Goal: Transaction & Acquisition: Purchase product/service

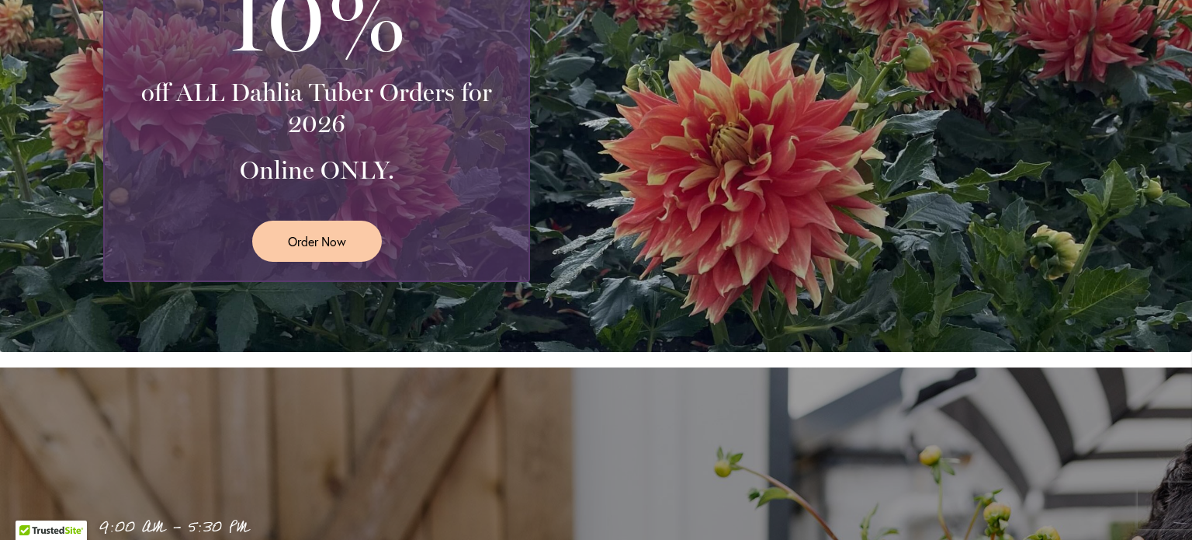
scroll to position [543, 0]
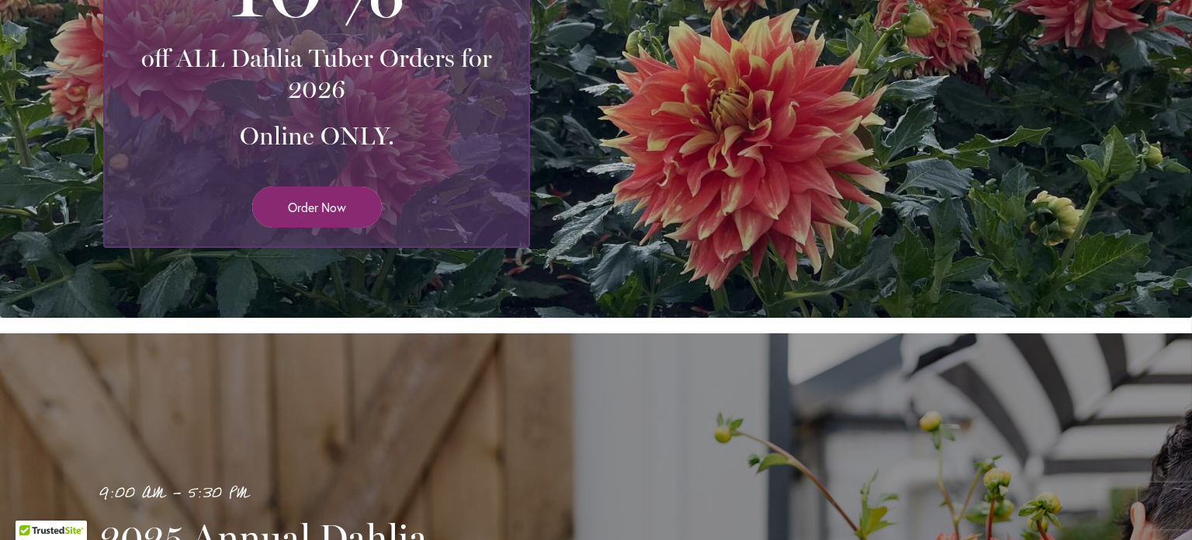
click at [294, 210] on span "Order Now" at bounding box center [317, 207] width 58 height 18
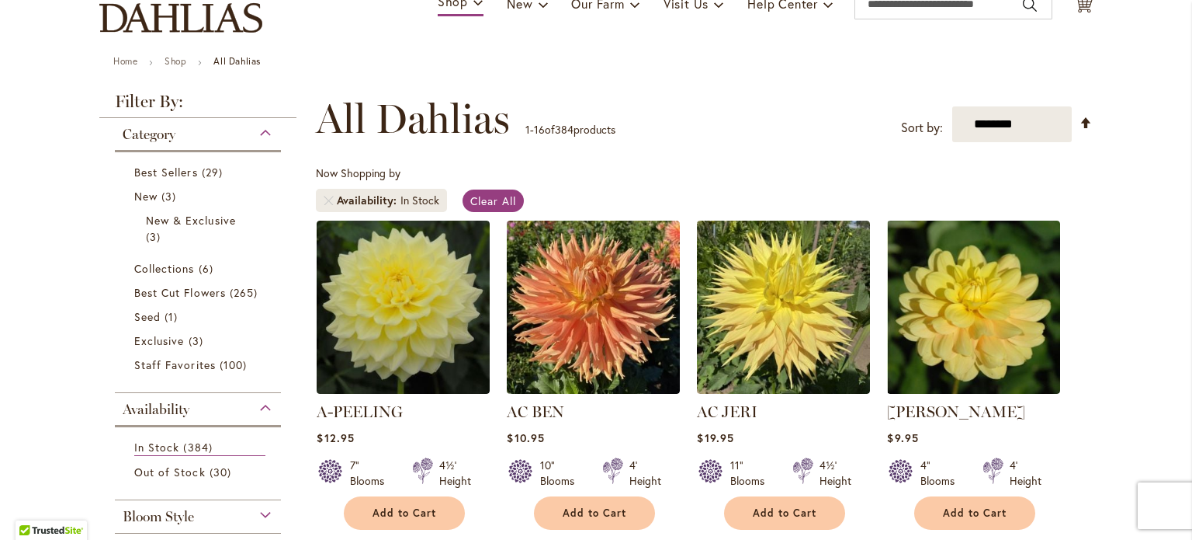
scroll to position [233, 0]
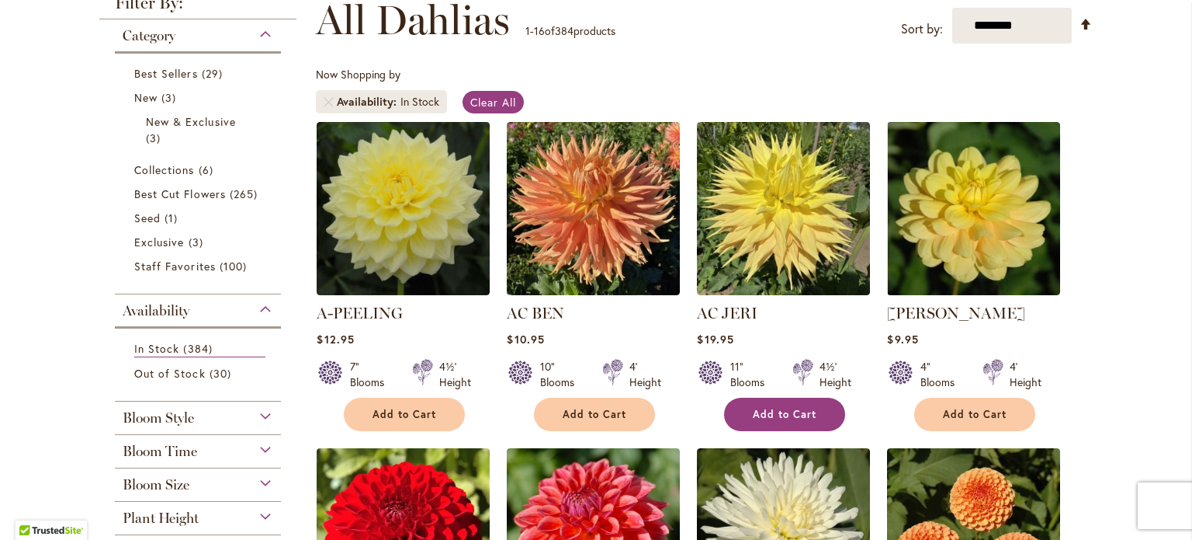
click at [786, 413] on span "Add to Cart" at bounding box center [785, 414] width 64 height 13
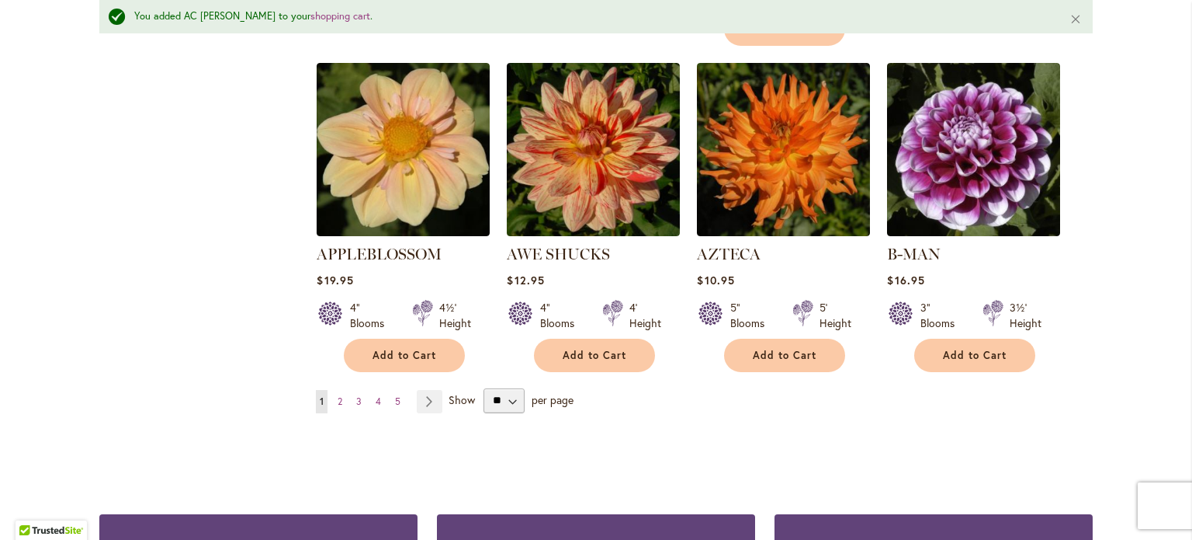
scroll to position [1438, 0]
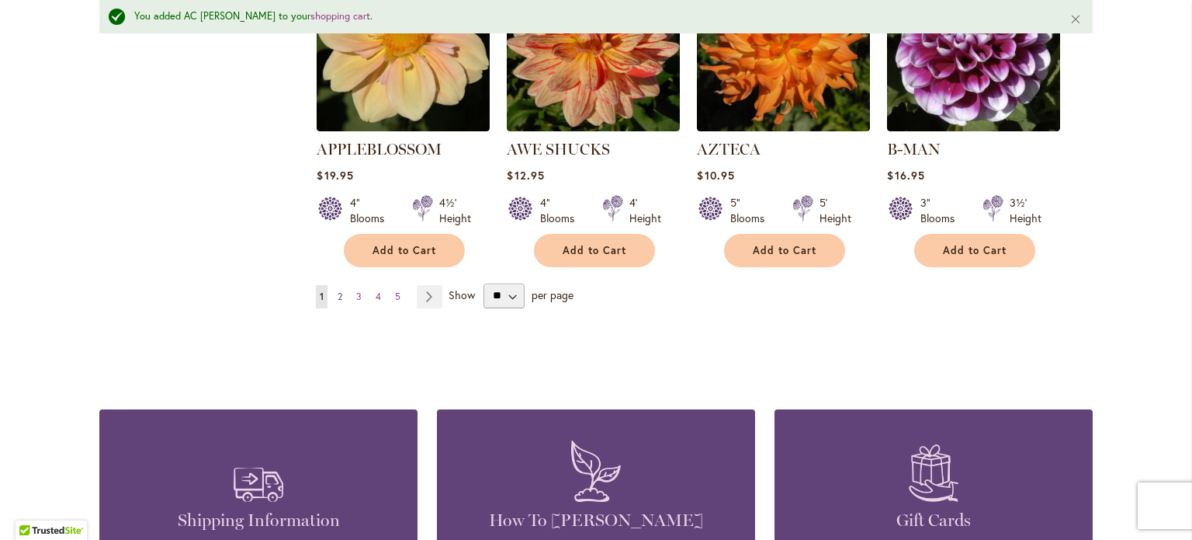
click at [338, 290] on span "2" at bounding box center [340, 296] width 5 height 12
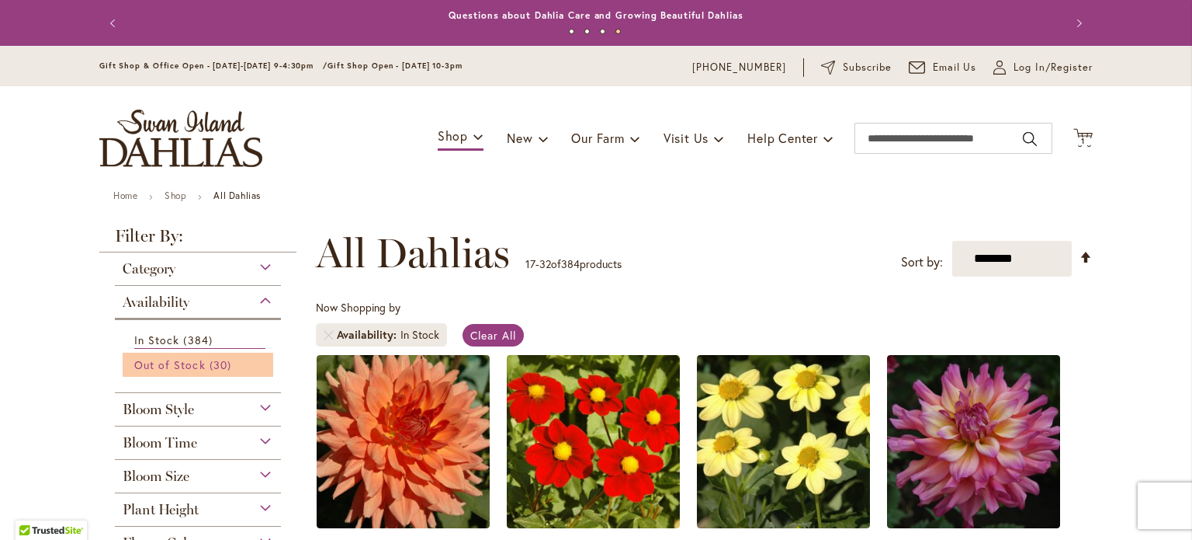
click at [169, 363] on span "Out of Stock" at bounding box center [169, 364] width 71 height 15
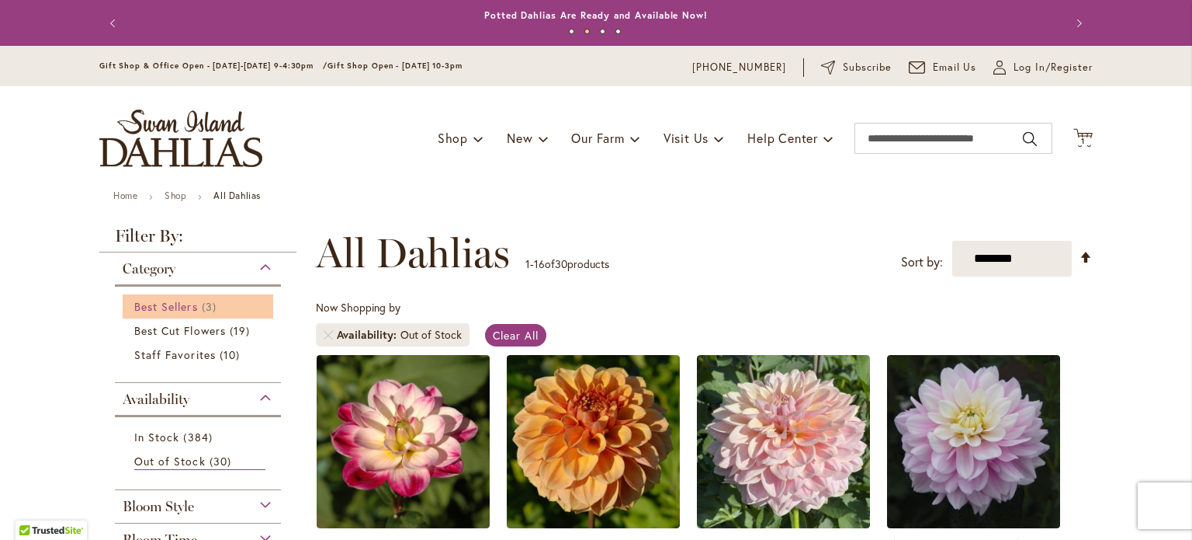
click at [176, 307] on span "Best Sellers" at bounding box center [166, 306] width 64 height 15
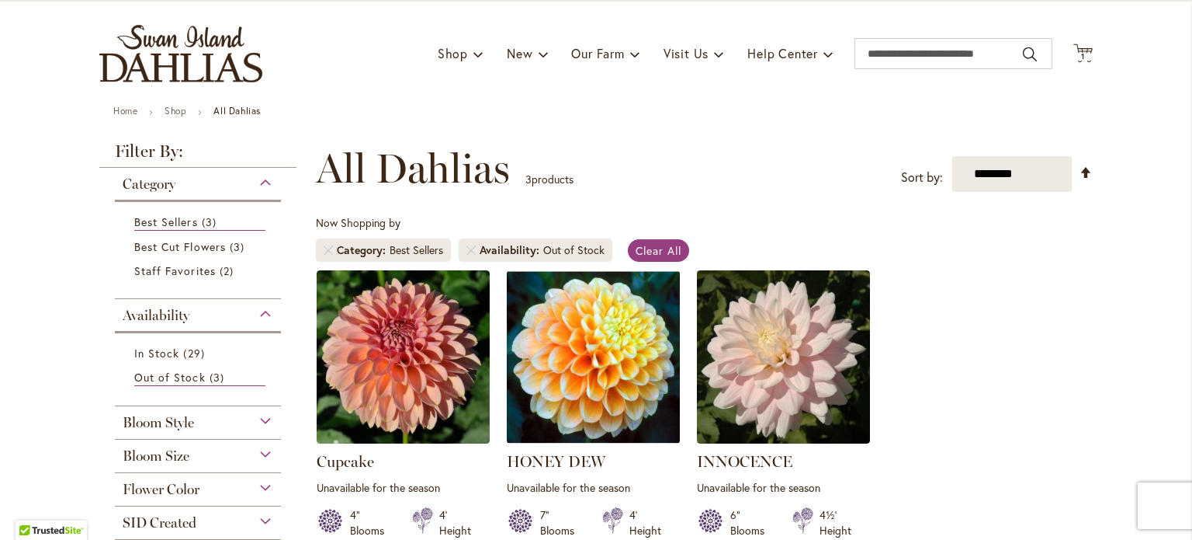
scroll to position [78, 0]
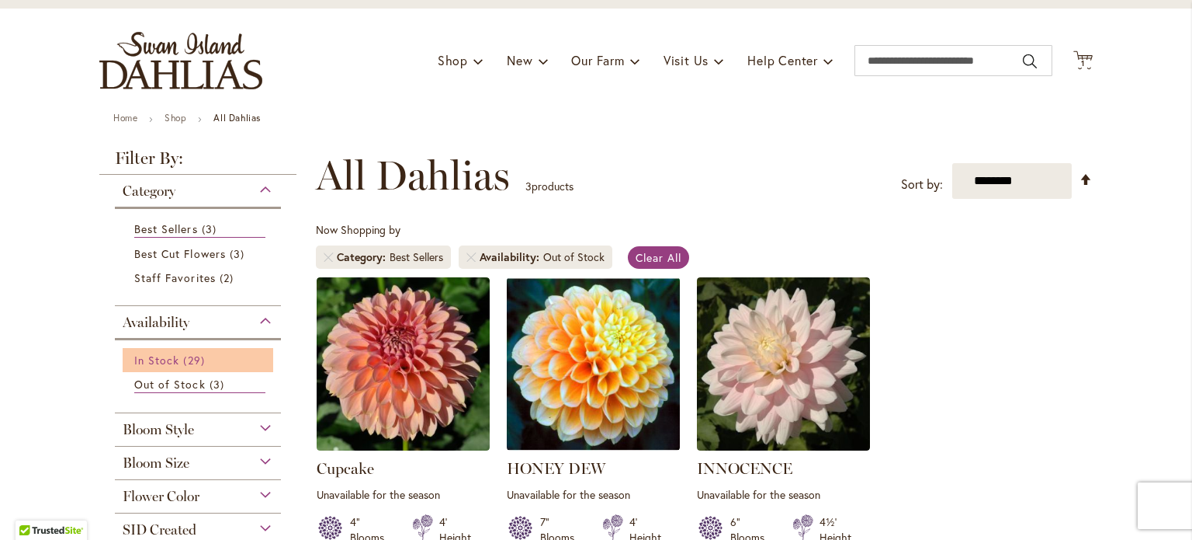
click at [183, 356] on span "29 items" at bounding box center [195, 360] width 25 height 16
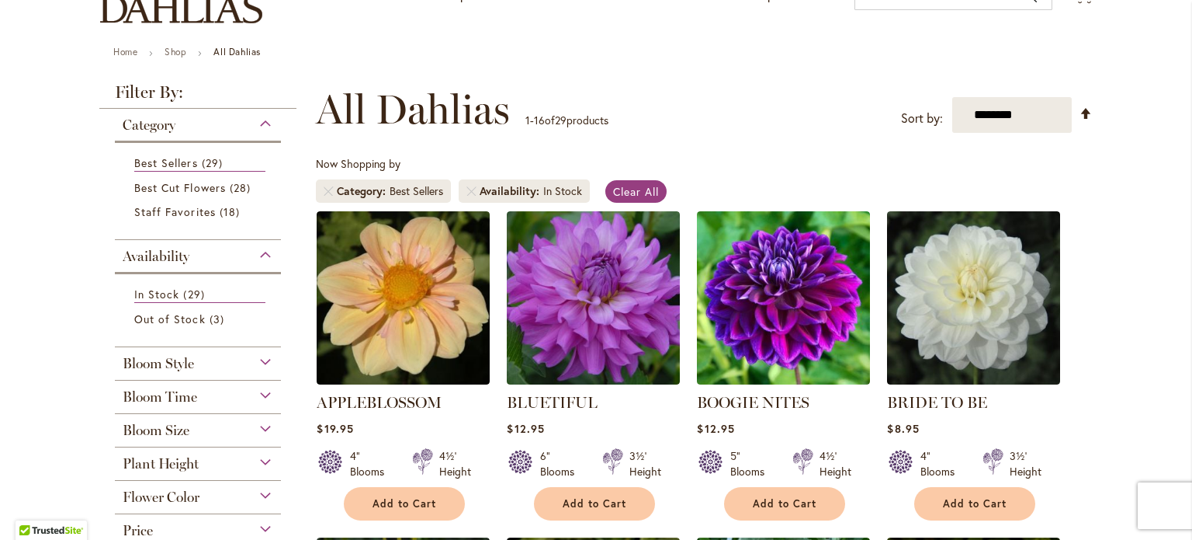
scroll to position [142, 0]
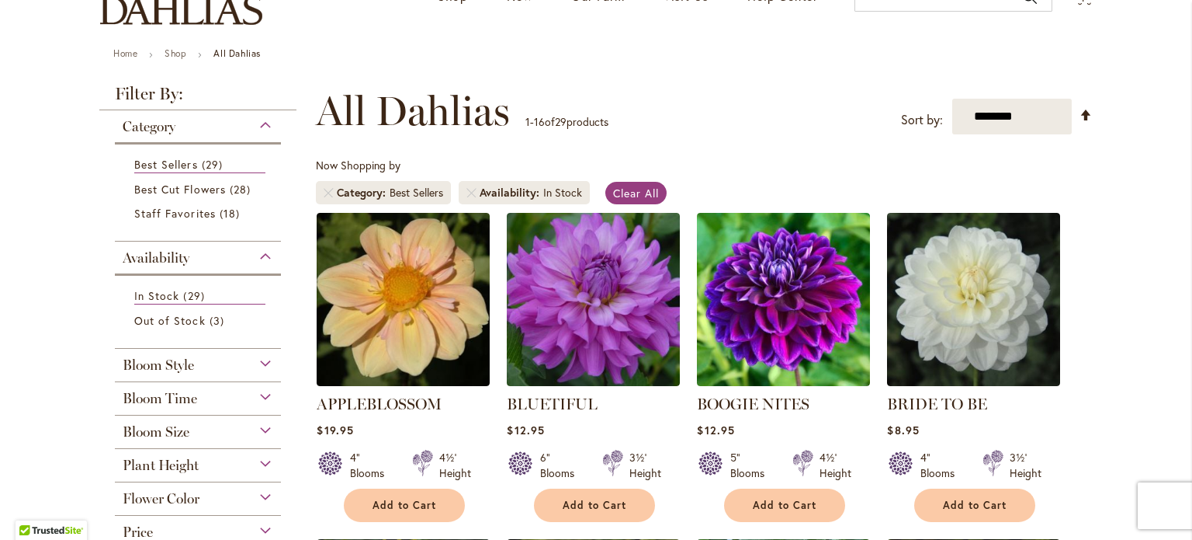
click at [257, 119] on div "Category" at bounding box center [198, 122] width 166 height 25
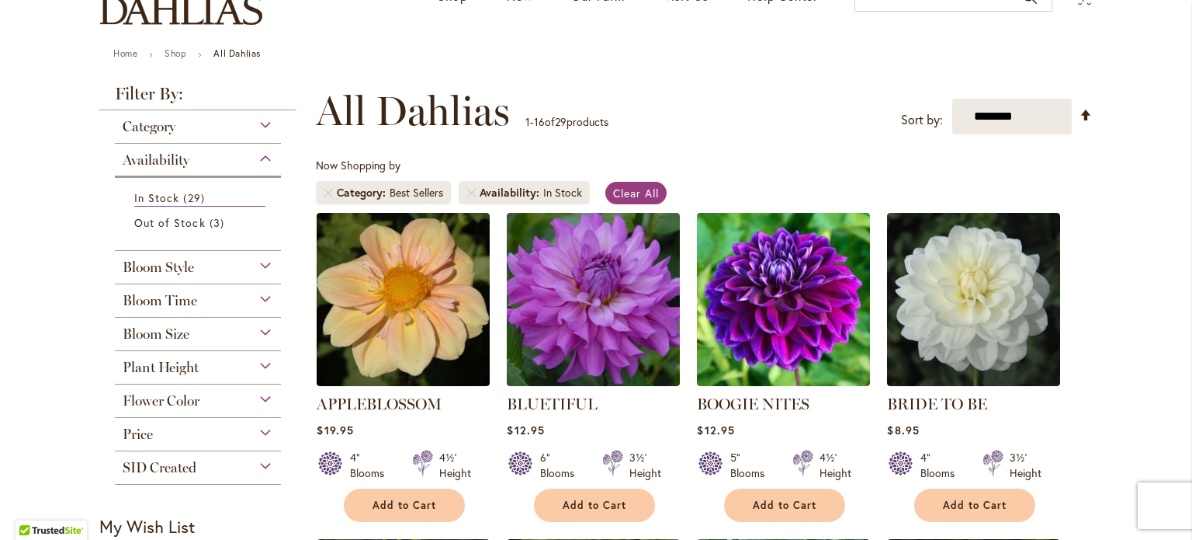
click at [258, 120] on div "Category" at bounding box center [198, 122] width 166 height 25
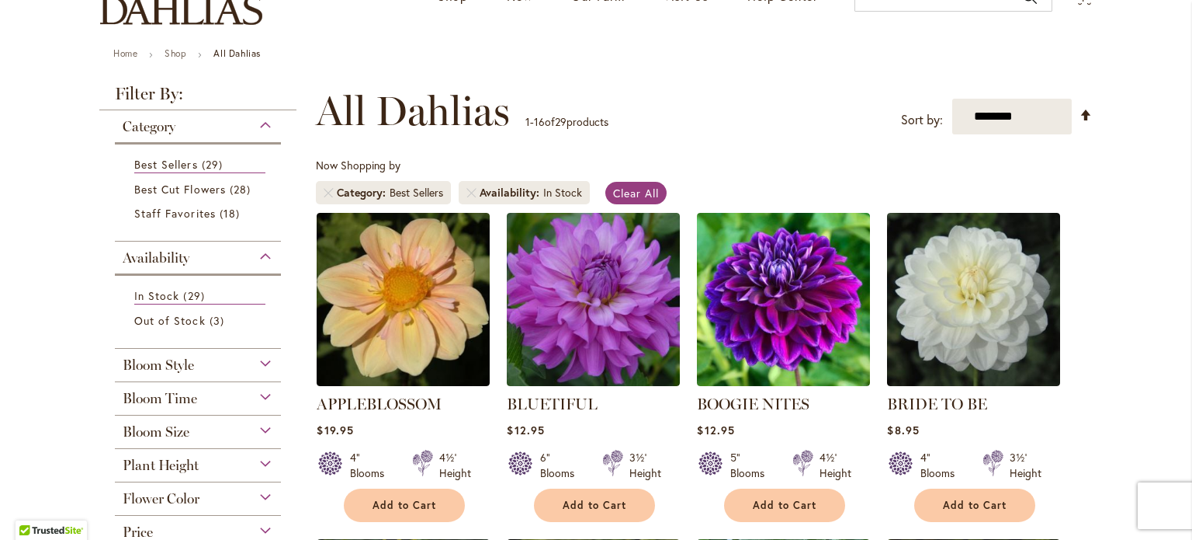
click at [258, 120] on div "Category" at bounding box center [198, 122] width 166 height 25
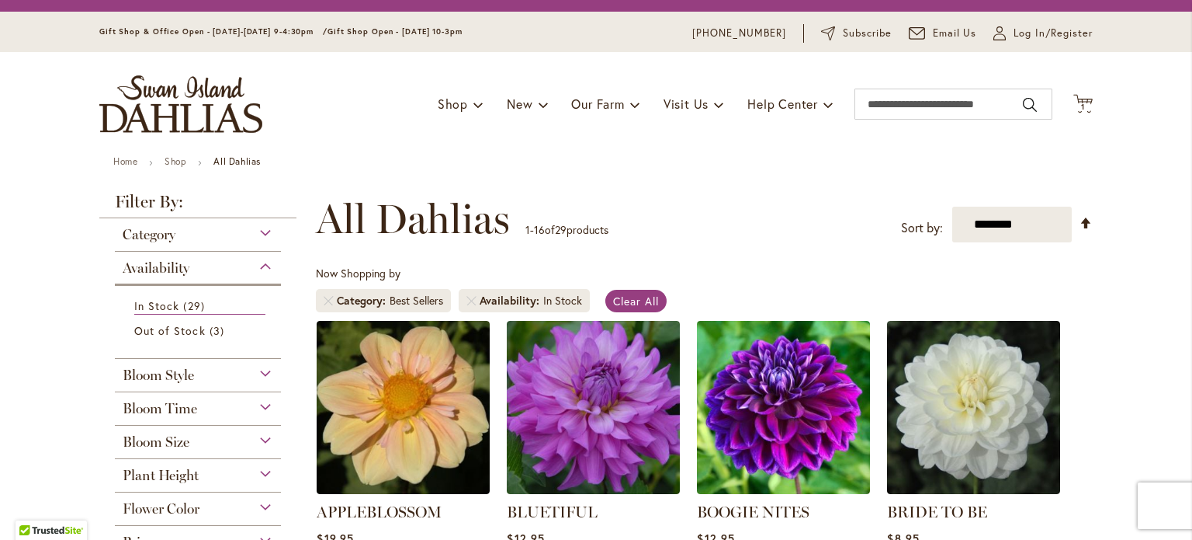
scroll to position [0, 0]
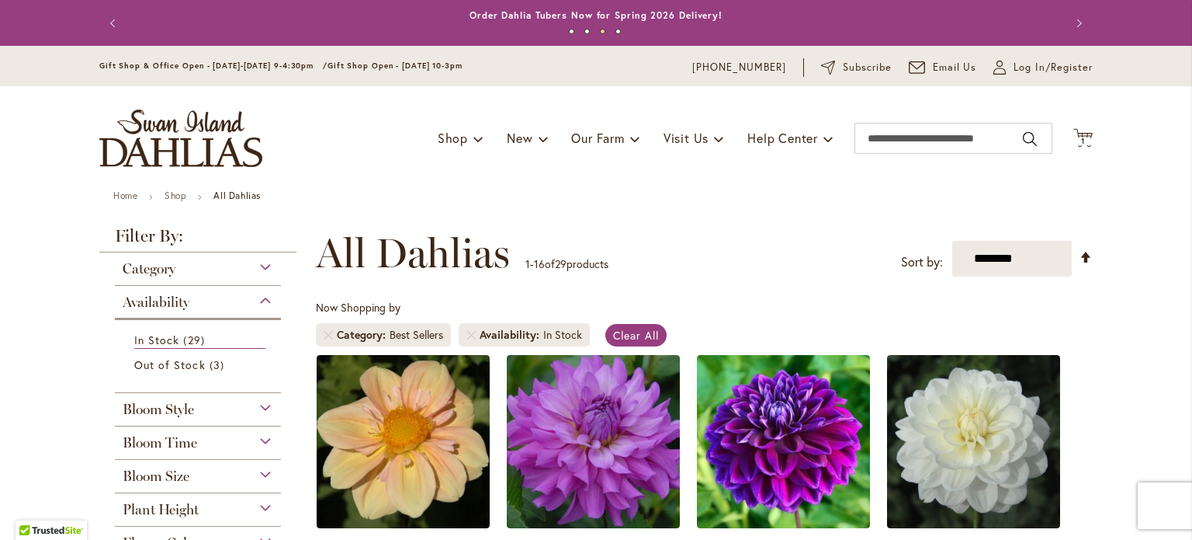
click at [234, 192] on strong "All Dahlias" at bounding box center [236, 195] width 47 height 12
click at [229, 197] on strong "All Dahlias" at bounding box center [236, 195] width 47 height 12
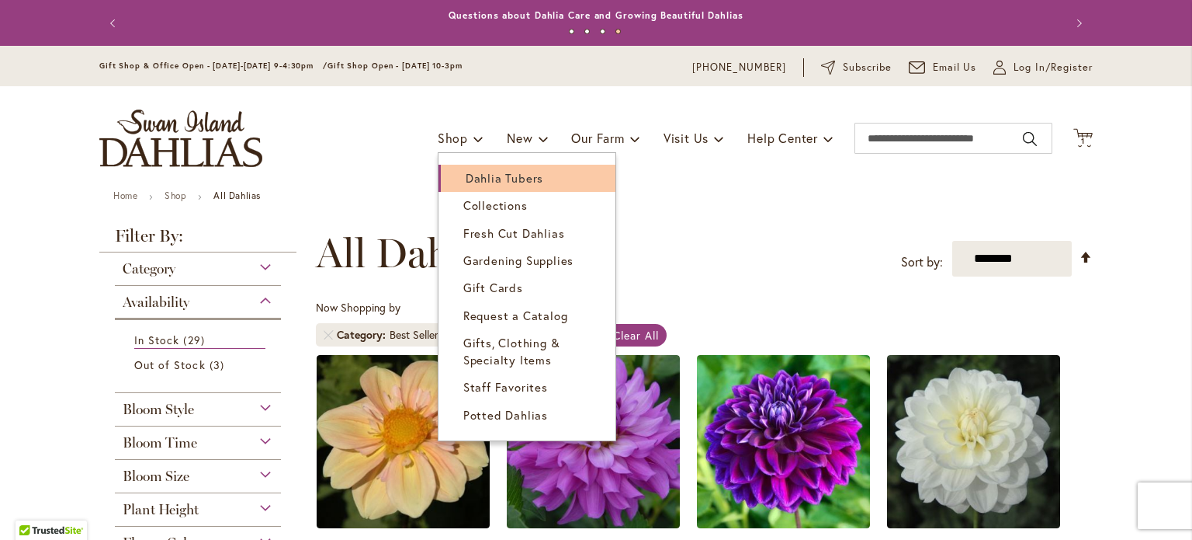
click at [484, 179] on span "Dahlia Tubers" at bounding box center [505, 178] width 78 height 16
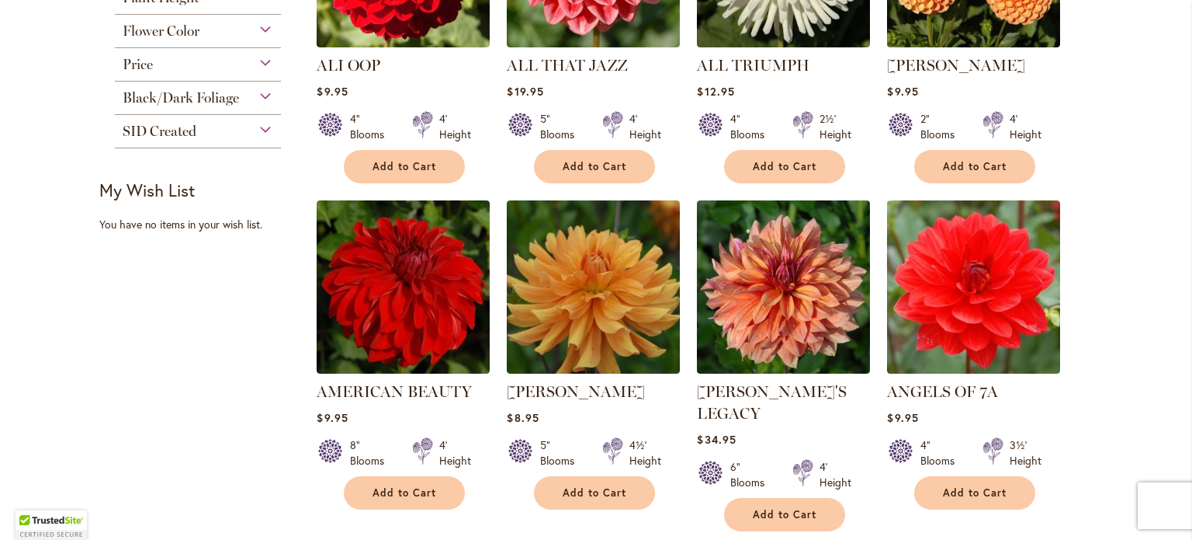
scroll to position [854, 0]
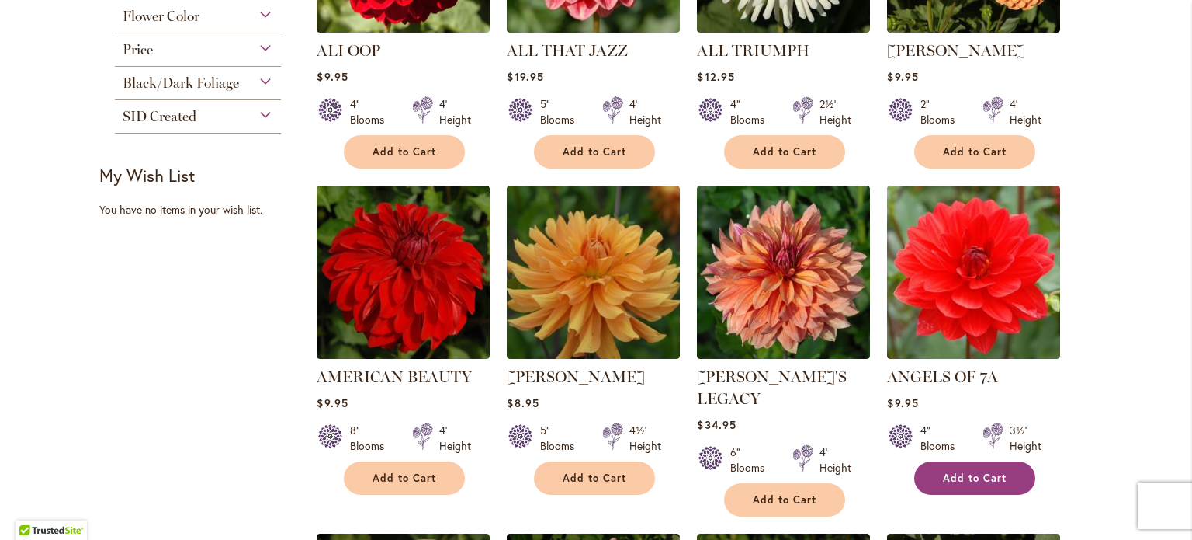
click at [953, 471] on span "Add to Cart" at bounding box center [975, 477] width 64 height 13
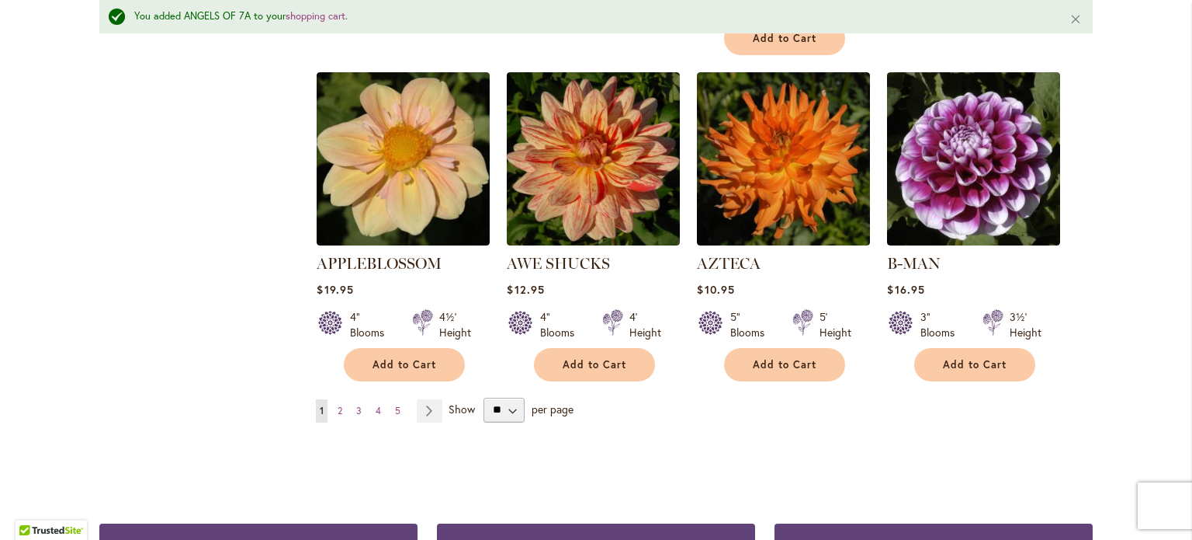
scroll to position [1515, 0]
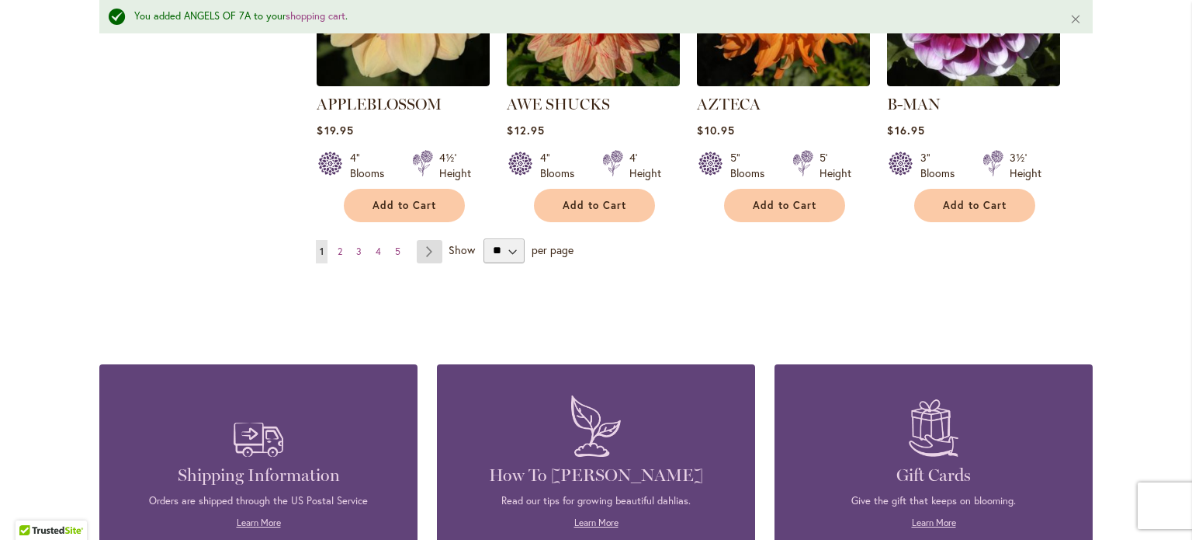
click at [422, 240] on link "Page Next" at bounding box center [430, 251] width 26 height 23
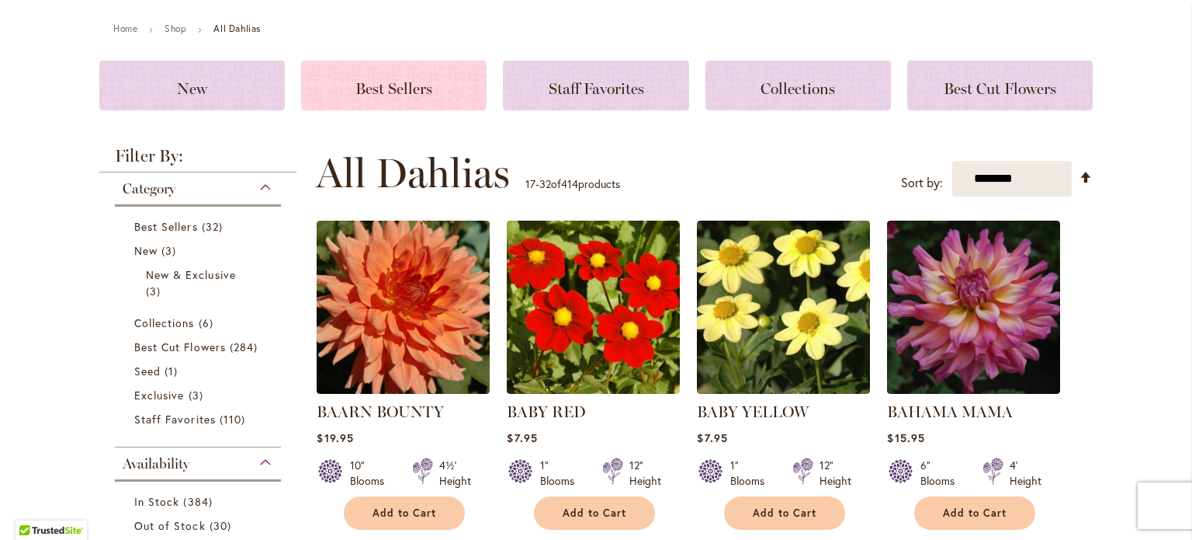
scroll to position [311, 0]
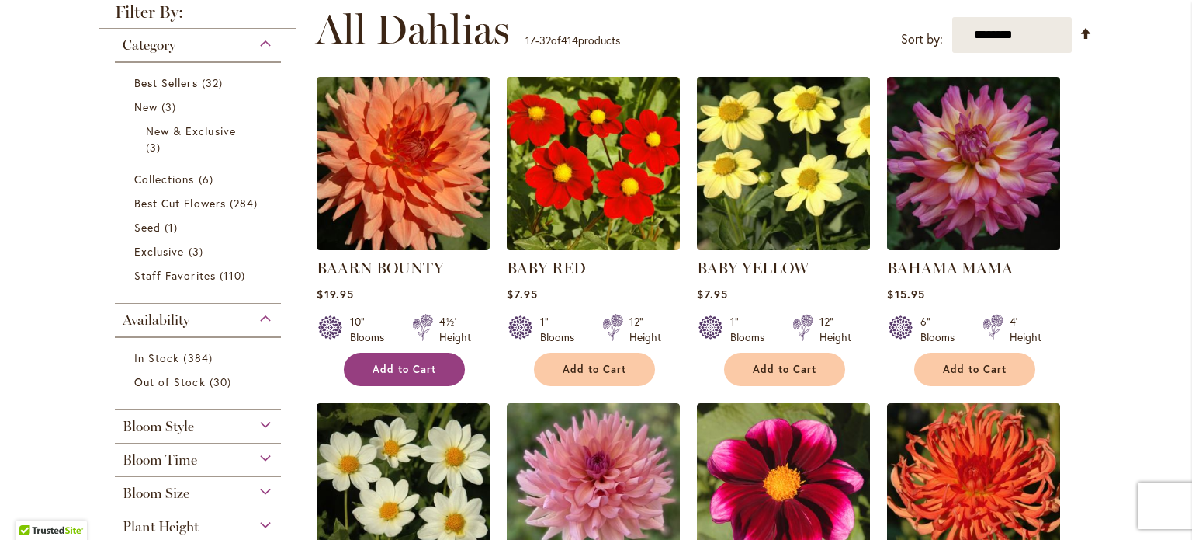
click at [397, 359] on button "Add to Cart" at bounding box center [404, 368] width 121 height 33
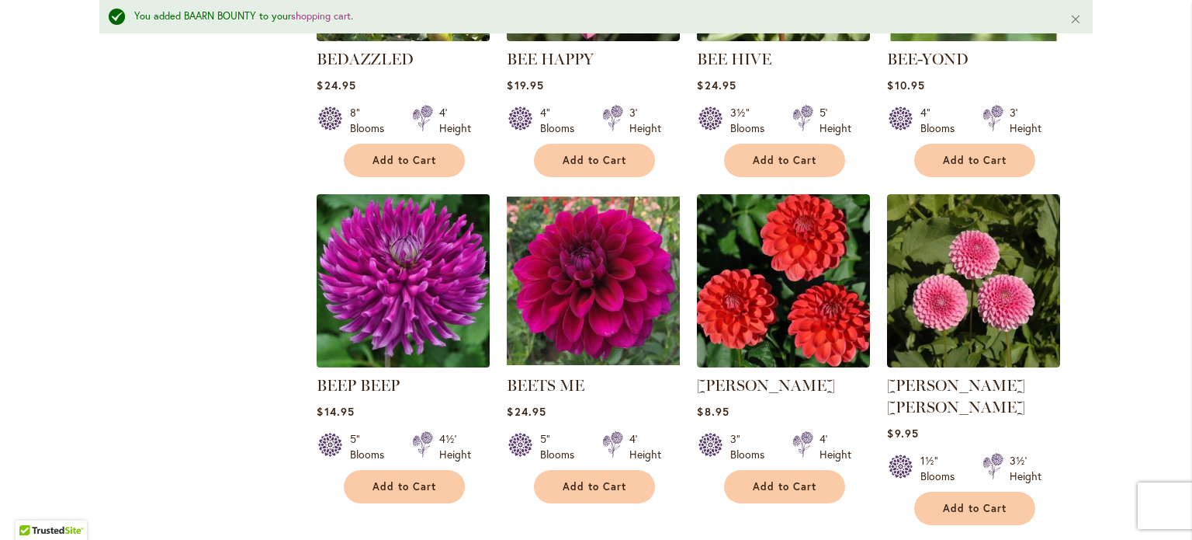
scroll to position [1283, 0]
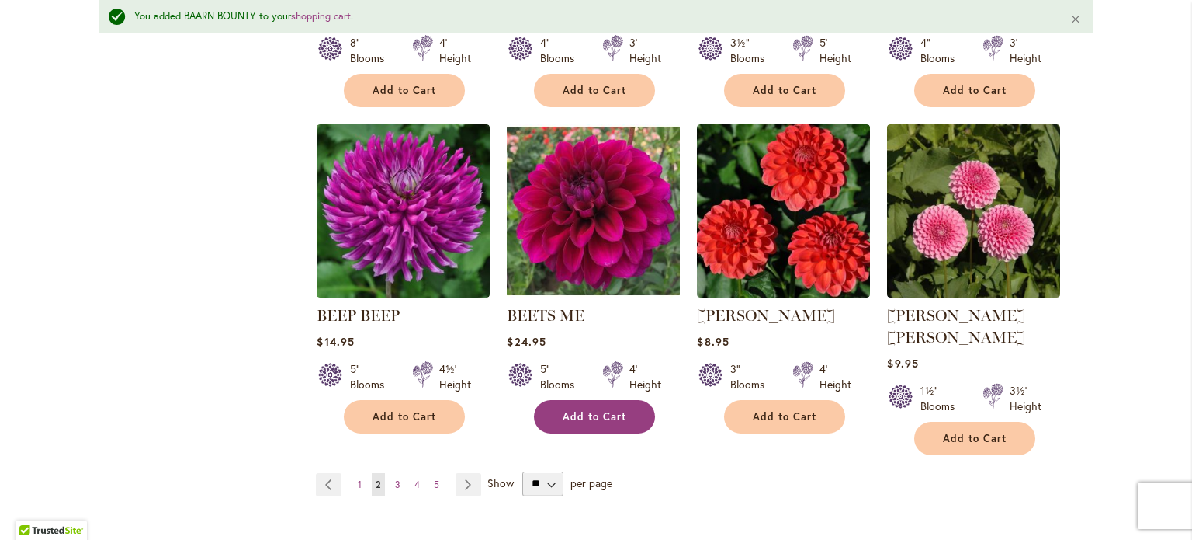
click at [611, 410] on span "Add to Cart" at bounding box center [595, 416] width 64 height 13
click at [460, 473] on link "Page Next" at bounding box center [469, 484] width 26 height 23
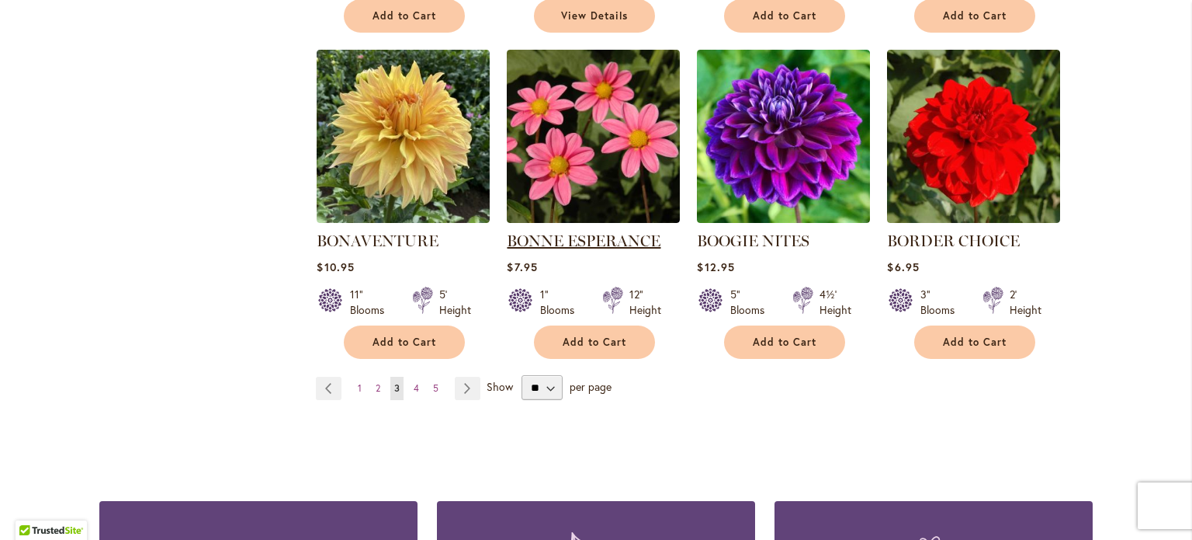
scroll to position [1397, 0]
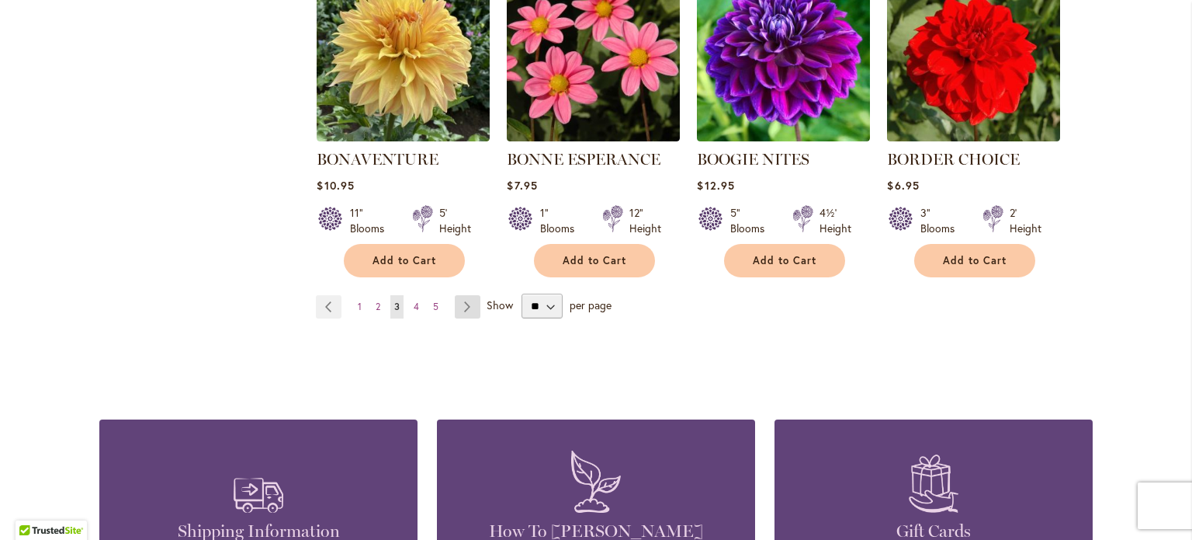
click at [461, 297] on link "Page Next" at bounding box center [468, 306] width 26 height 23
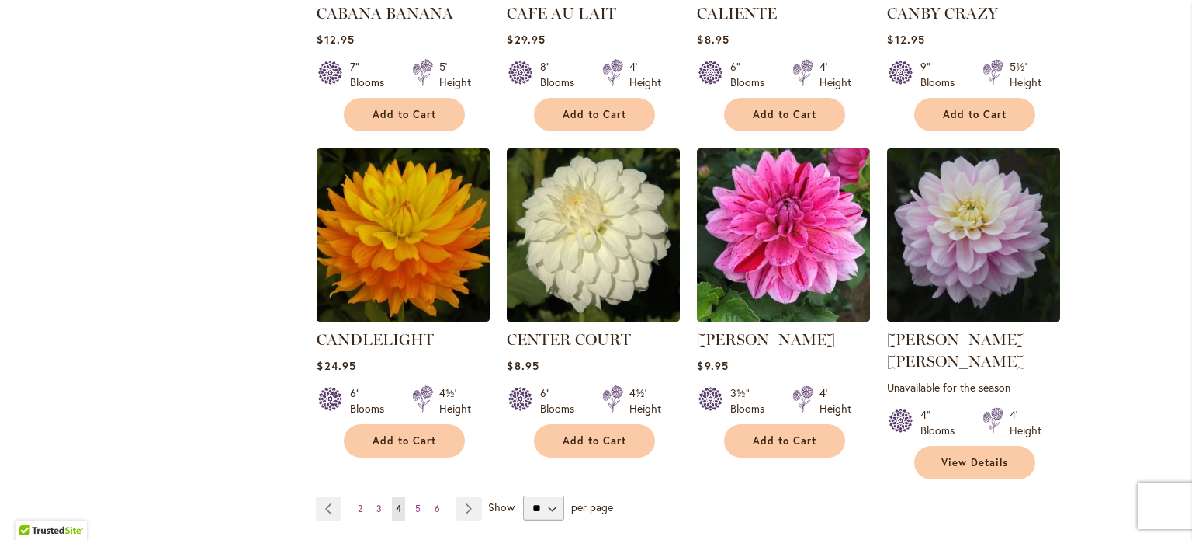
scroll to position [1242, 0]
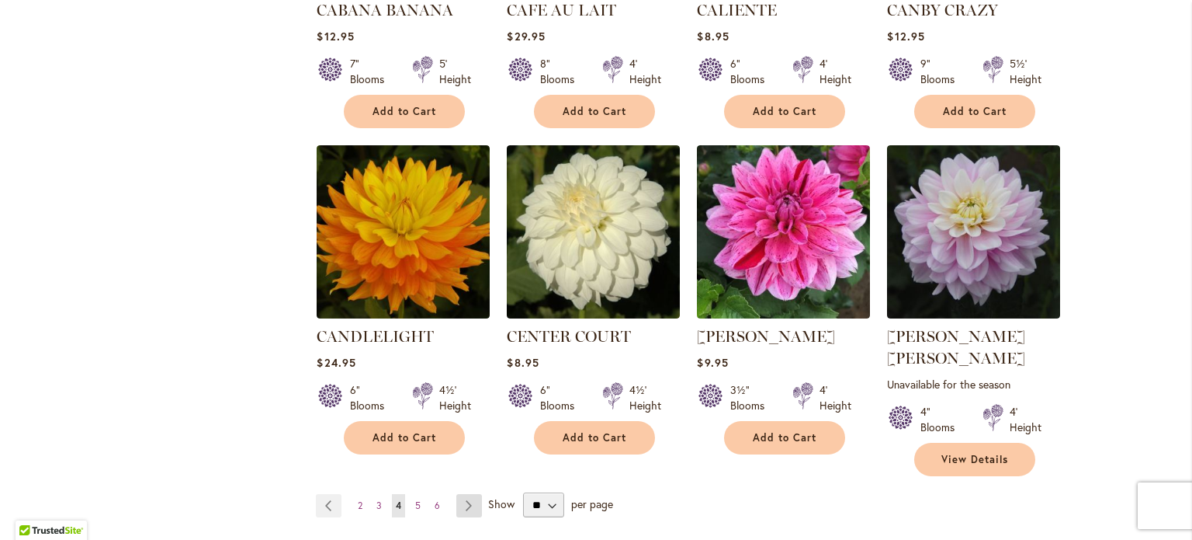
click at [463, 494] on link "Page Next" at bounding box center [469, 505] width 26 height 23
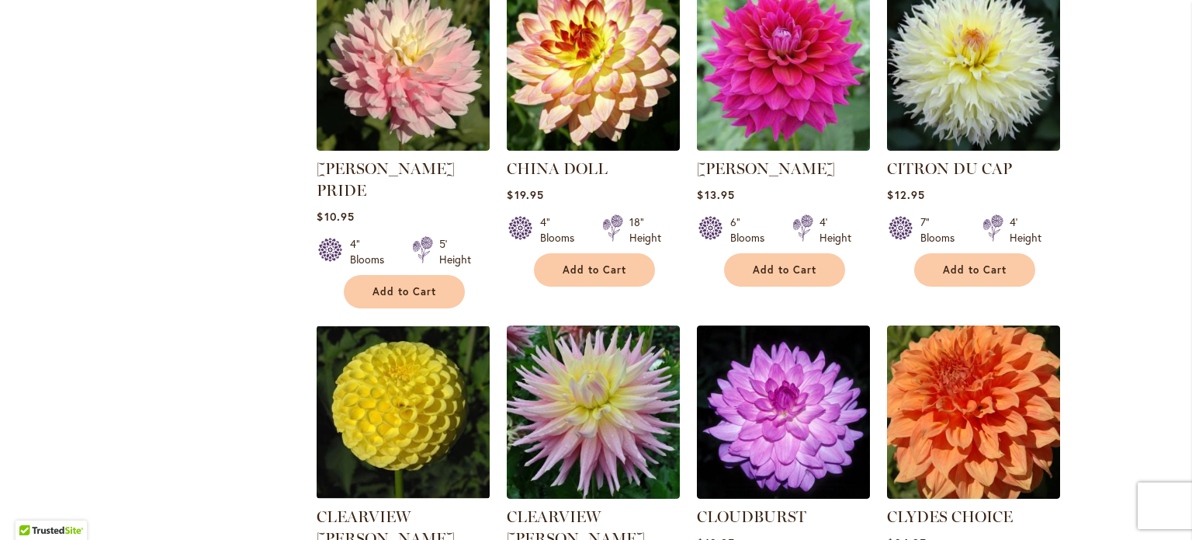
scroll to position [1165, 0]
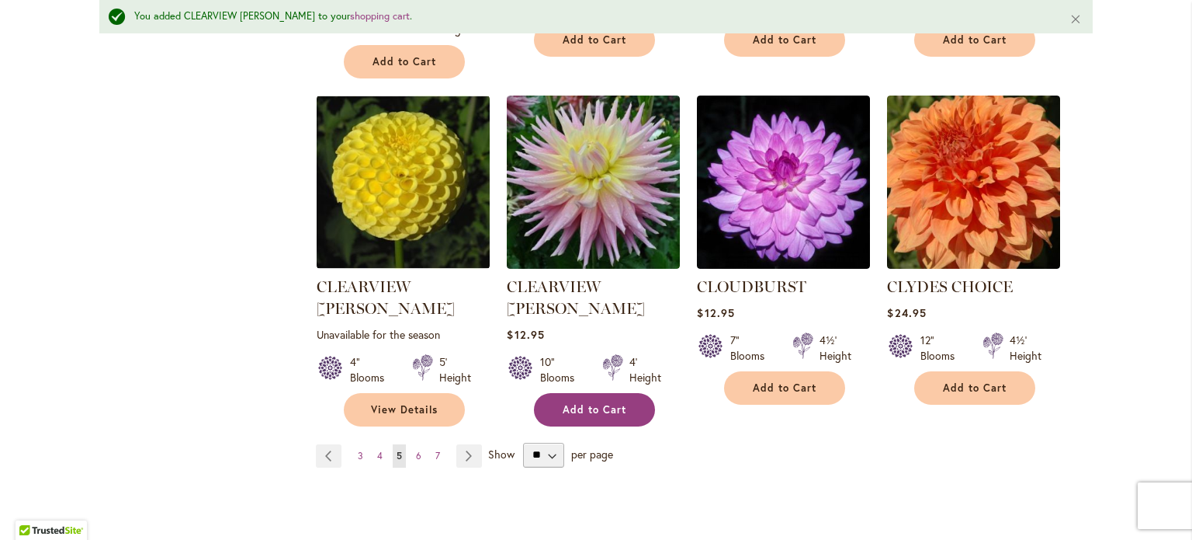
scroll to position [1438, 0]
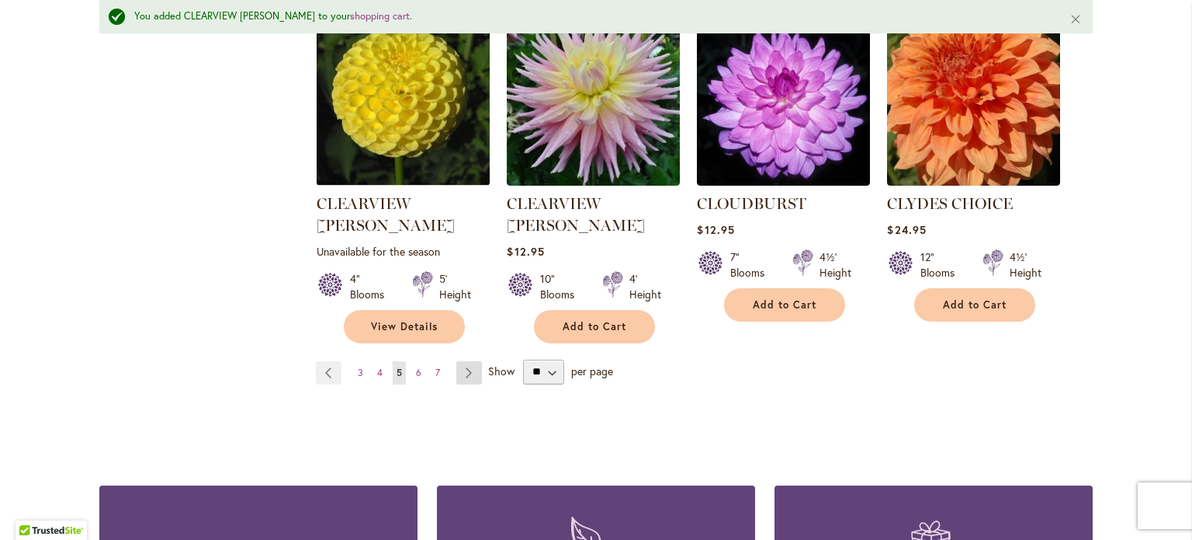
click at [460, 361] on link "Page Next" at bounding box center [469, 372] width 26 height 23
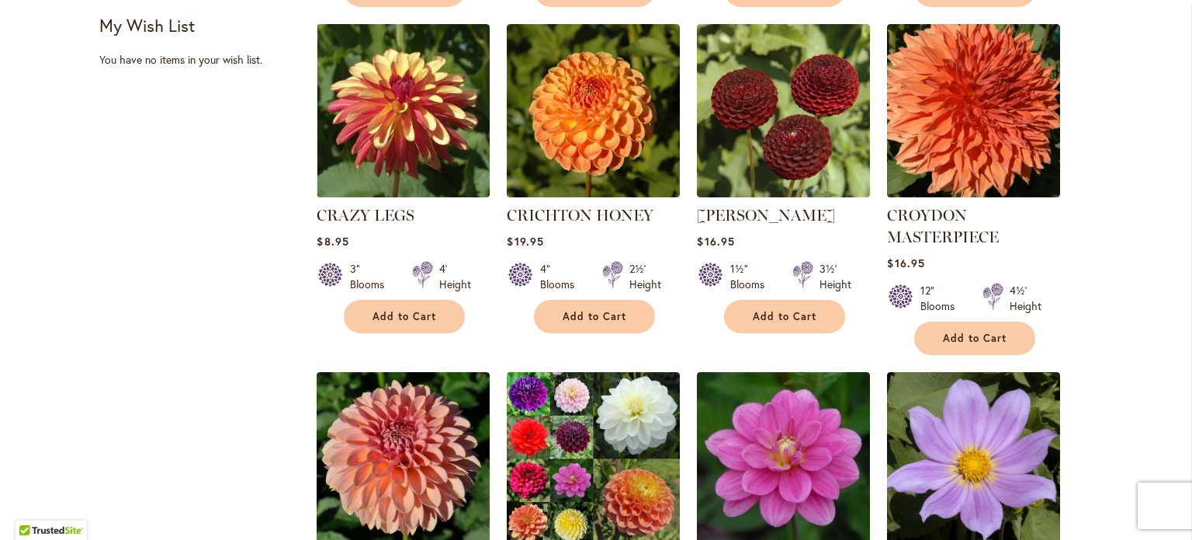
scroll to position [699, 0]
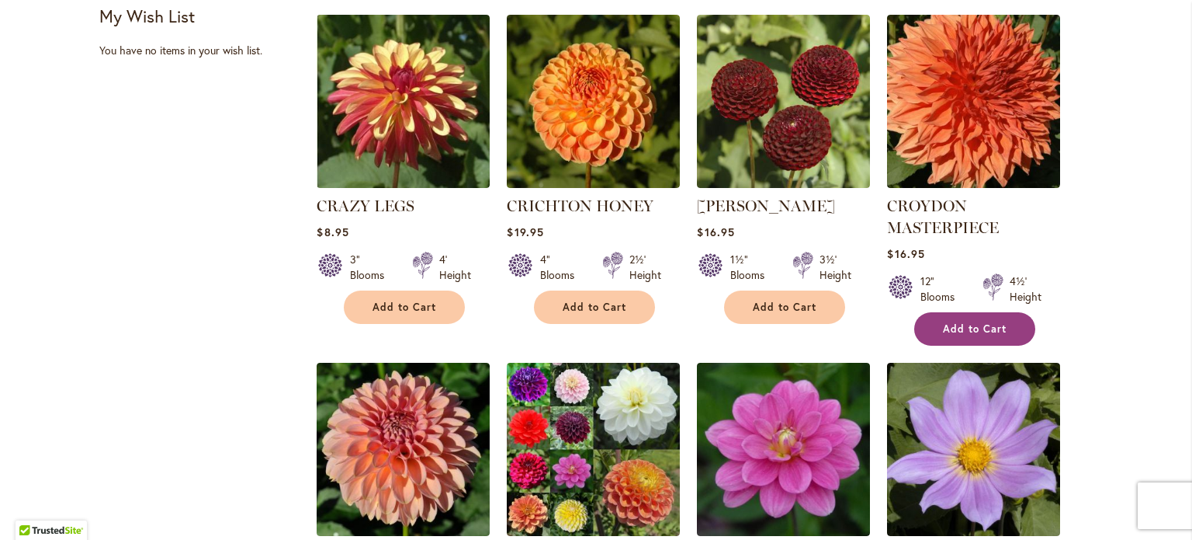
click at [969, 318] on button "Add to Cart" at bounding box center [975, 328] width 121 height 33
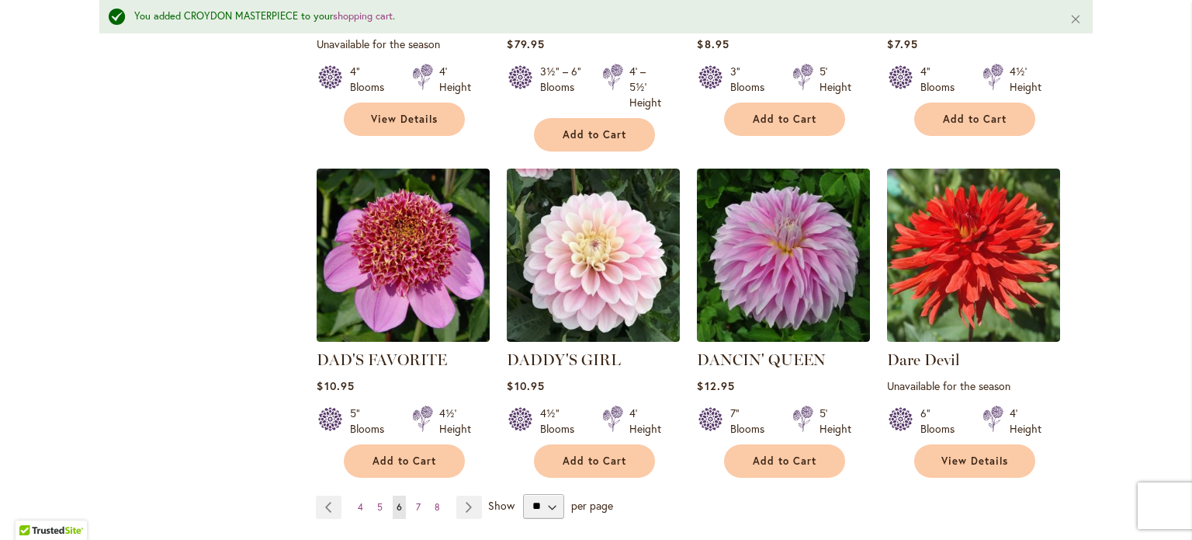
scroll to position [1283, 0]
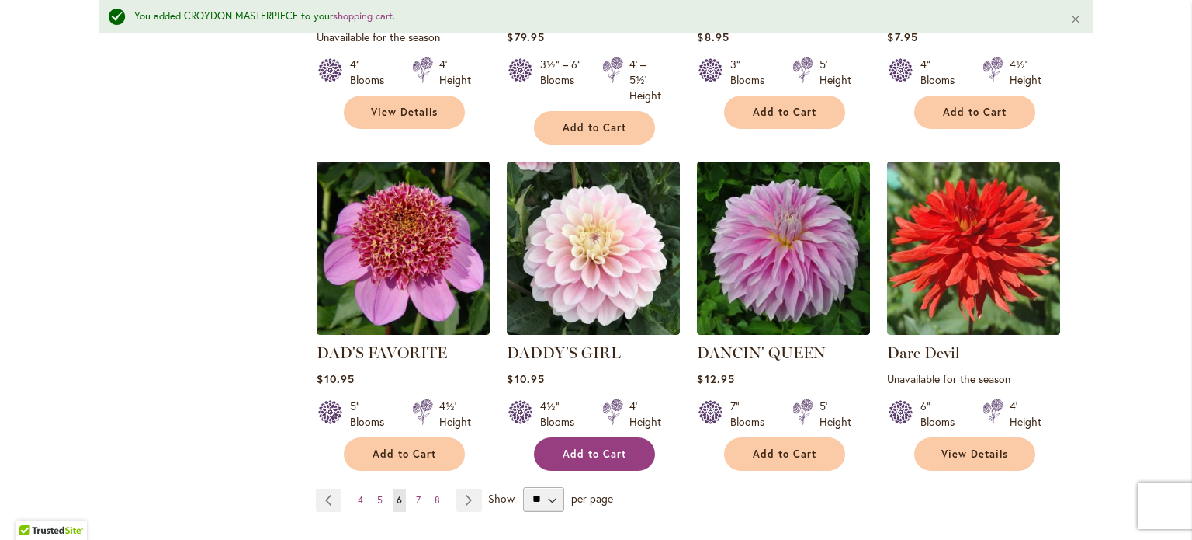
click at [587, 449] on span "Add to Cart" at bounding box center [595, 453] width 64 height 13
click at [460, 493] on link "Page Next" at bounding box center [469, 499] width 26 height 23
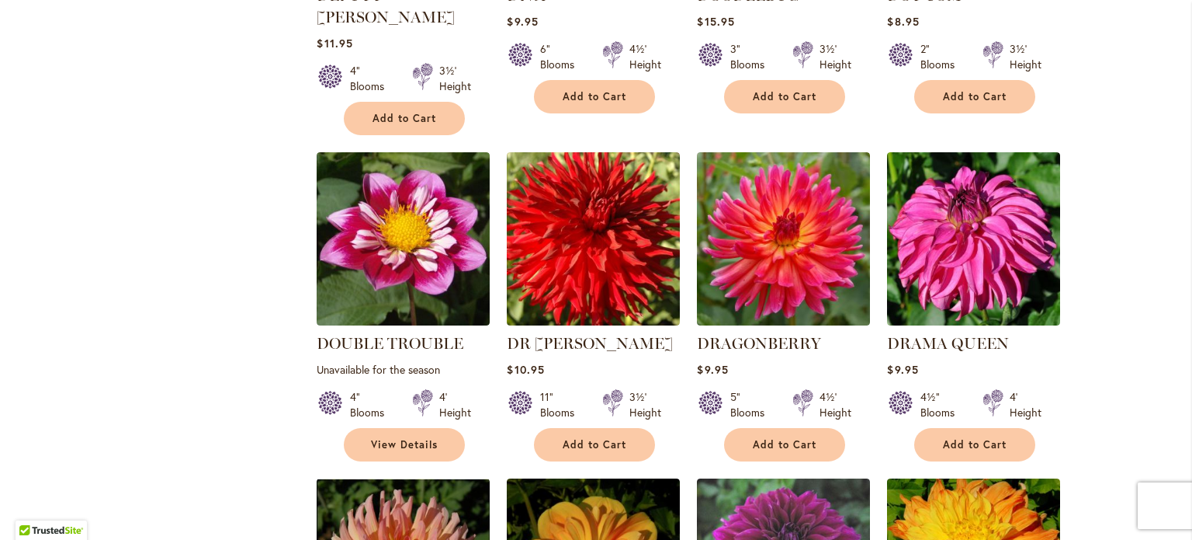
scroll to position [932, 0]
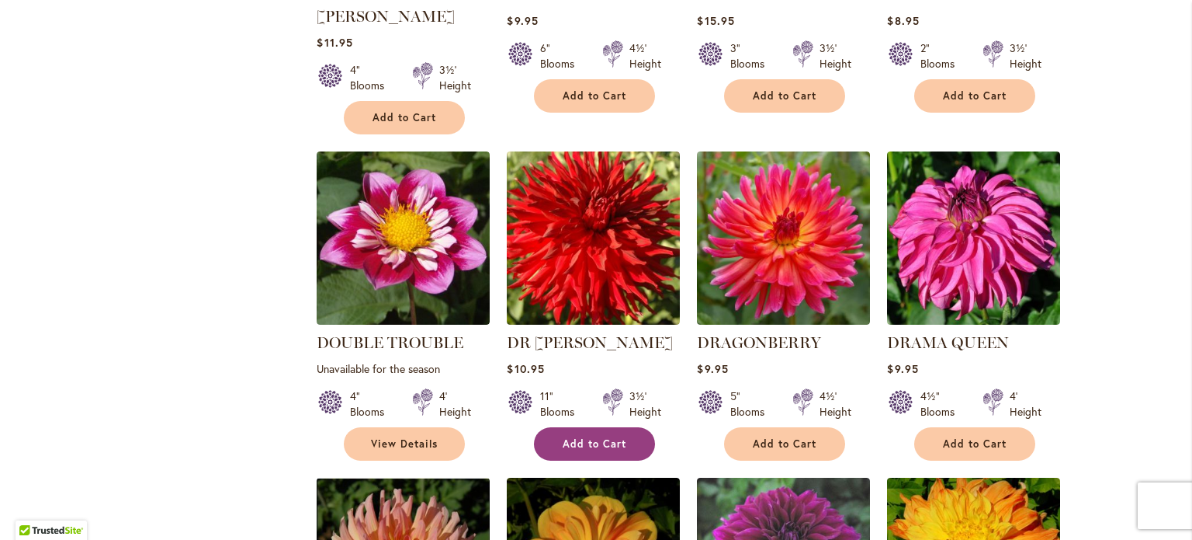
click at [581, 437] on span "Add to Cart" at bounding box center [595, 443] width 64 height 13
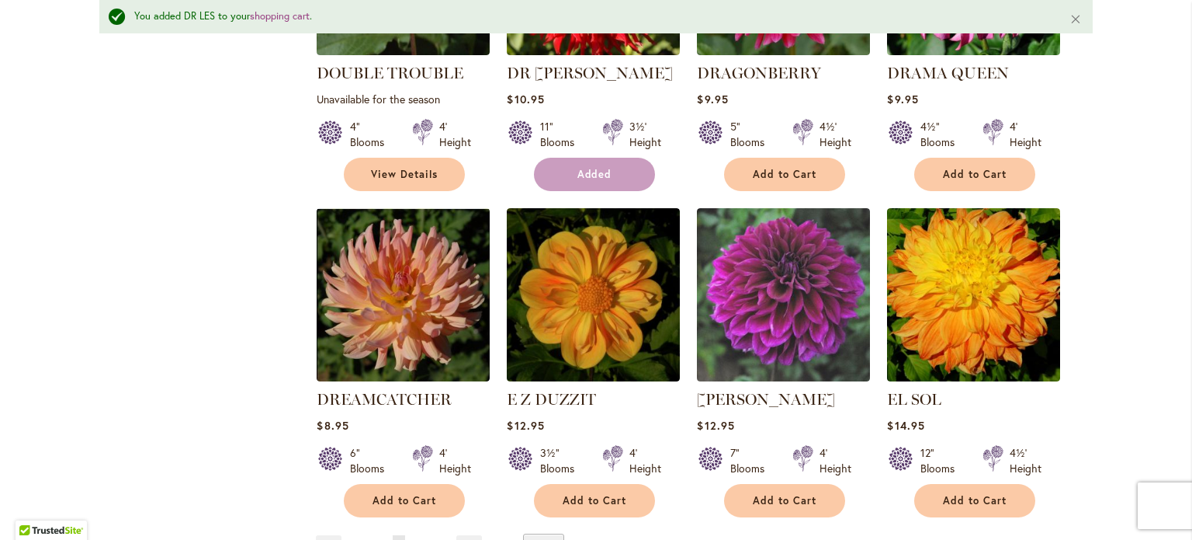
scroll to position [1283, 0]
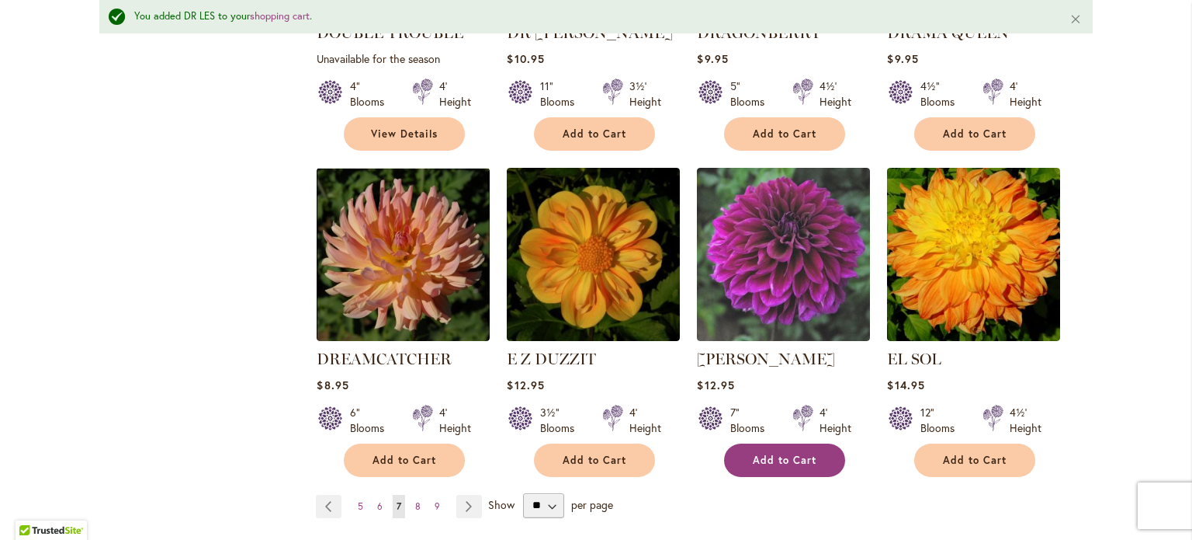
click at [753, 453] on span "Add to Cart" at bounding box center [785, 459] width 64 height 13
click at [458, 495] on link "Page Next" at bounding box center [469, 506] width 26 height 23
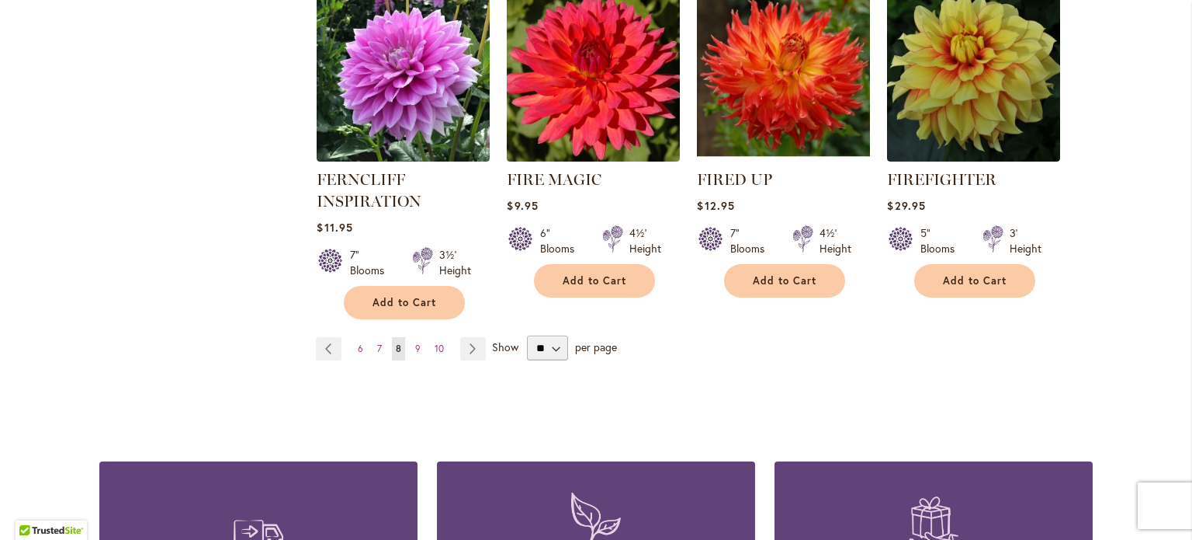
scroll to position [1320, 0]
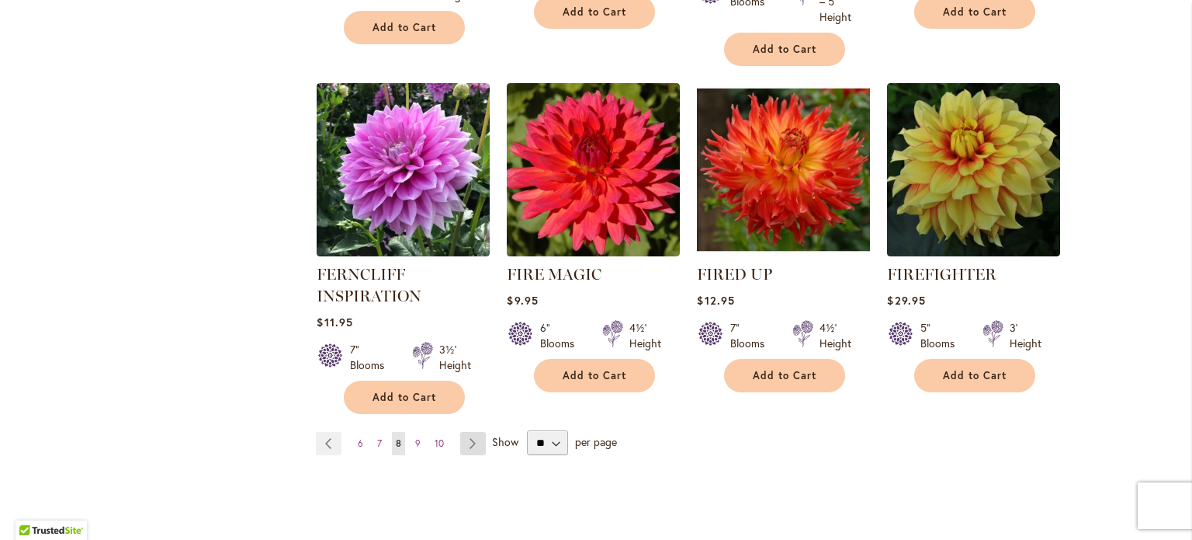
click at [468, 435] on link "Page Next" at bounding box center [473, 443] width 26 height 23
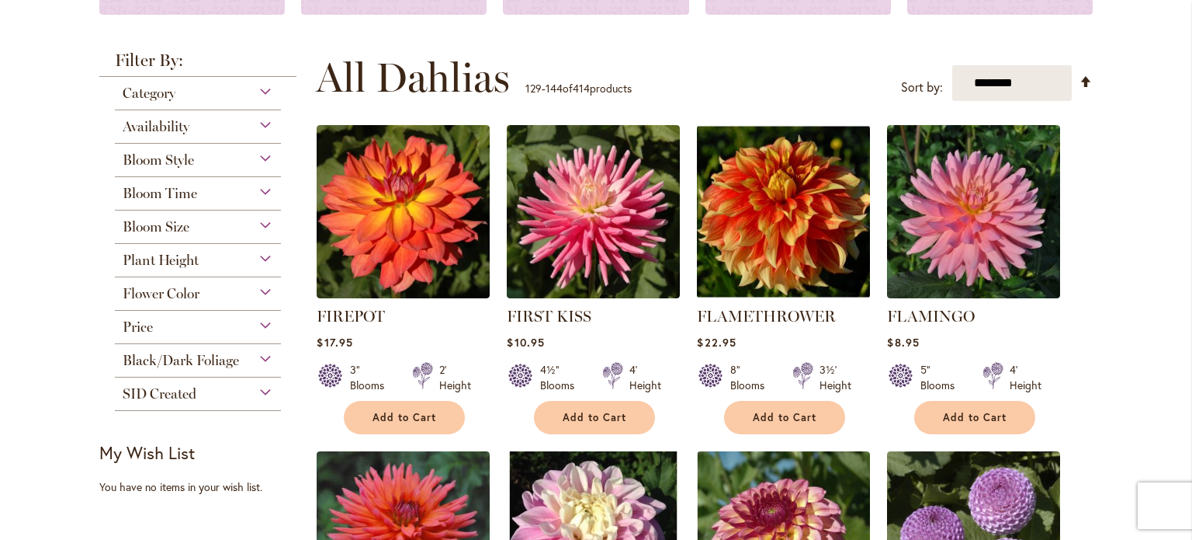
scroll to position [311, 0]
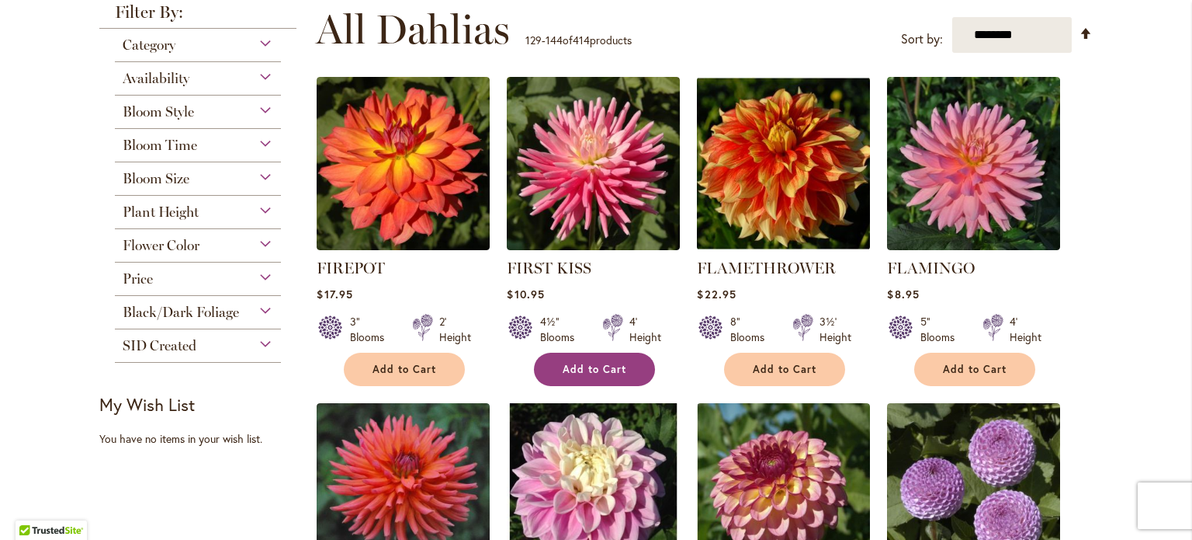
click at [574, 363] on span "Add to Cart" at bounding box center [595, 369] width 64 height 13
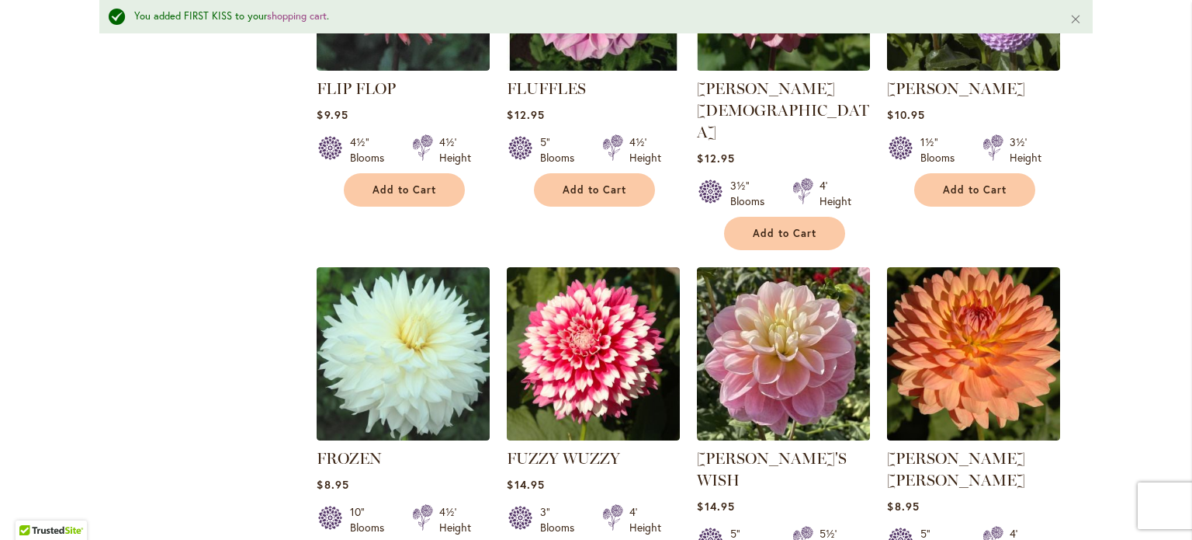
scroll to position [894, 0]
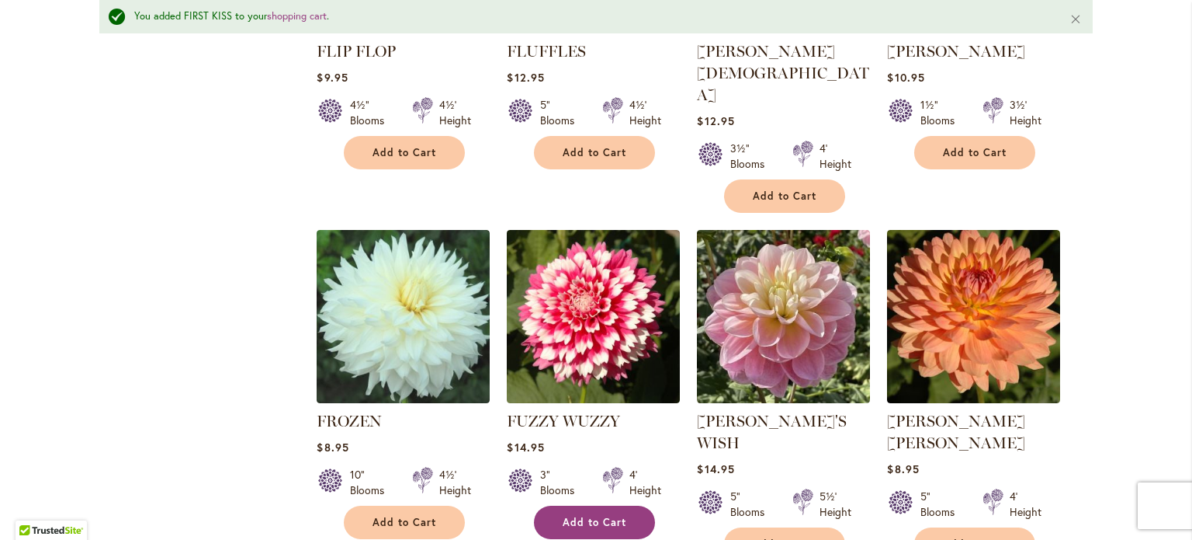
click at [587, 515] on span "Add to Cart" at bounding box center [595, 521] width 64 height 13
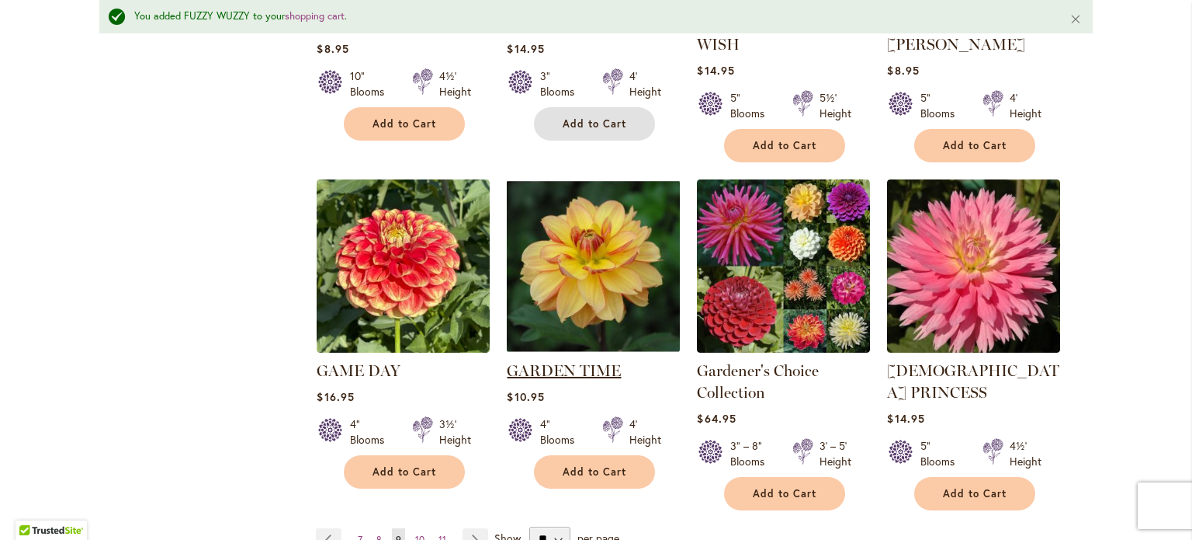
scroll to position [1360, 0]
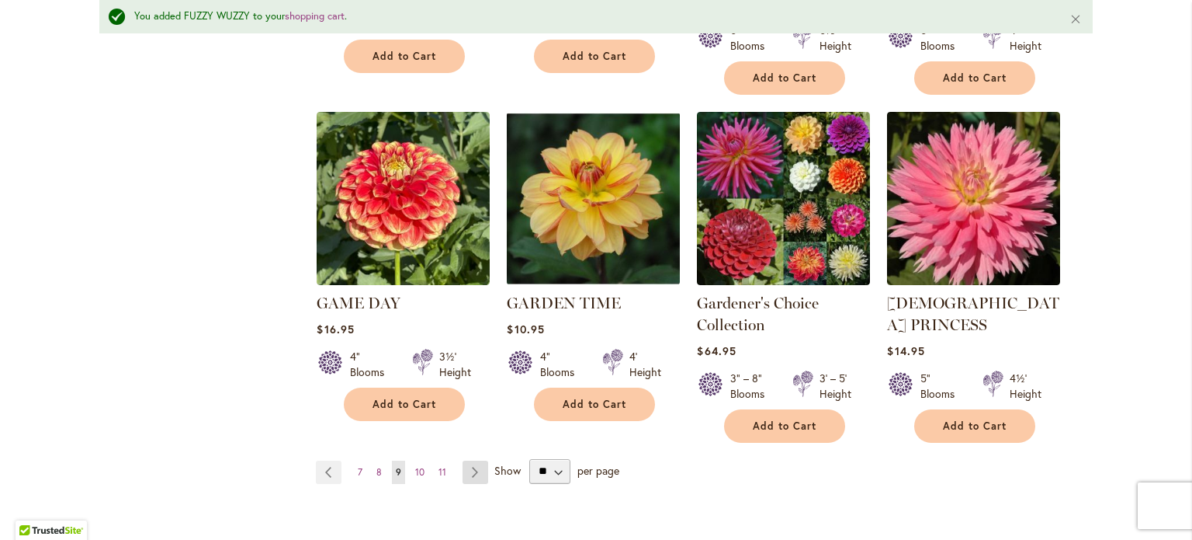
click at [467, 460] on link "Page Next" at bounding box center [476, 471] width 26 height 23
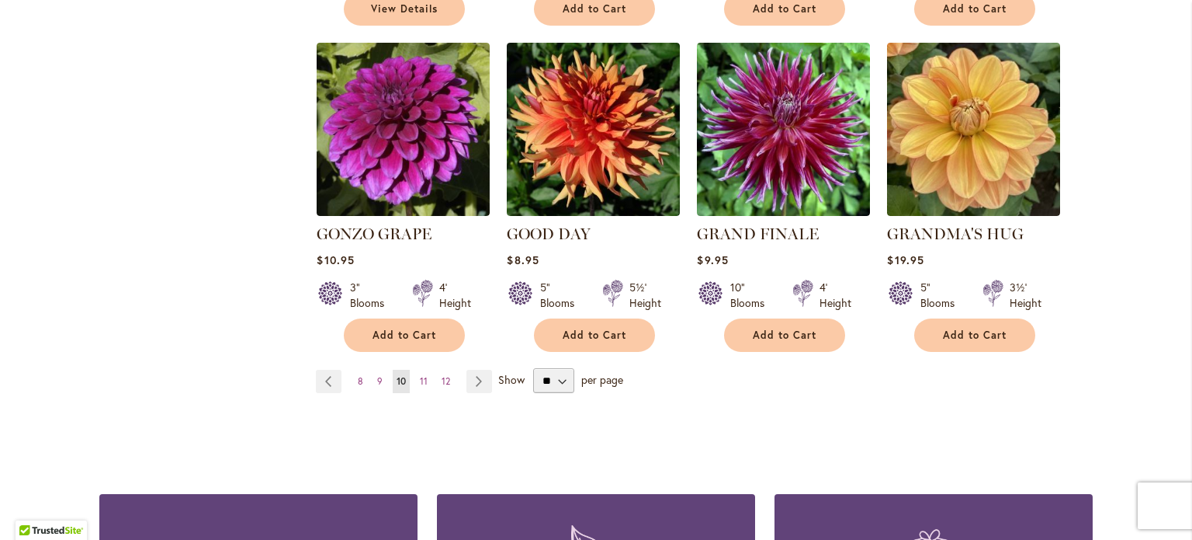
scroll to position [1397, 0]
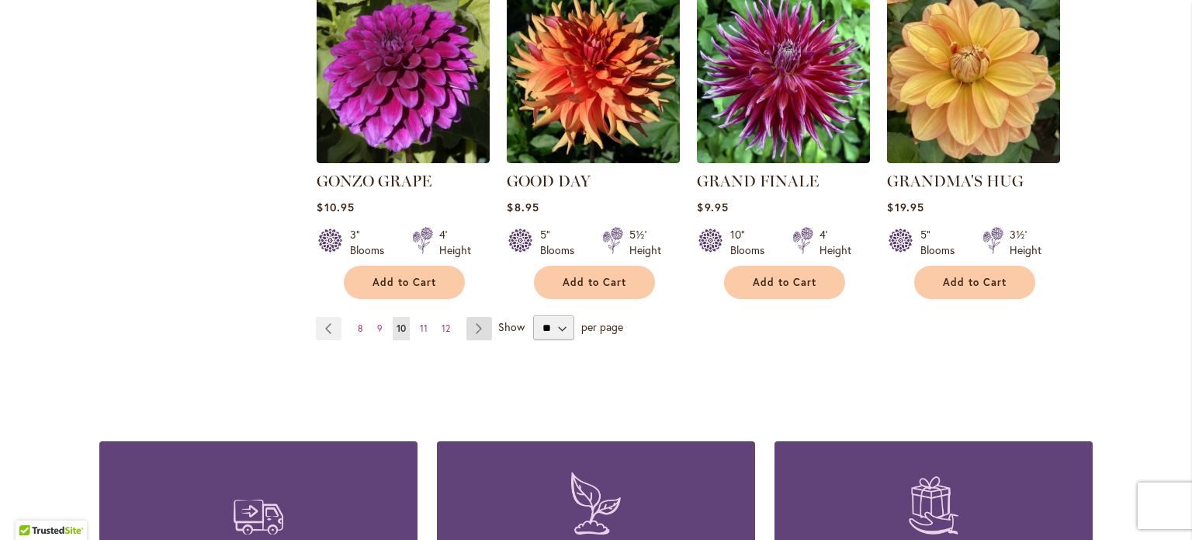
click at [474, 317] on link "Page Next" at bounding box center [480, 328] width 26 height 23
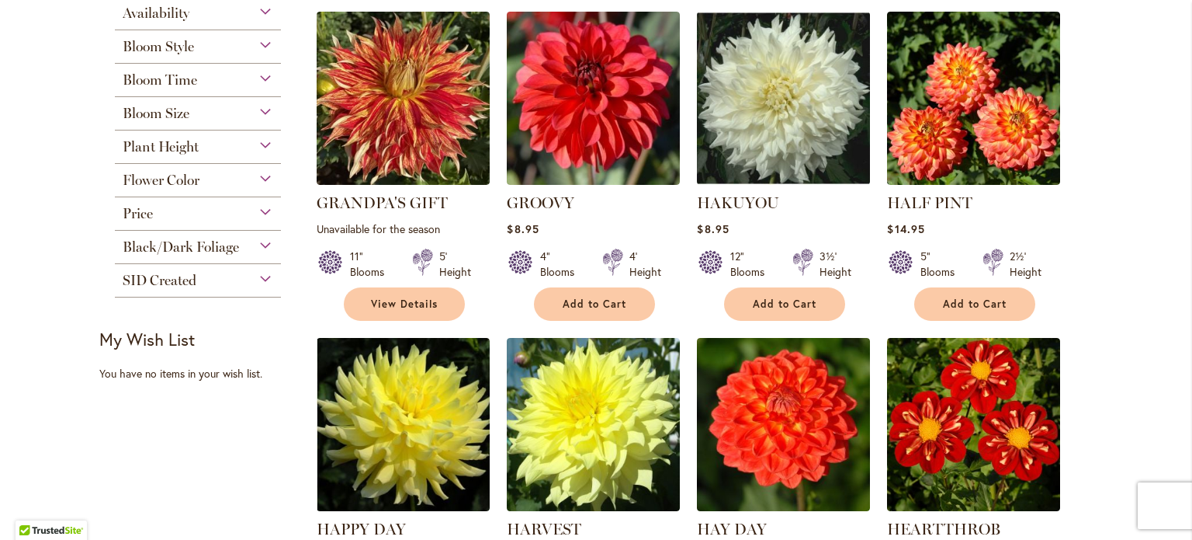
scroll to position [543, 0]
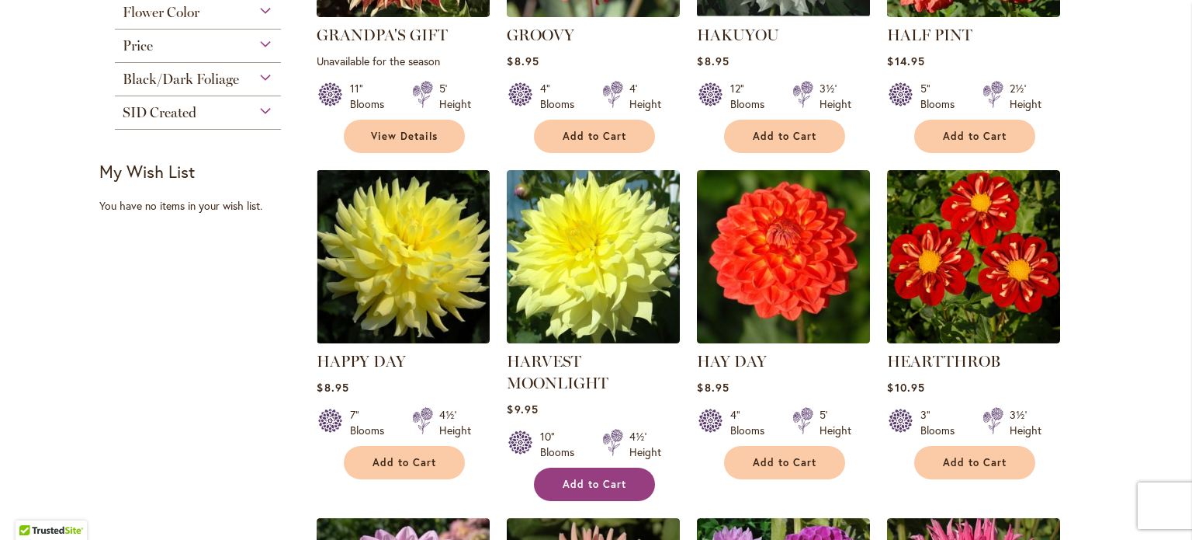
click at [566, 474] on button "Add to Cart" at bounding box center [594, 483] width 121 height 33
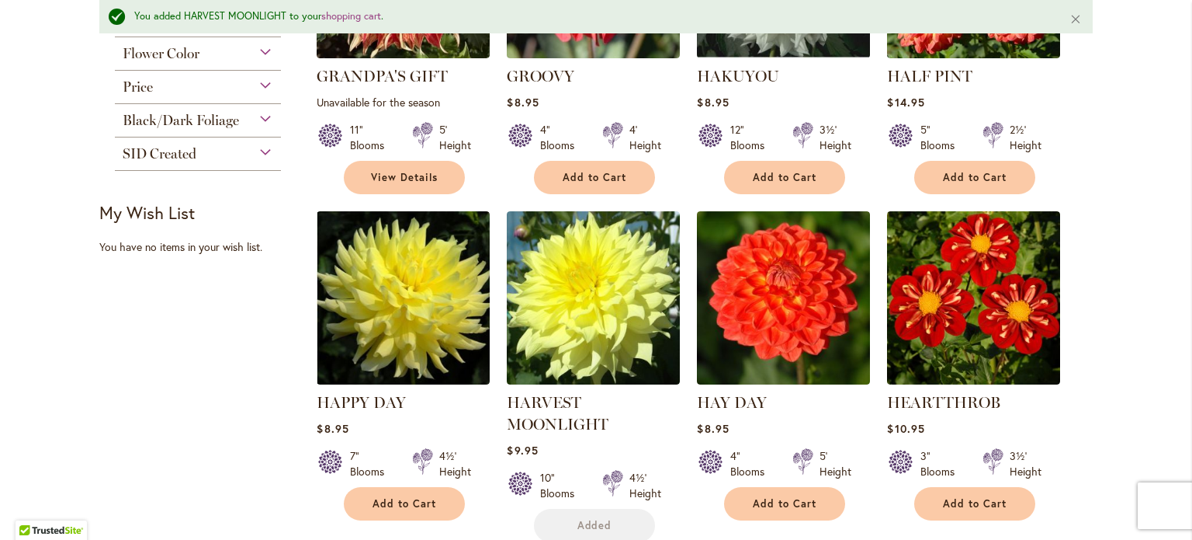
scroll to position [584, 0]
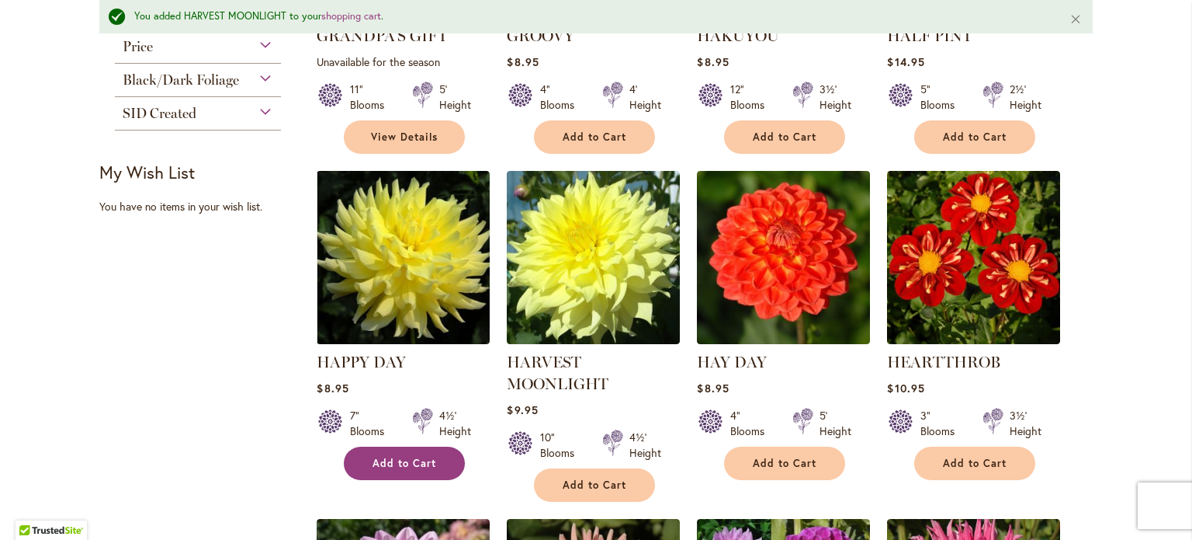
click at [410, 451] on button "Add to Cart" at bounding box center [404, 462] width 121 height 33
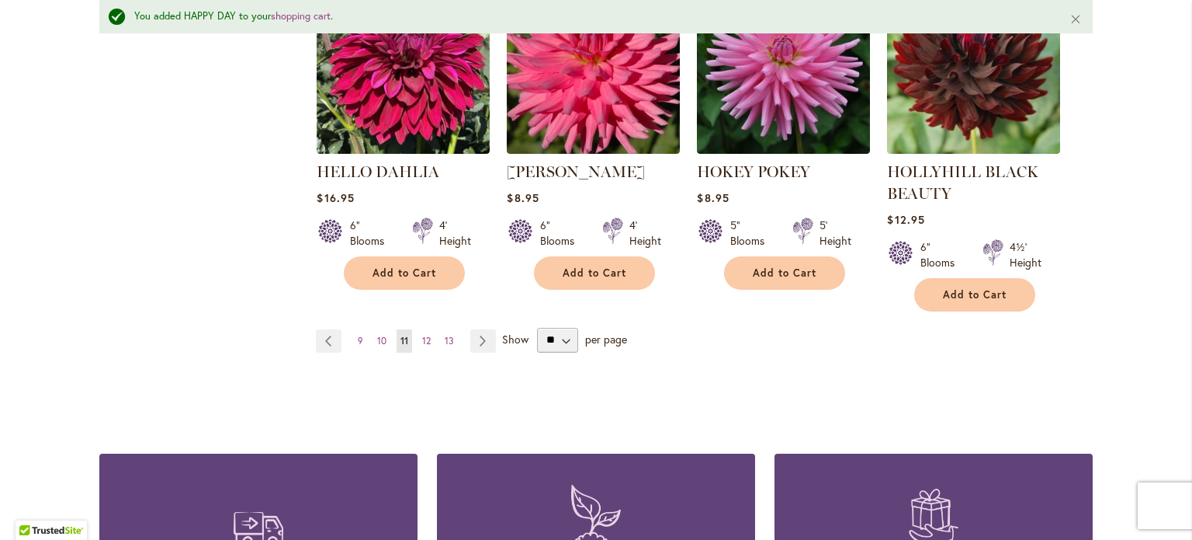
scroll to position [1515, 0]
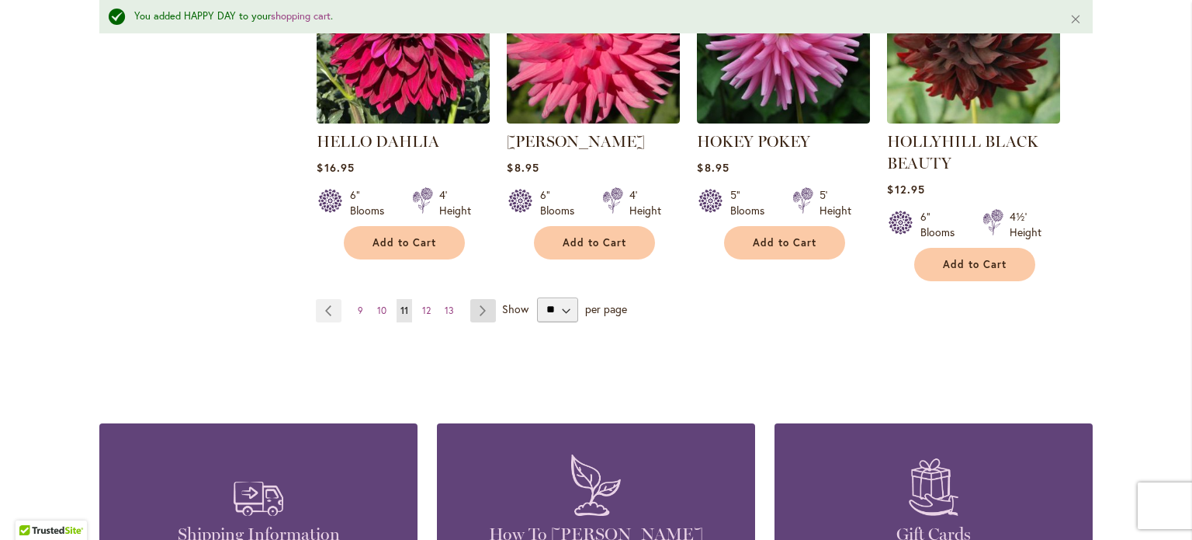
click at [474, 304] on link "Page Next" at bounding box center [483, 310] width 26 height 23
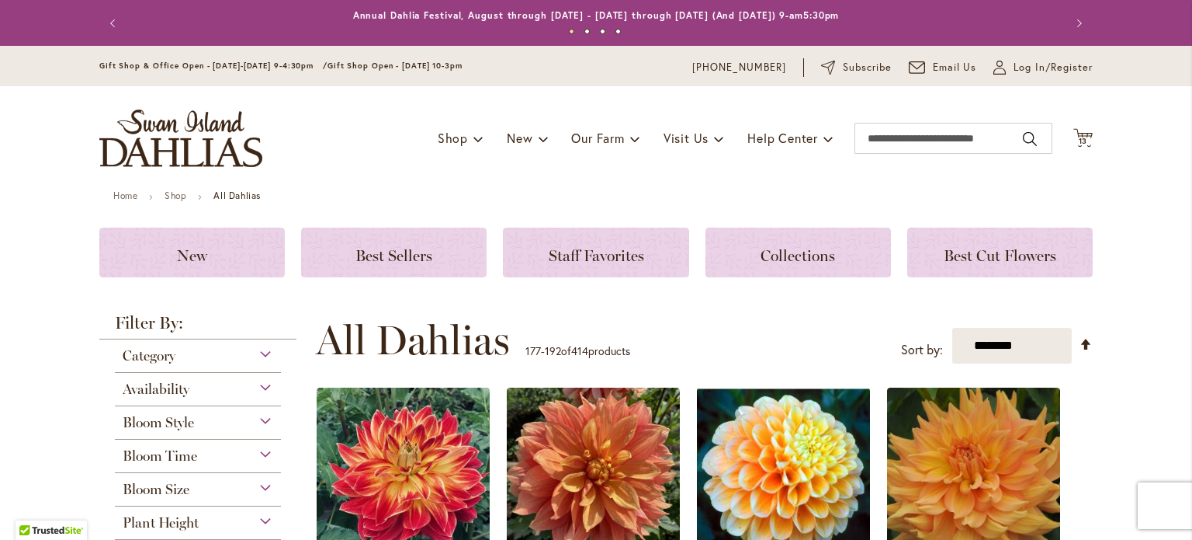
scroll to position [311, 0]
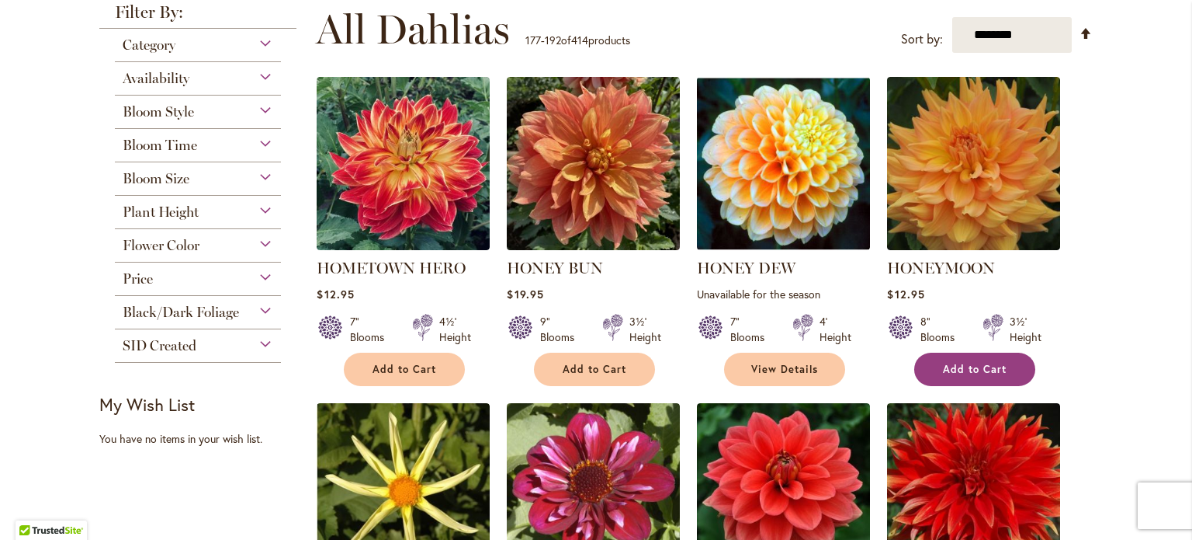
click at [949, 360] on button "Add to Cart" at bounding box center [975, 368] width 121 height 33
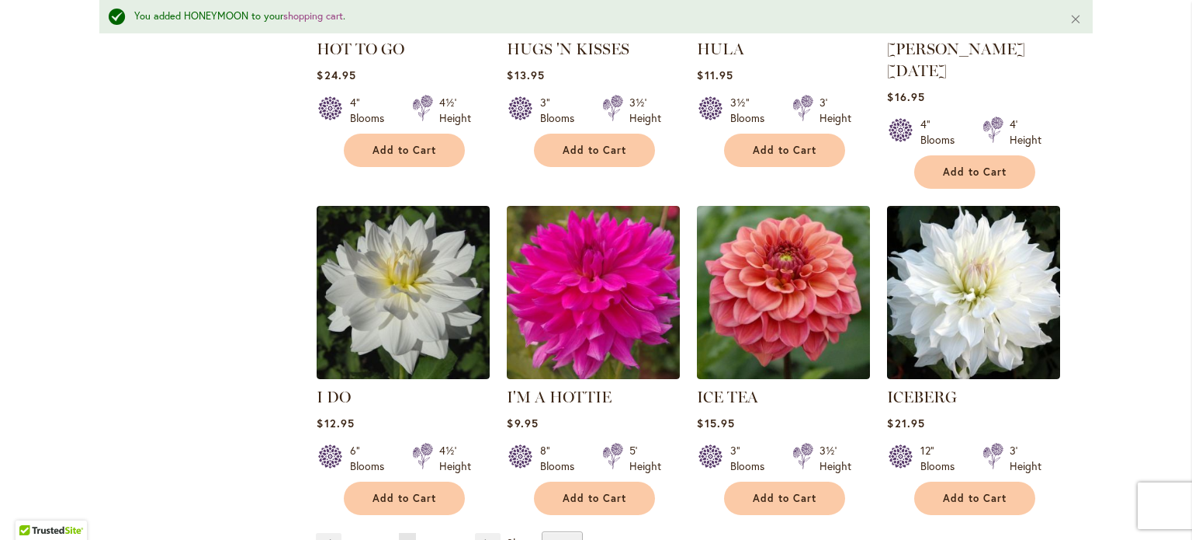
scroll to position [1283, 0]
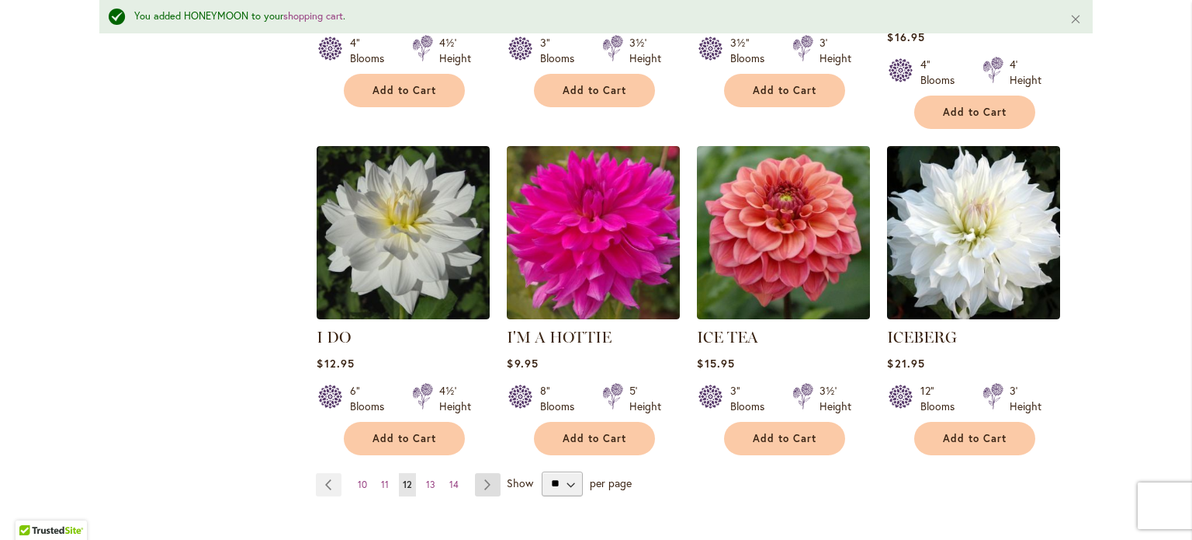
click at [478, 473] on link "Page Next" at bounding box center [488, 484] width 26 height 23
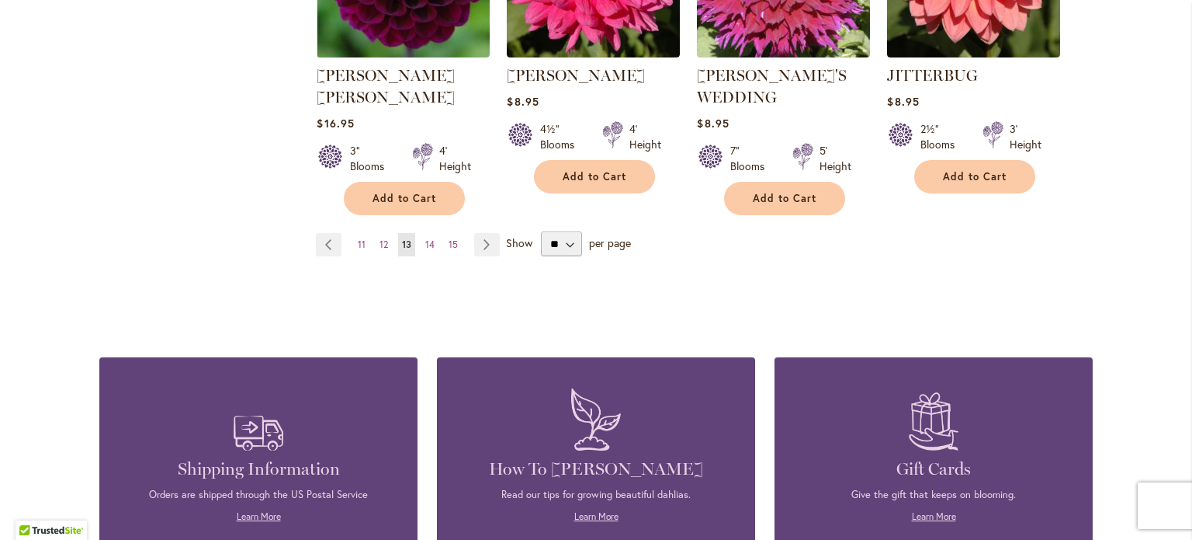
scroll to position [1553, 0]
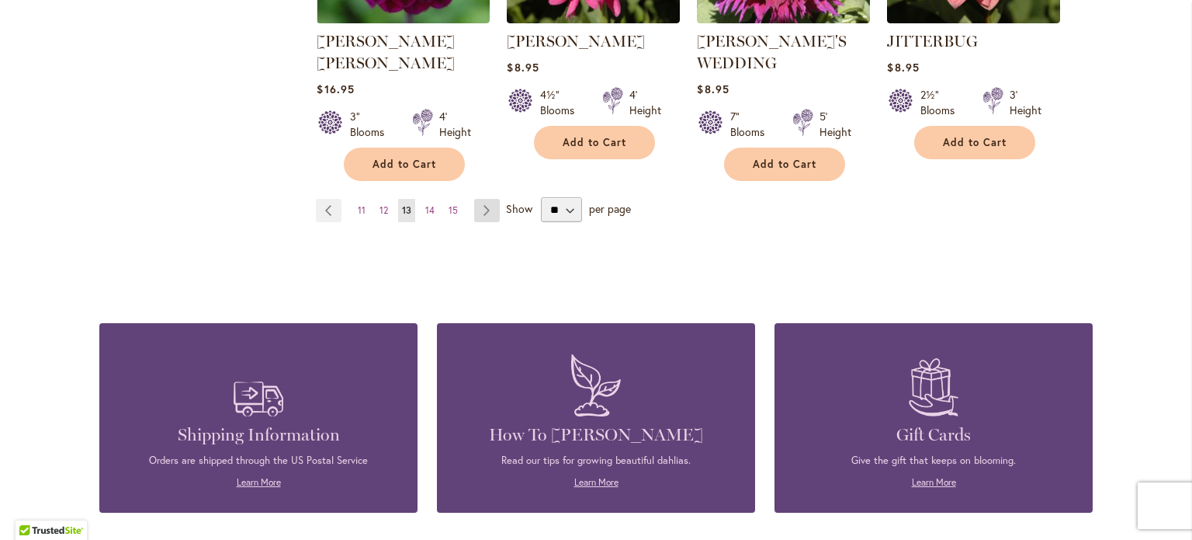
click at [483, 199] on link "Page Next" at bounding box center [487, 210] width 26 height 23
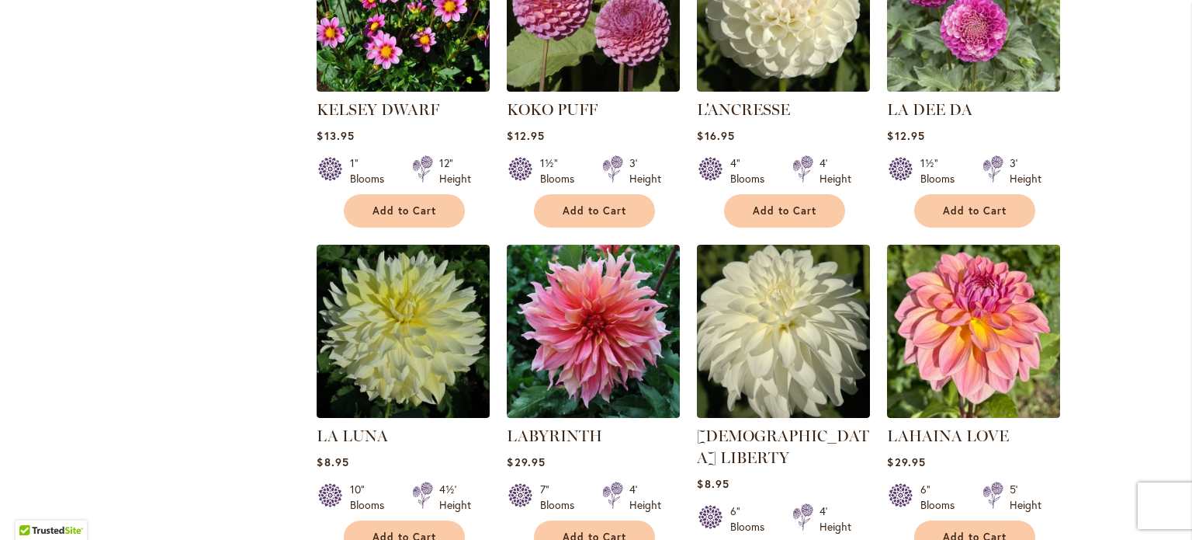
scroll to position [1165, 0]
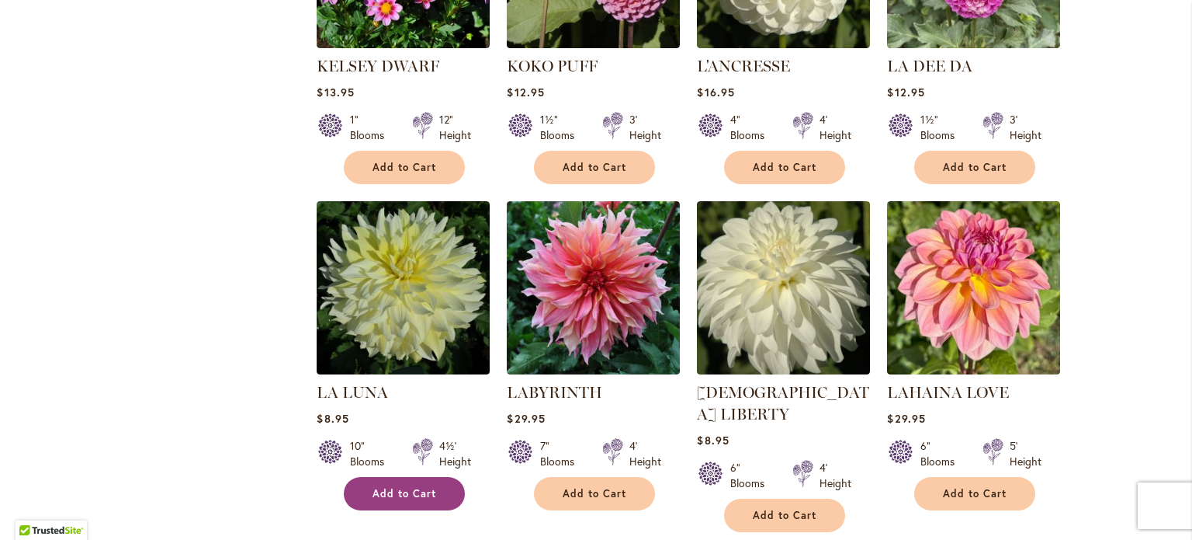
click at [387, 496] on button "Add to Cart" at bounding box center [404, 493] width 121 height 33
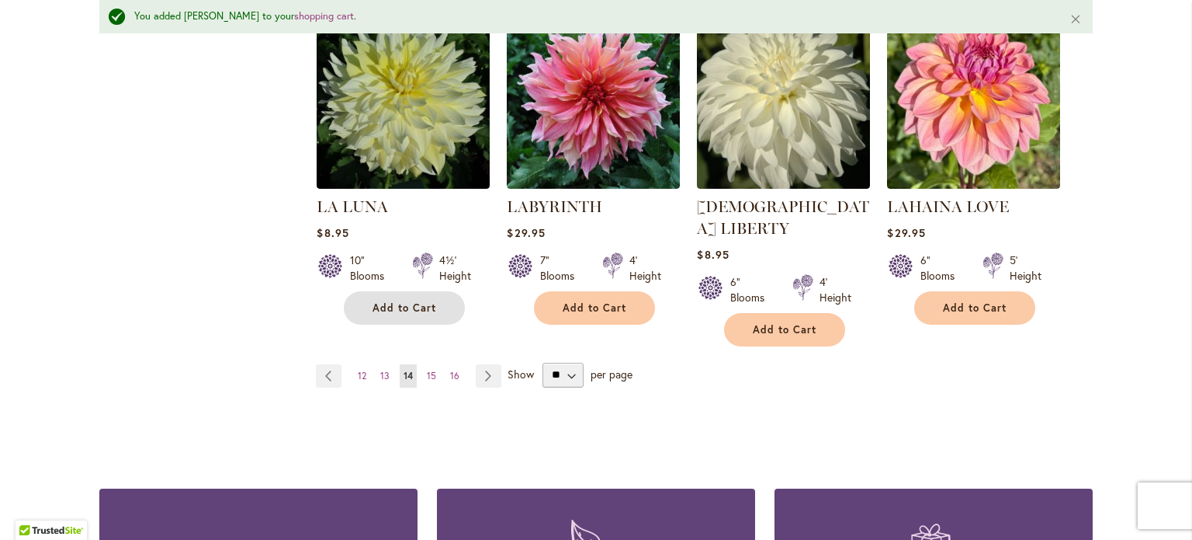
scroll to position [1397, 0]
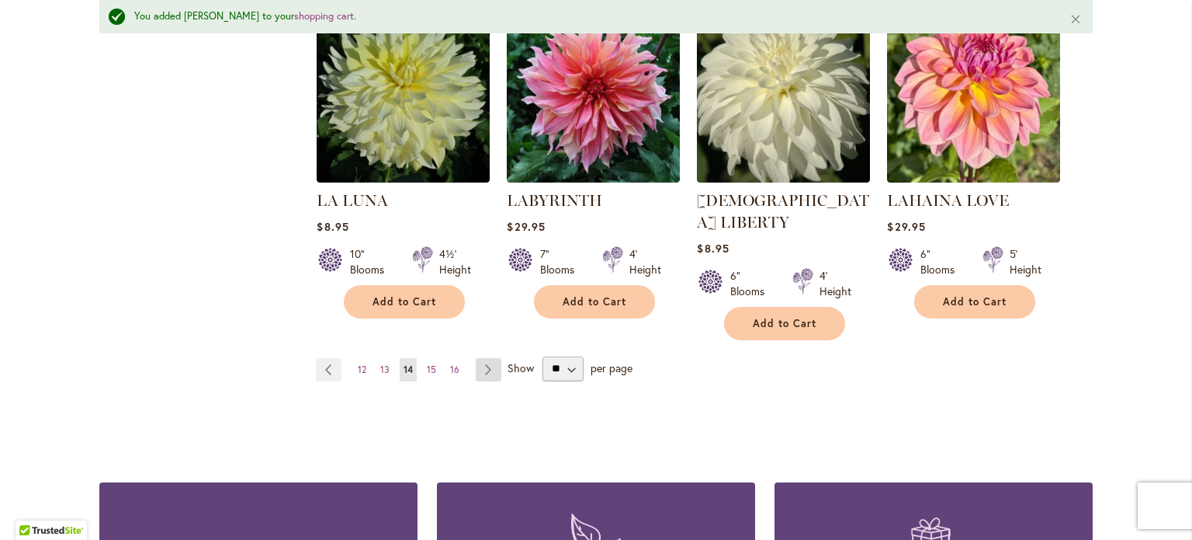
click at [479, 358] on link "Page Next" at bounding box center [489, 369] width 26 height 23
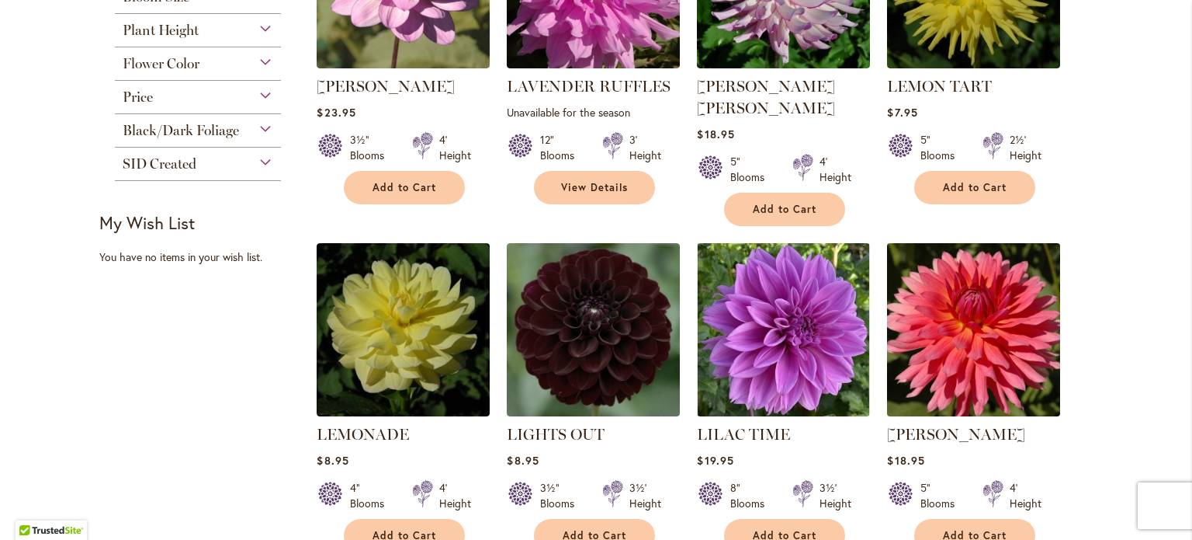
scroll to position [466, 0]
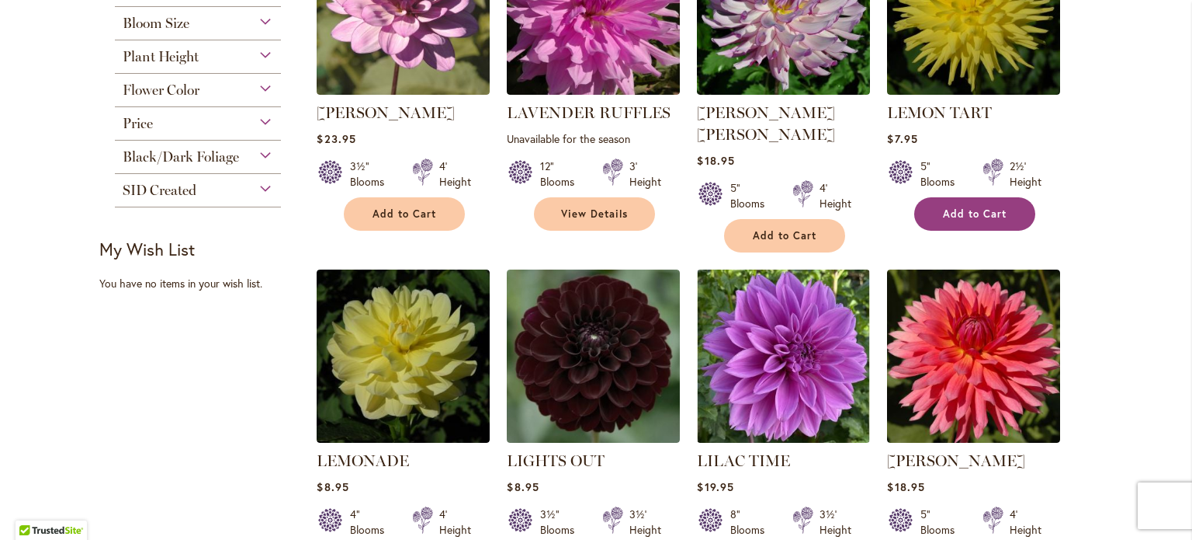
click at [981, 207] on span "Add to Cart" at bounding box center [975, 213] width 64 height 13
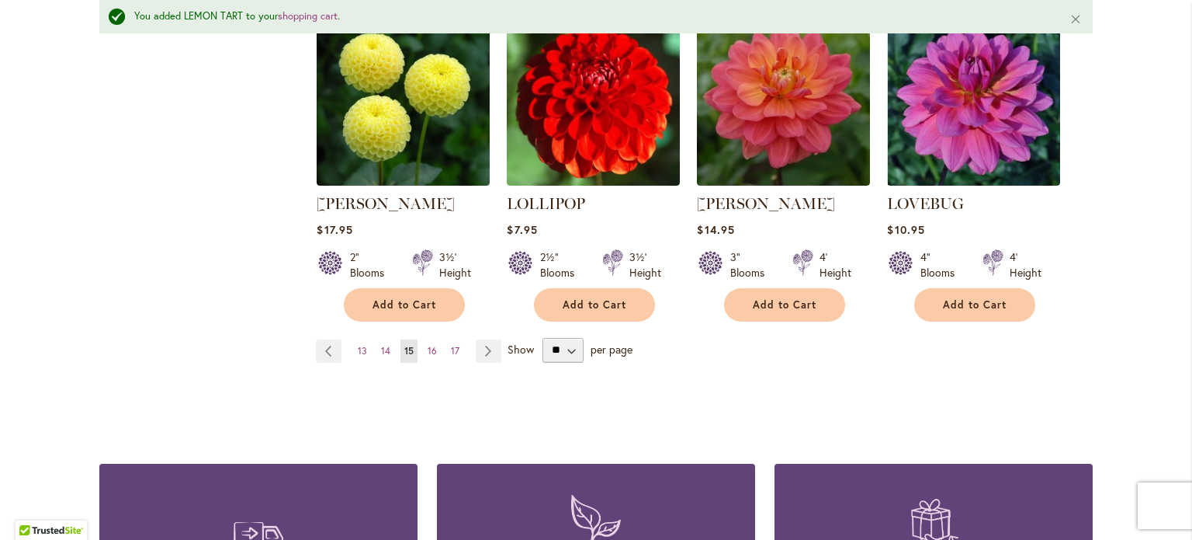
scroll to position [1438, 0]
click at [484, 339] on link "Page Next" at bounding box center [489, 350] width 26 height 23
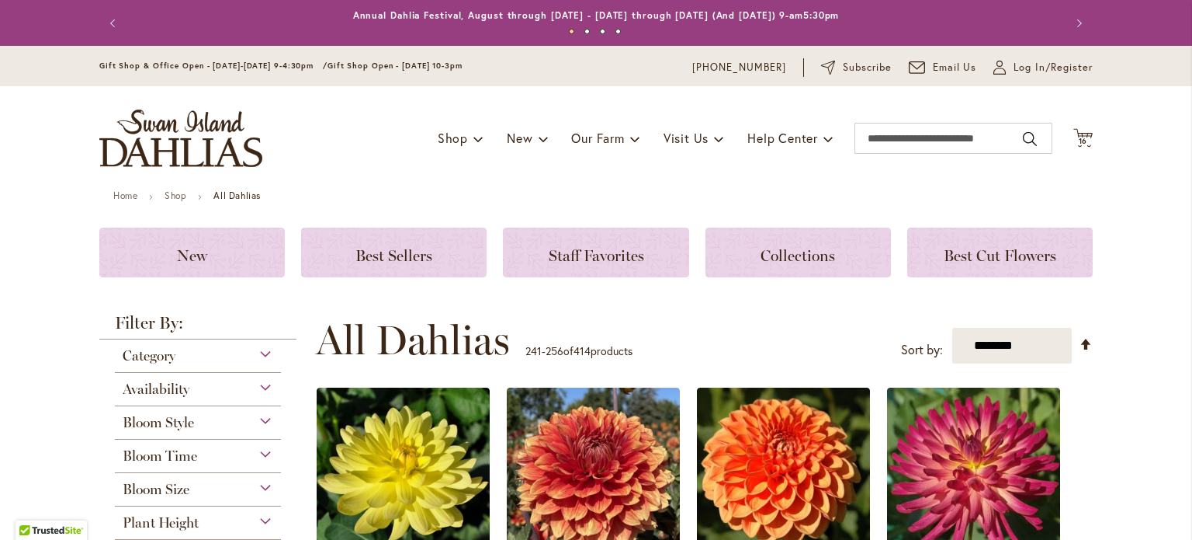
scroll to position [311, 0]
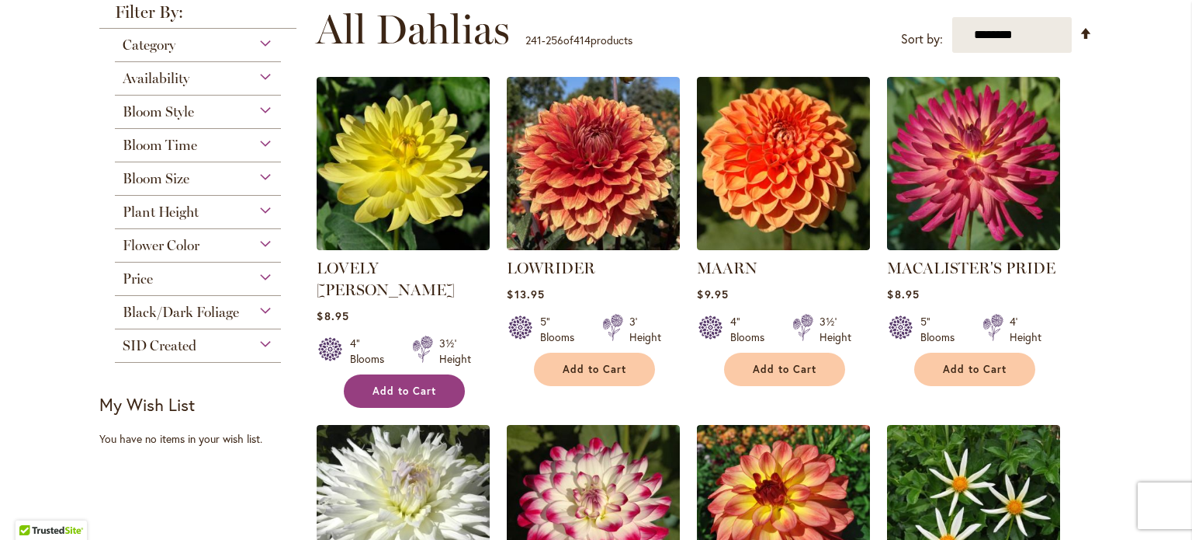
click at [405, 384] on span "Add to Cart" at bounding box center [405, 390] width 64 height 13
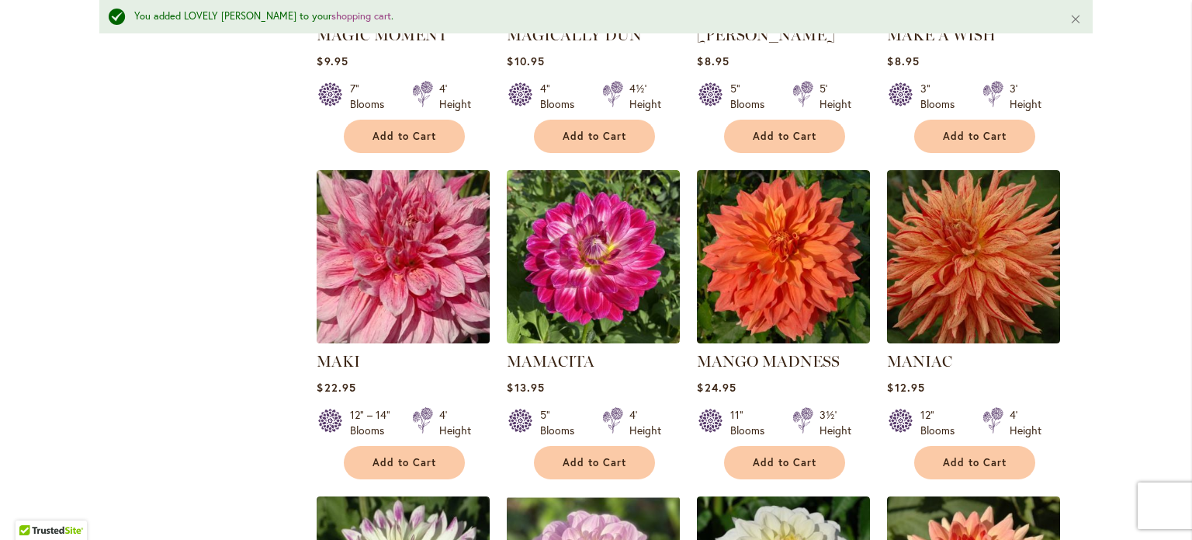
scroll to position [972, 0]
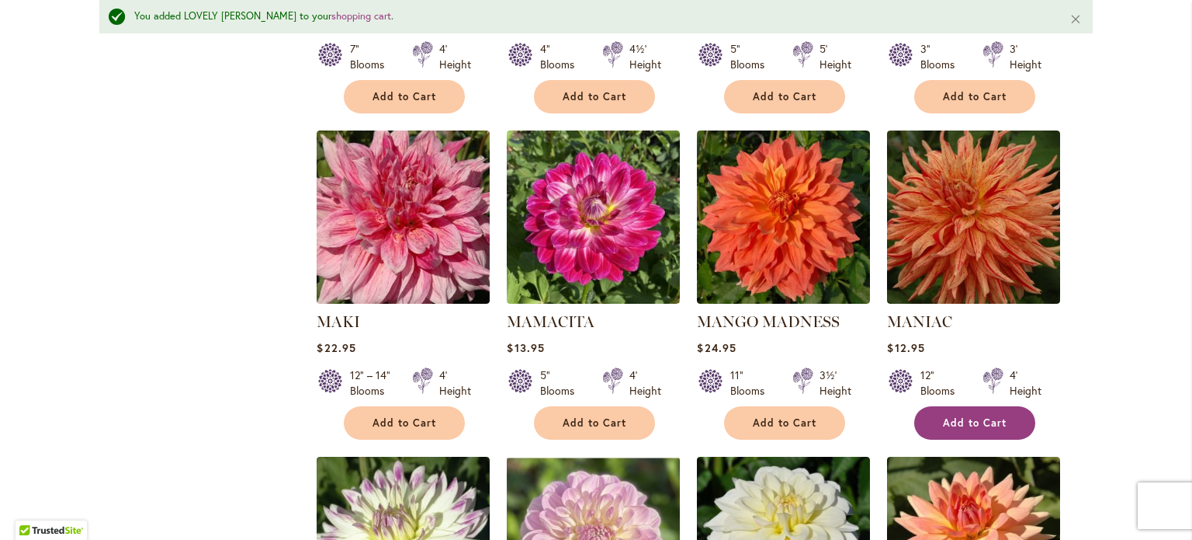
click at [970, 406] on button "Add to Cart" at bounding box center [975, 422] width 121 height 33
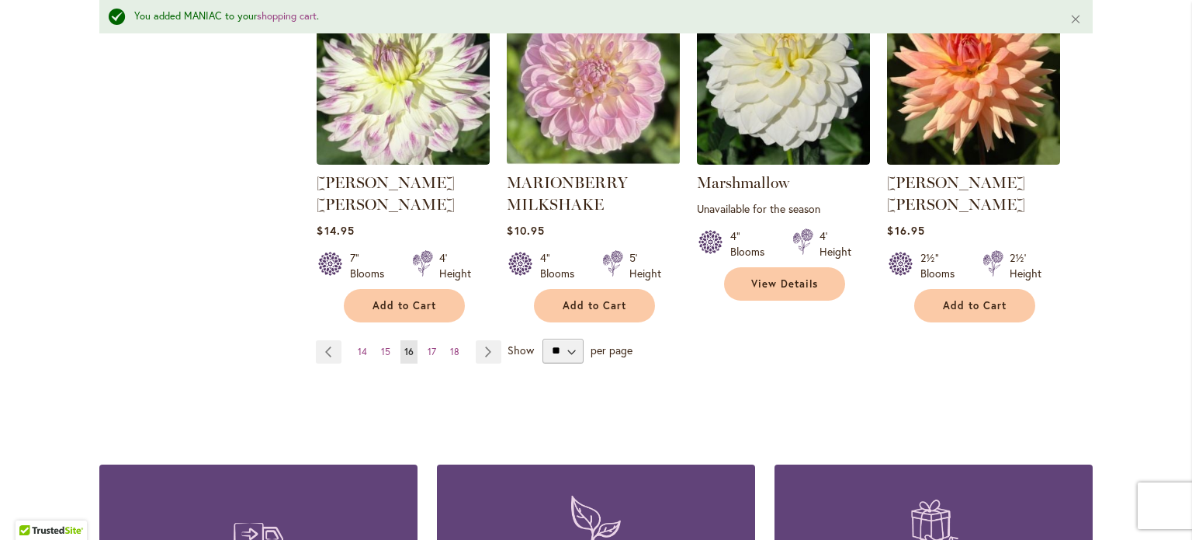
scroll to position [1438, 0]
click at [485, 339] on link "Page Next" at bounding box center [489, 350] width 26 height 23
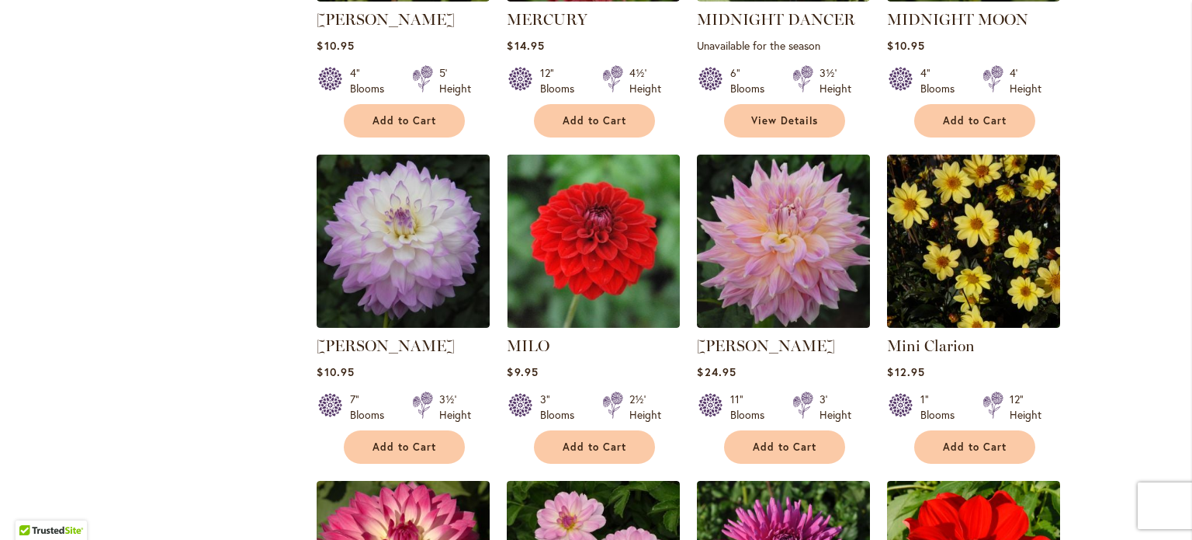
scroll to position [1009, 0]
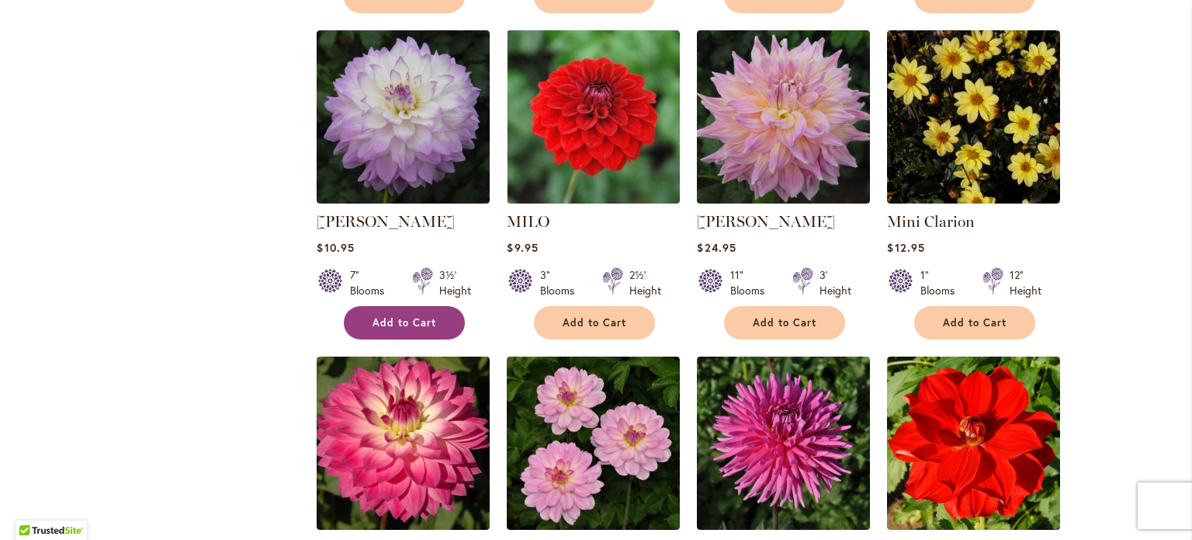
click at [412, 307] on button "Add to Cart" at bounding box center [404, 322] width 121 height 33
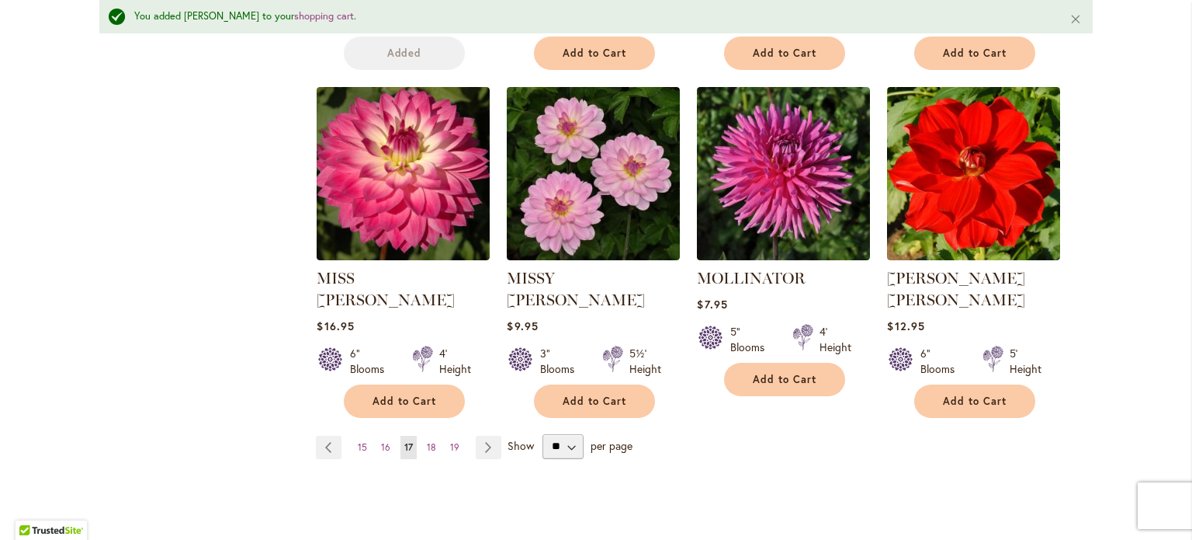
scroll to position [1360, 0]
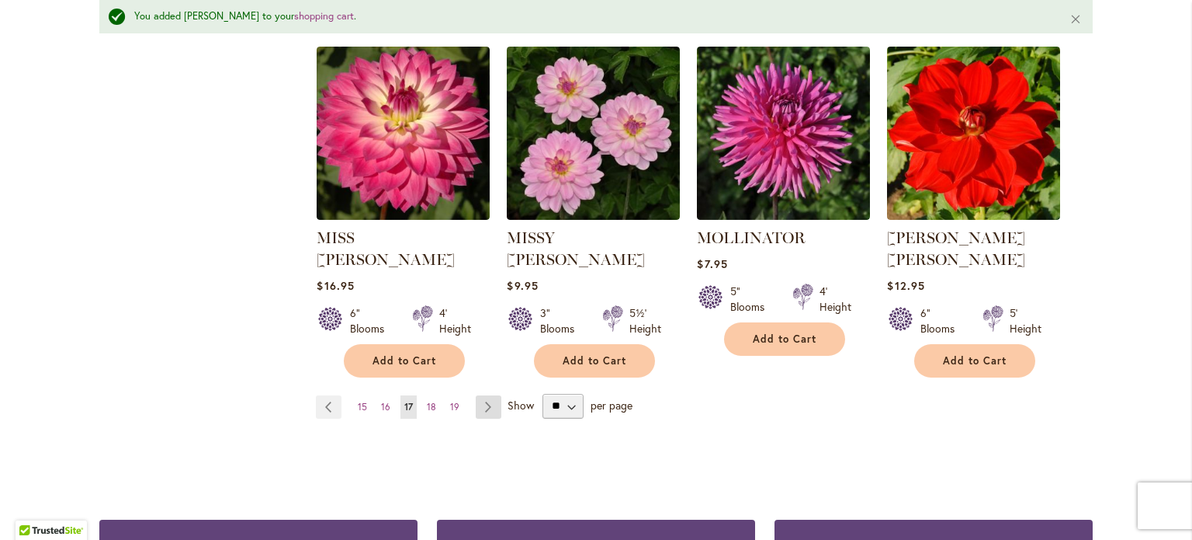
click at [478, 395] on link "Page Next" at bounding box center [489, 406] width 26 height 23
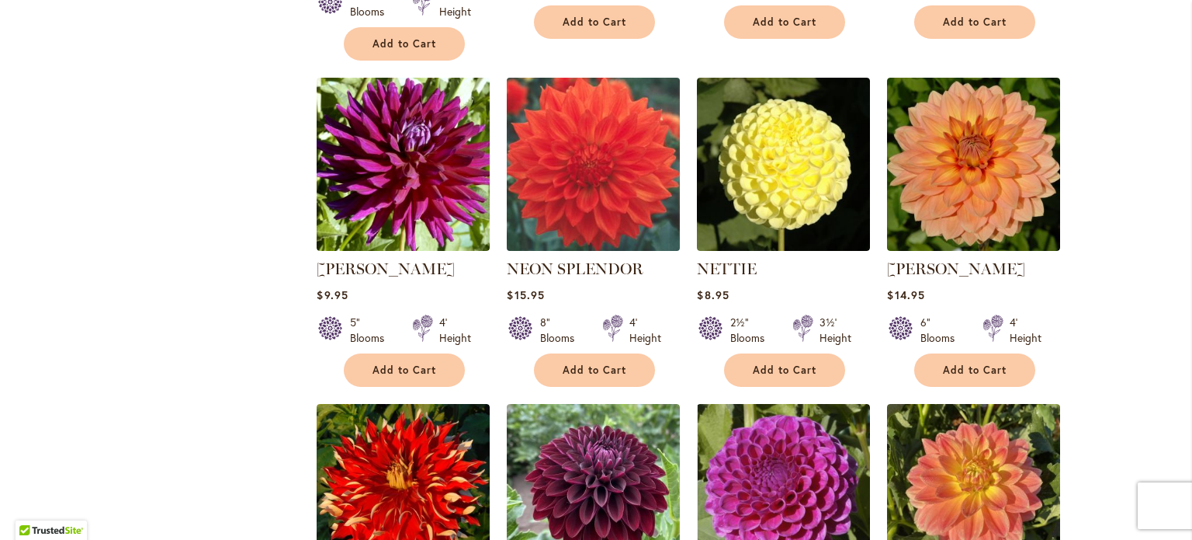
scroll to position [1009, 0]
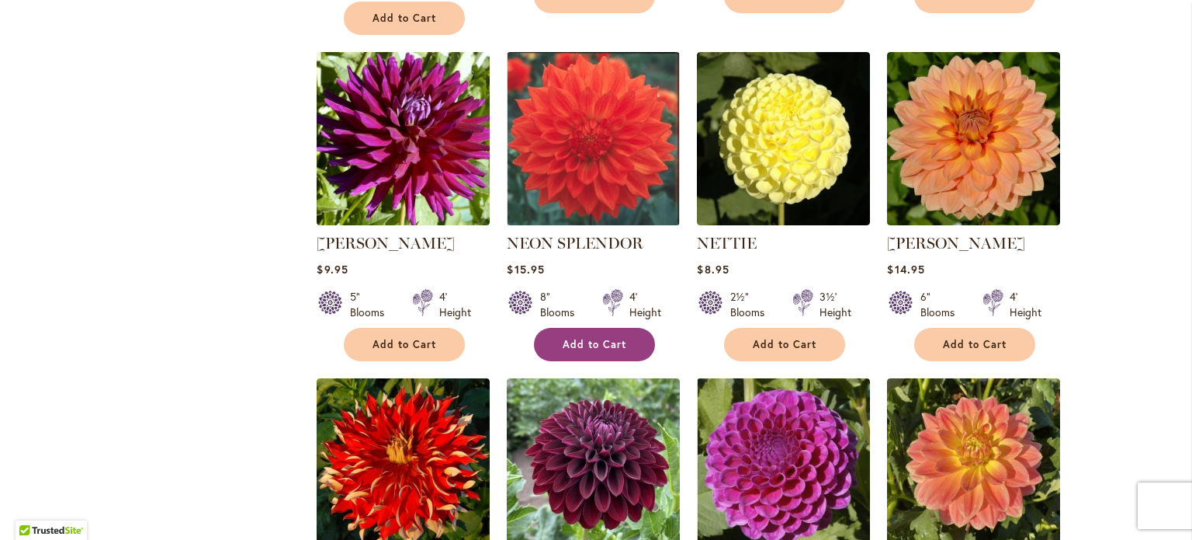
click at [592, 328] on button "Add to Cart" at bounding box center [594, 344] width 121 height 33
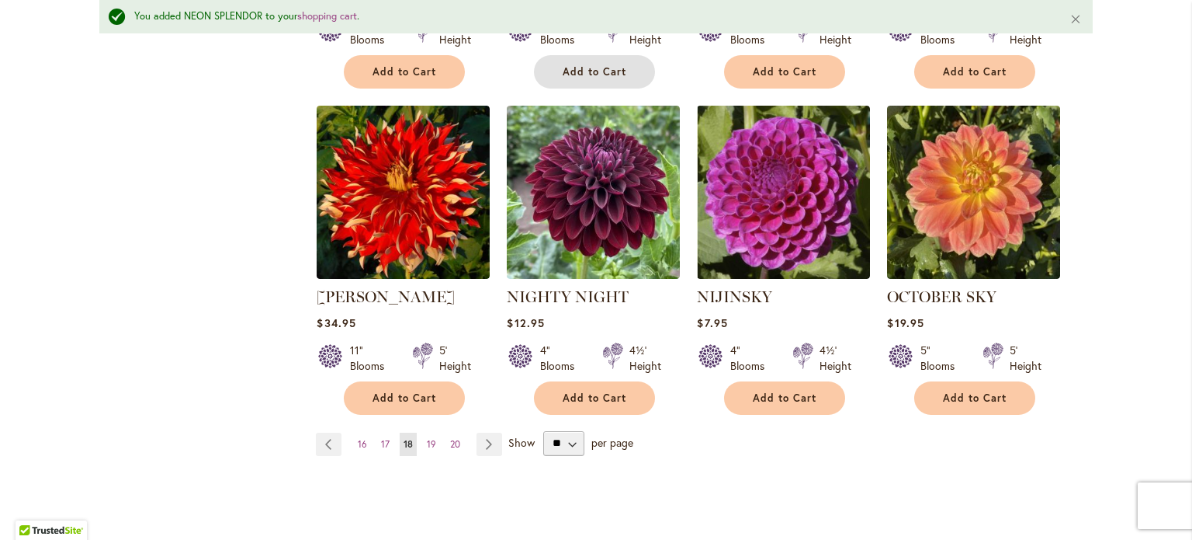
scroll to position [1360, 0]
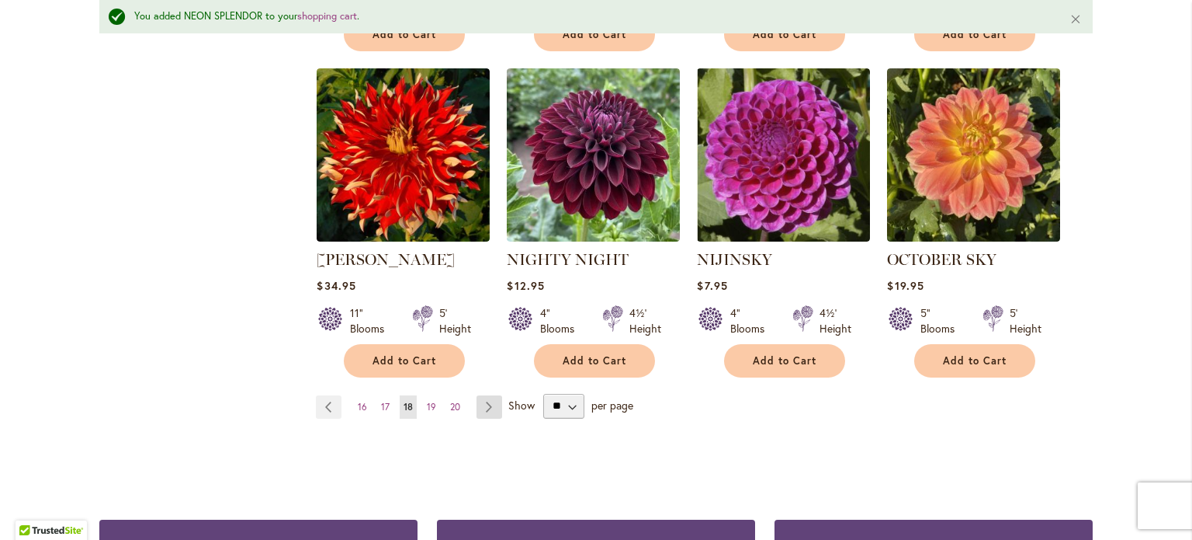
click at [487, 395] on link "Page Next" at bounding box center [490, 406] width 26 height 23
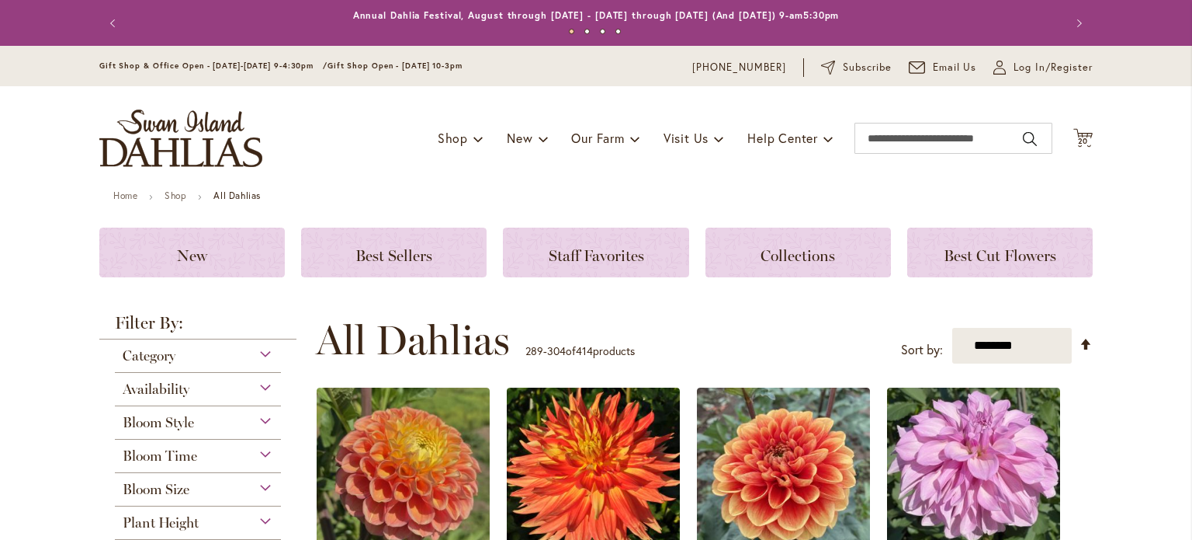
scroll to position [311, 0]
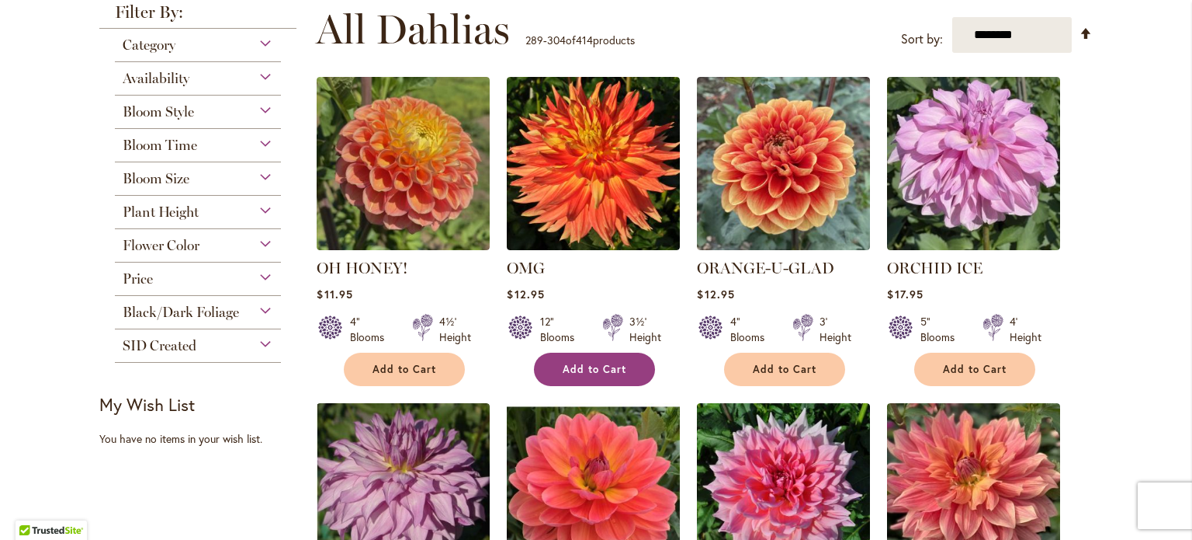
click at [595, 367] on span "Add to Cart" at bounding box center [595, 369] width 64 height 13
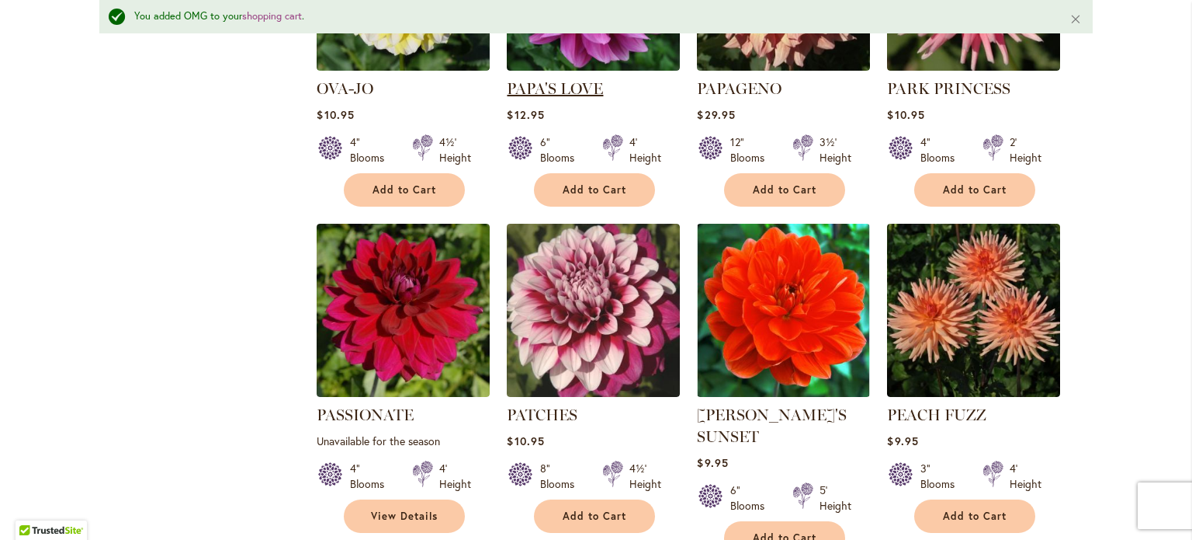
scroll to position [1593, 0]
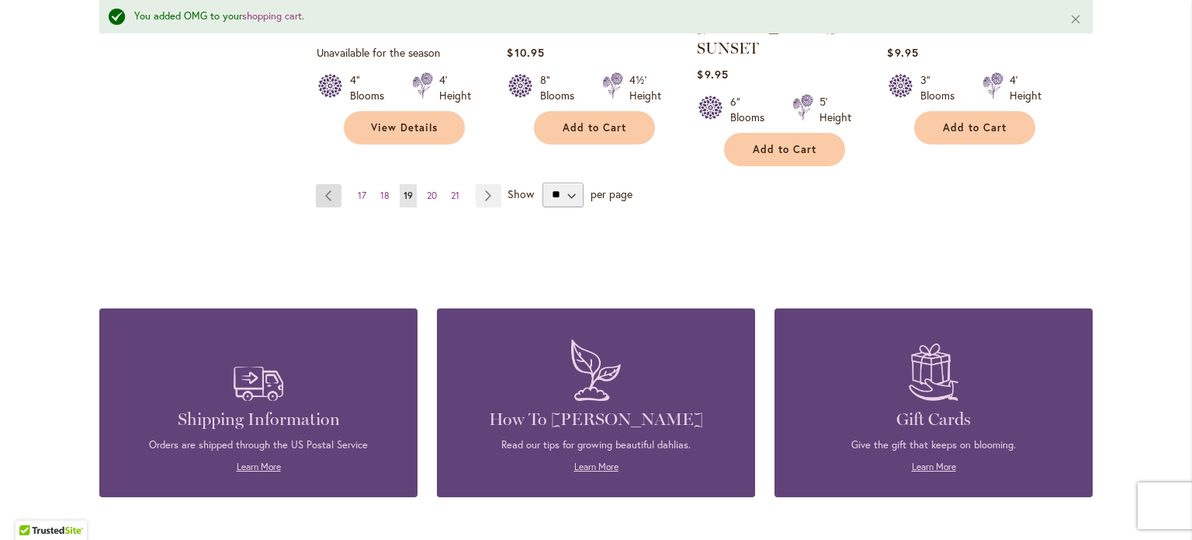
click at [323, 184] on link "Page Previous" at bounding box center [329, 195] width 26 height 23
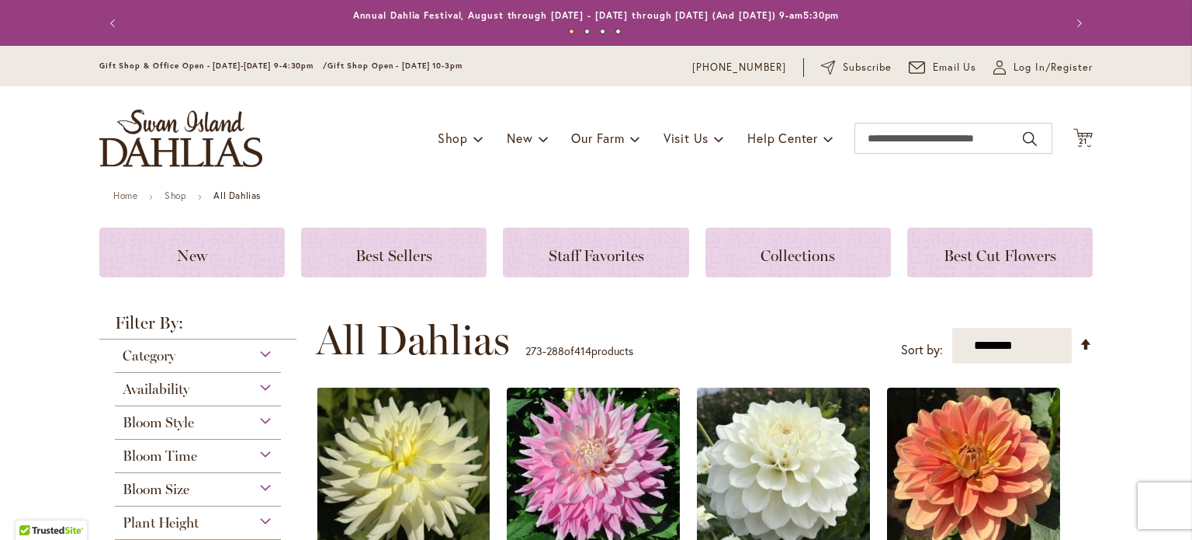
scroll to position [1242, 0]
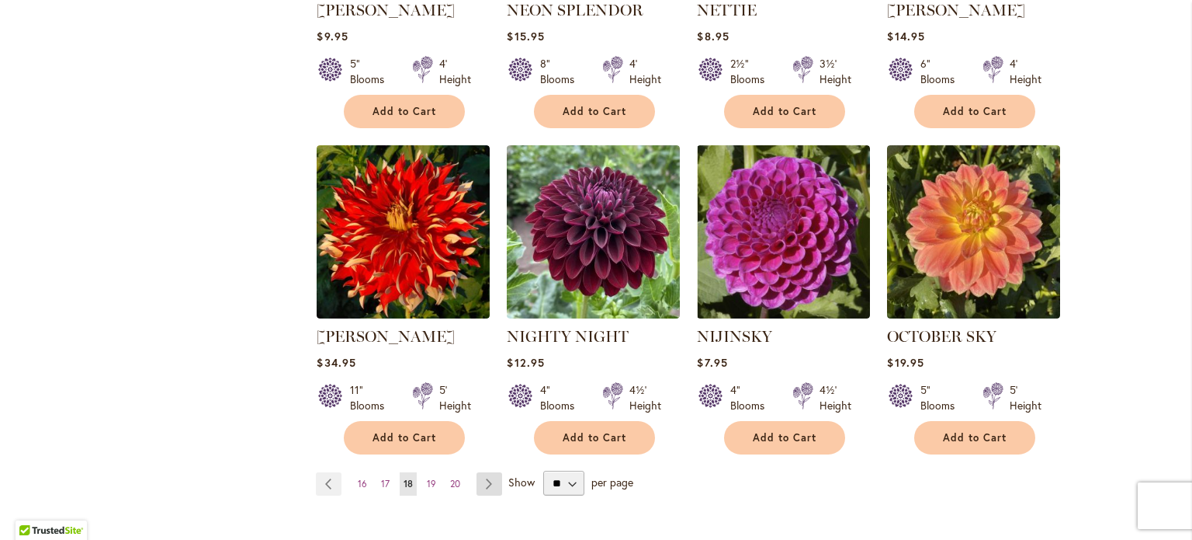
click at [477, 472] on link "Page Next" at bounding box center [490, 483] width 26 height 23
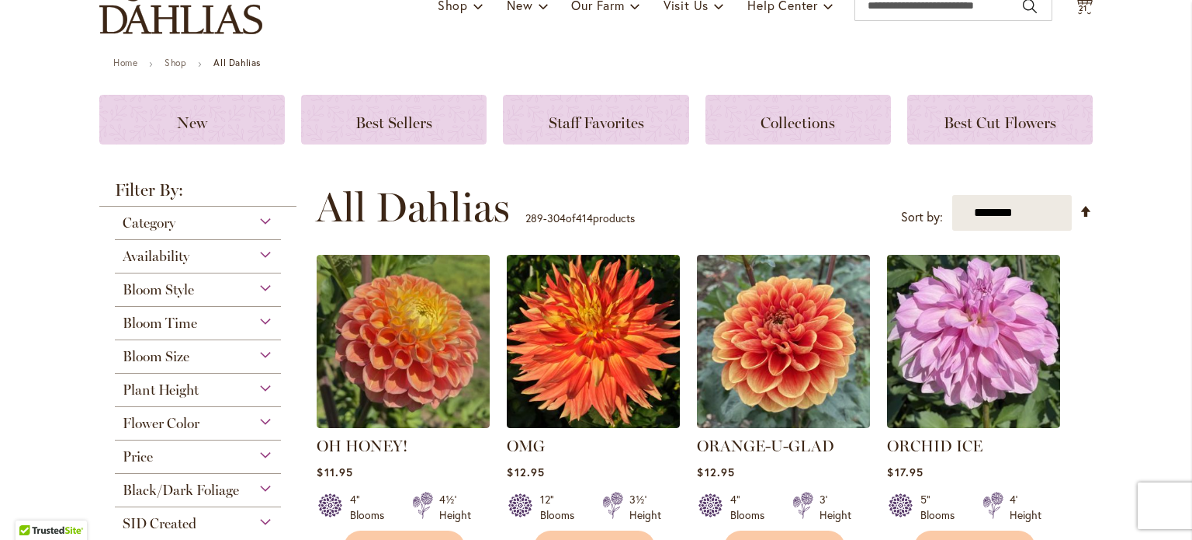
scroll to position [311, 0]
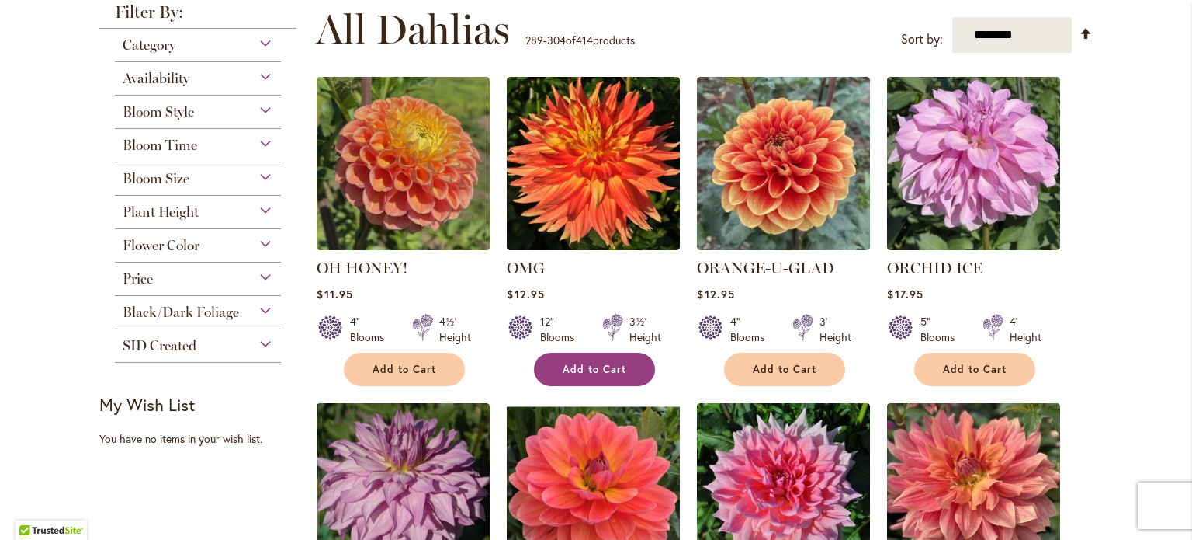
click at [589, 363] on span "Add to Cart" at bounding box center [595, 369] width 64 height 13
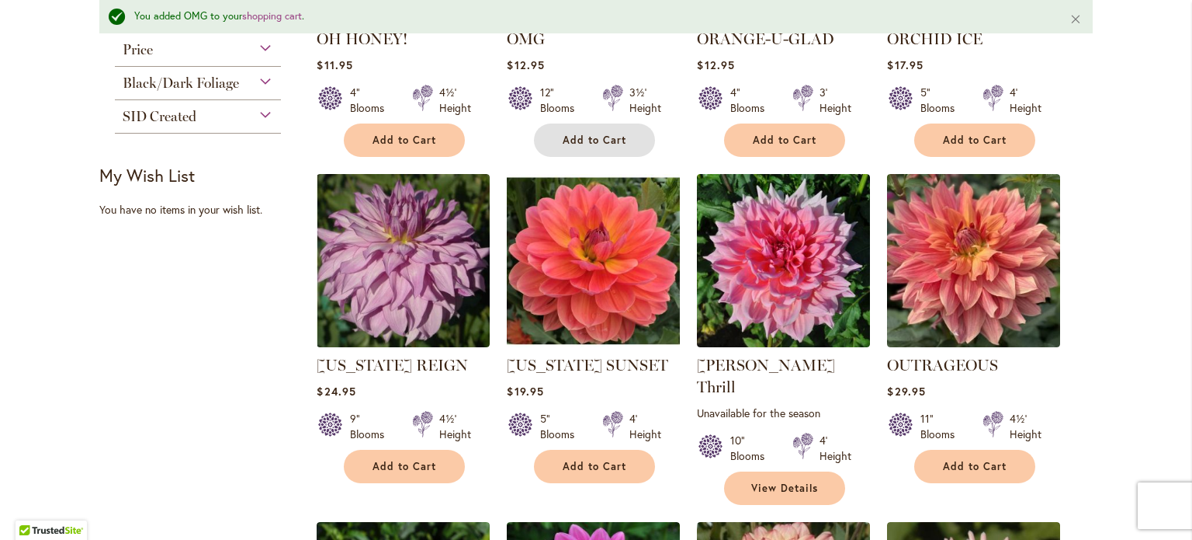
scroll to position [584, 0]
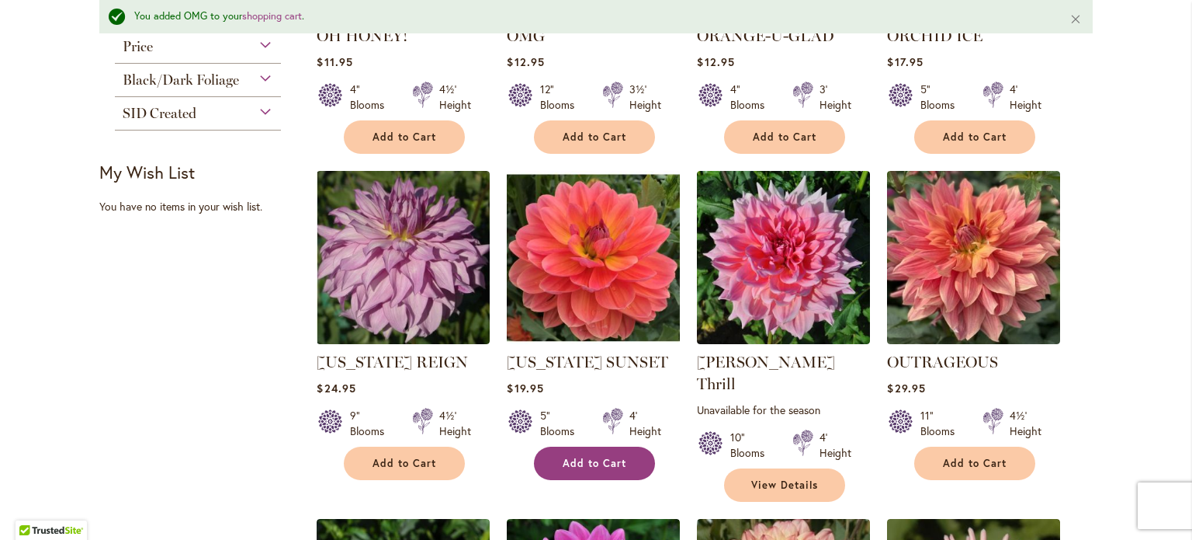
click at [584, 456] on span "Add to Cart" at bounding box center [595, 462] width 64 height 13
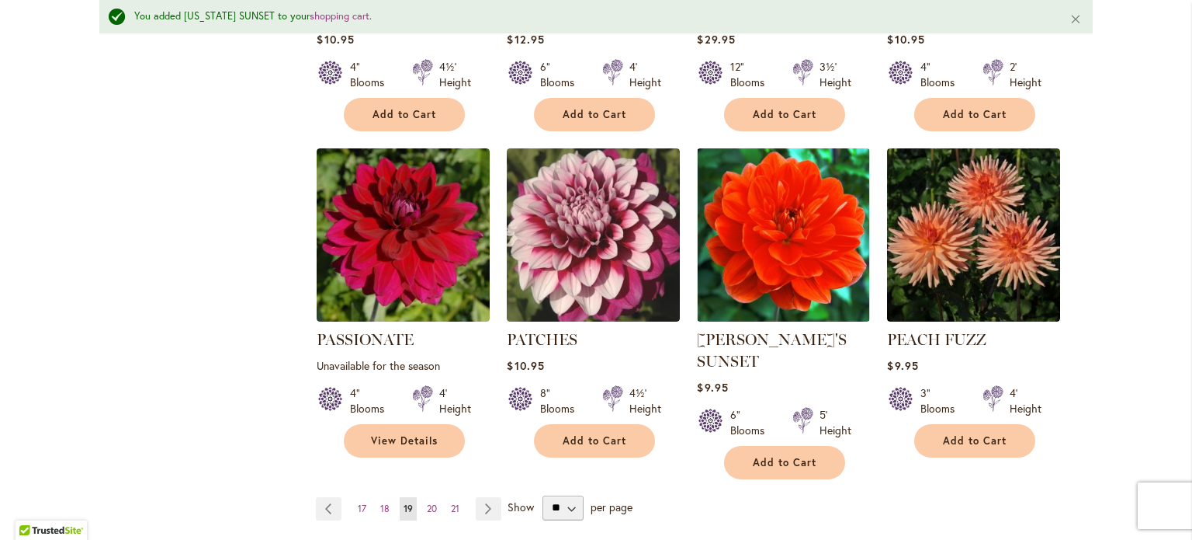
scroll to position [1283, 0]
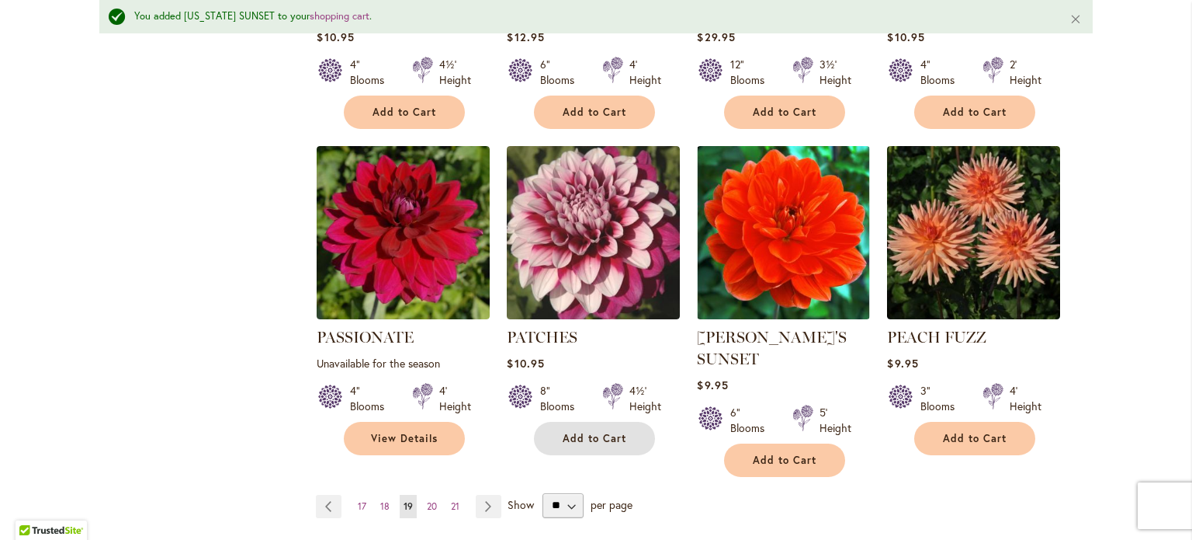
click at [613, 432] on span "Add to Cart" at bounding box center [595, 438] width 64 height 13
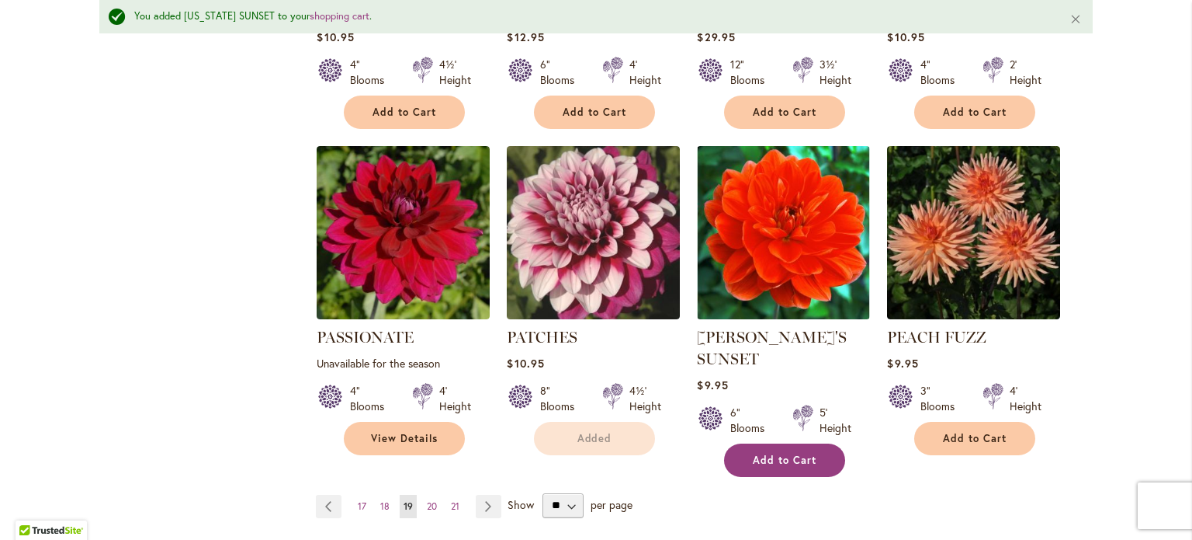
click at [765, 443] on button "Add to Cart" at bounding box center [784, 459] width 121 height 33
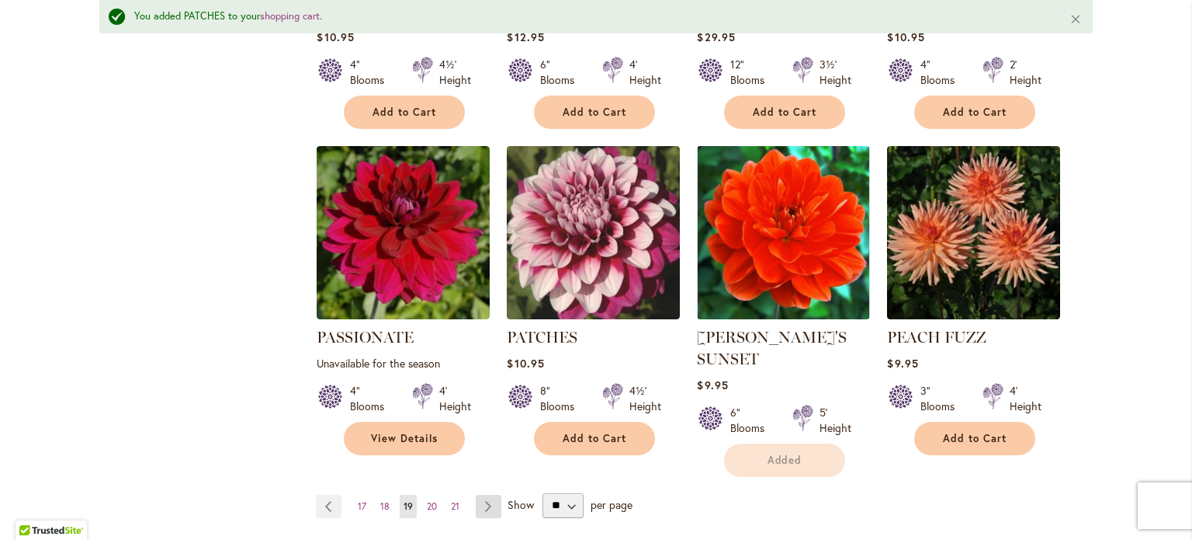
click at [481, 495] on link "Page Next" at bounding box center [489, 506] width 26 height 23
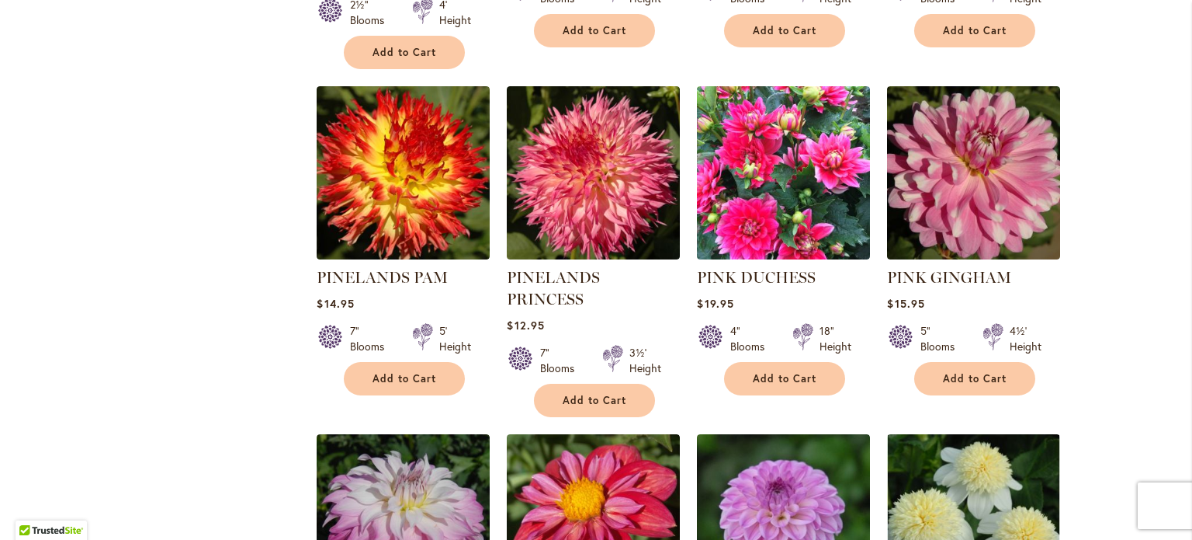
scroll to position [1009, 0]
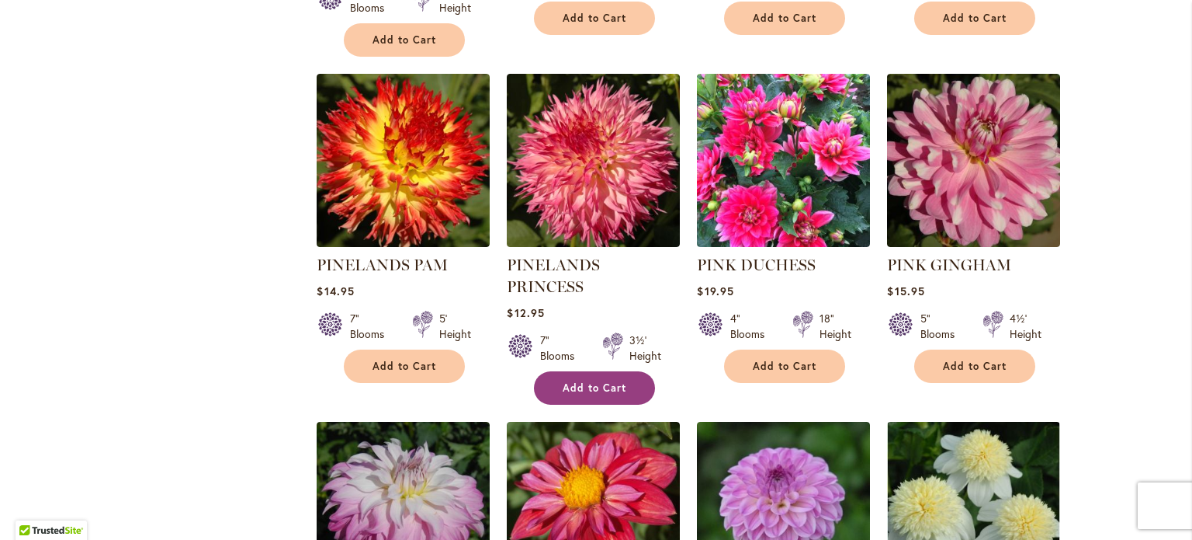
click at [595, 371] on button "Add to Cart" at bounding box center [594, 387] width 121 height 33
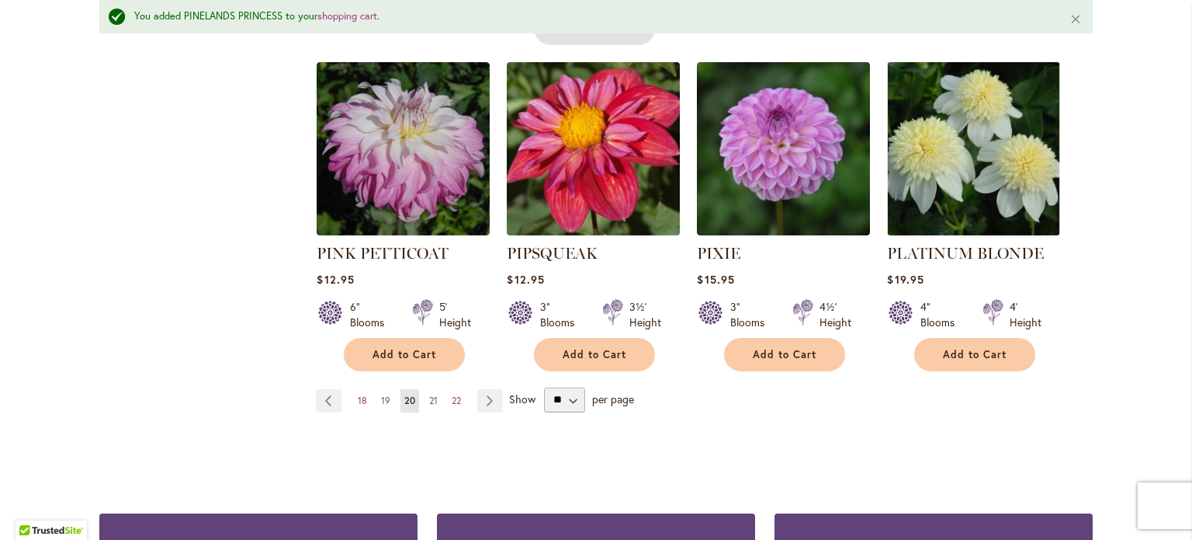
scroll to position [1438, 0]
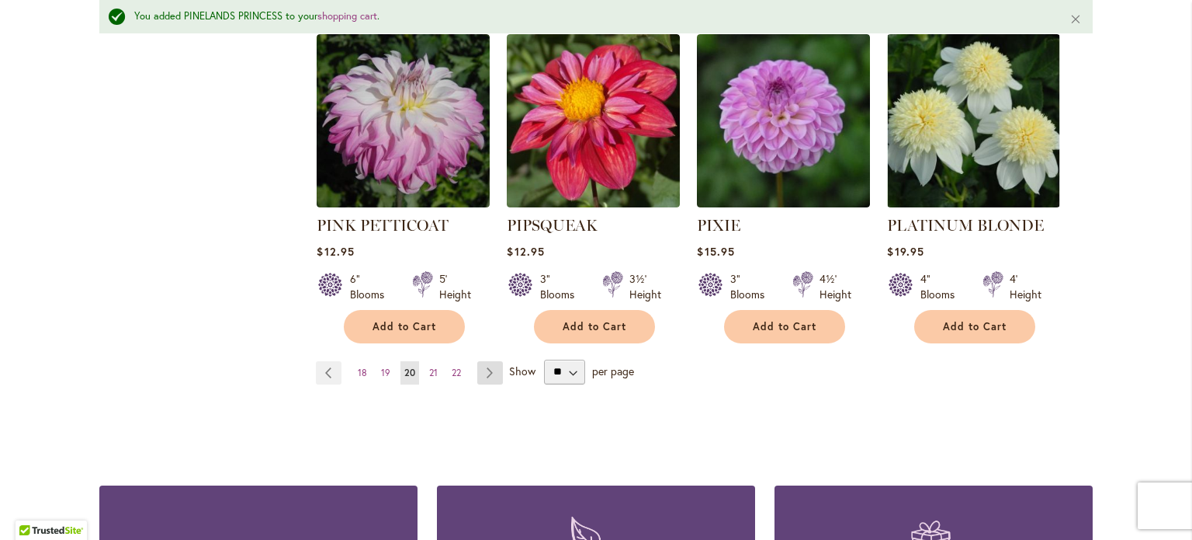
click at [482, 361] on link "Page Next" at bounding box center [490, 372] width 26 height 23
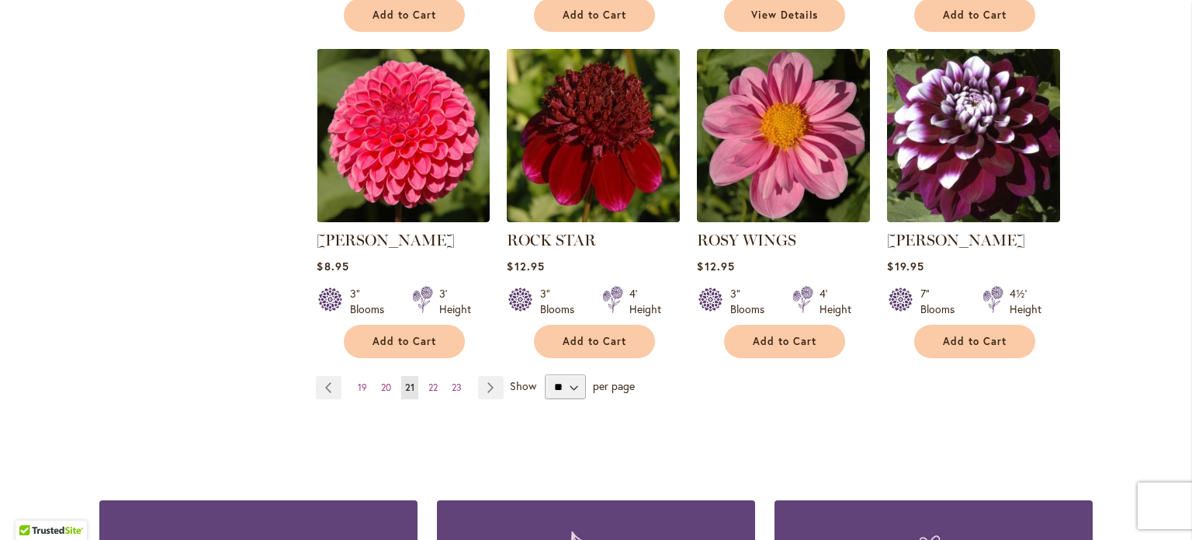
scroll to position [1397, 0]
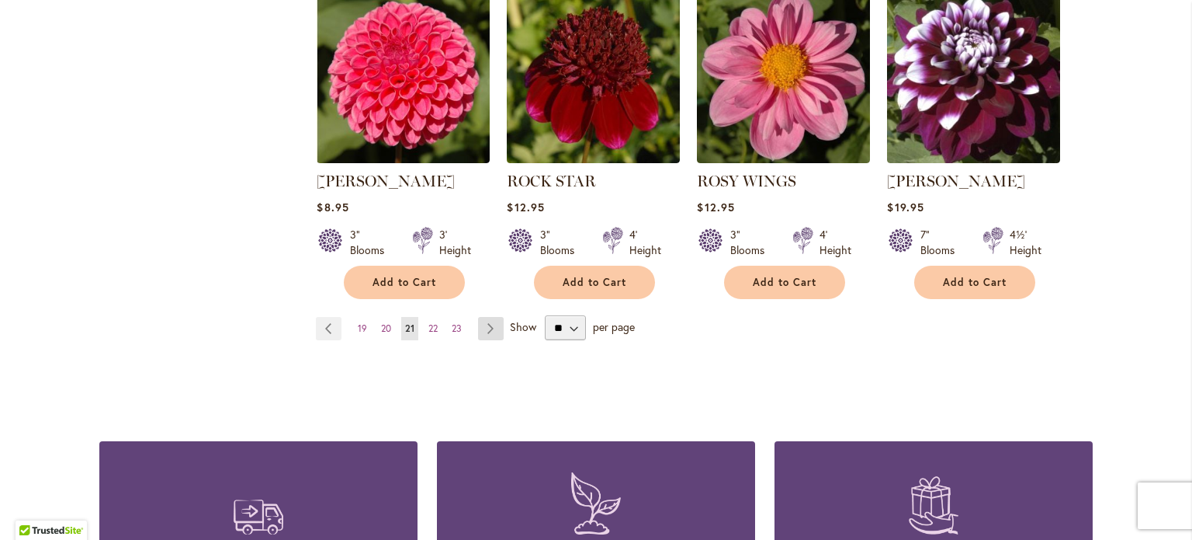
click at [484, 329] on link "Page Next" at bounding box center [491, 328] width 26 height 23
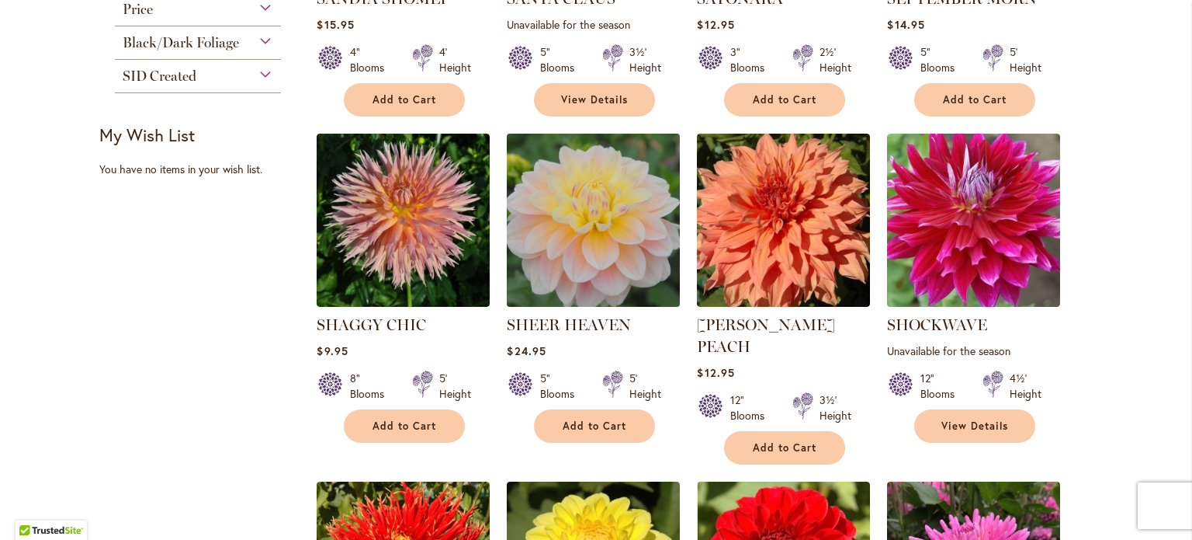
scroll to position [621, 0]
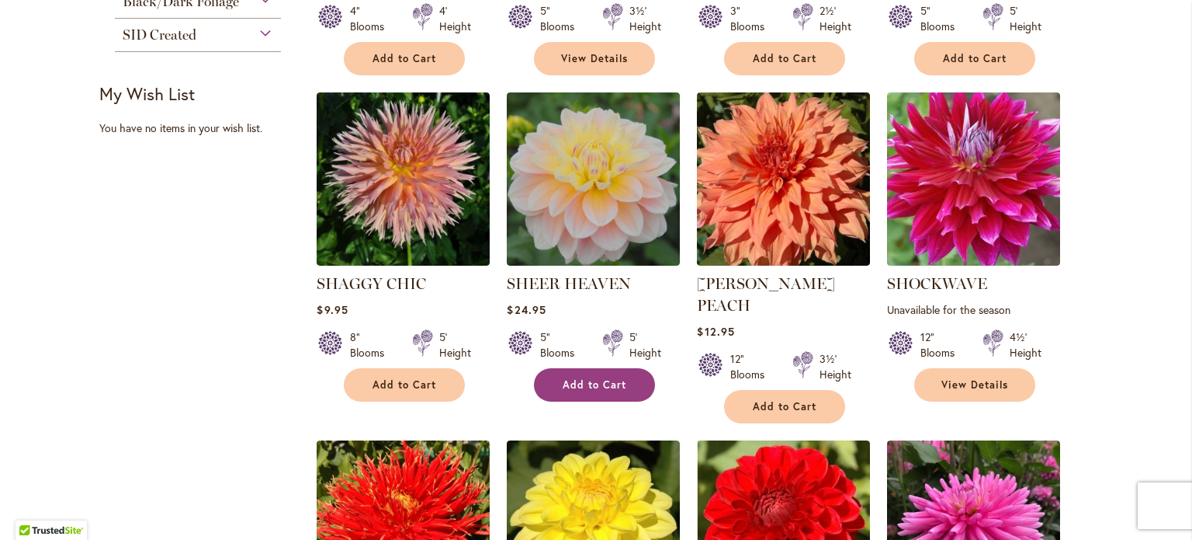
click at [578, 381] on span "Add to Cart" at bounding box center [595, 384] width 64 height 13
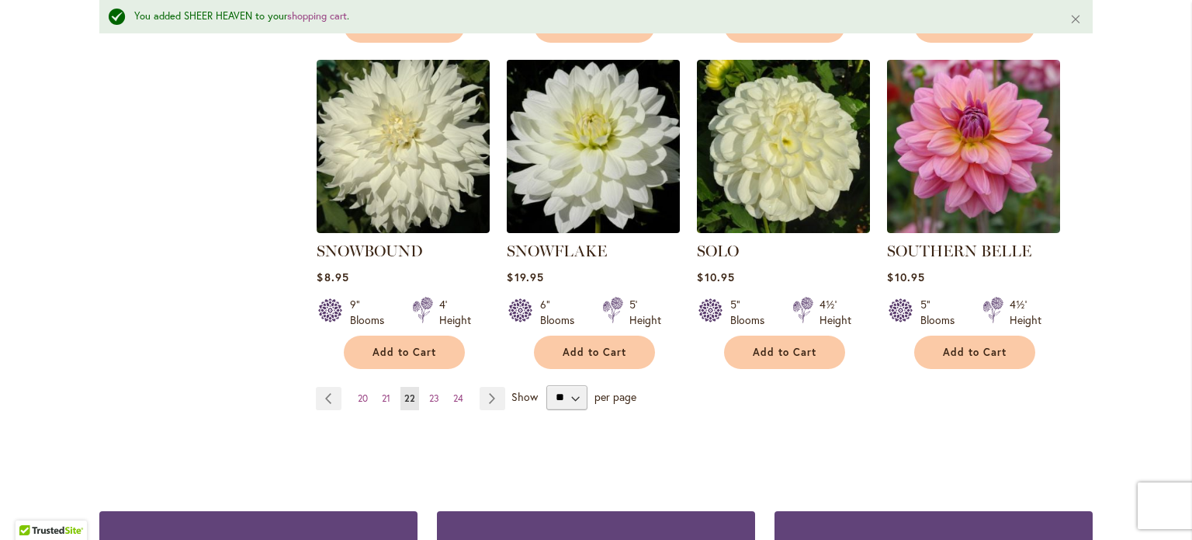
scroll to position [1438, 0]
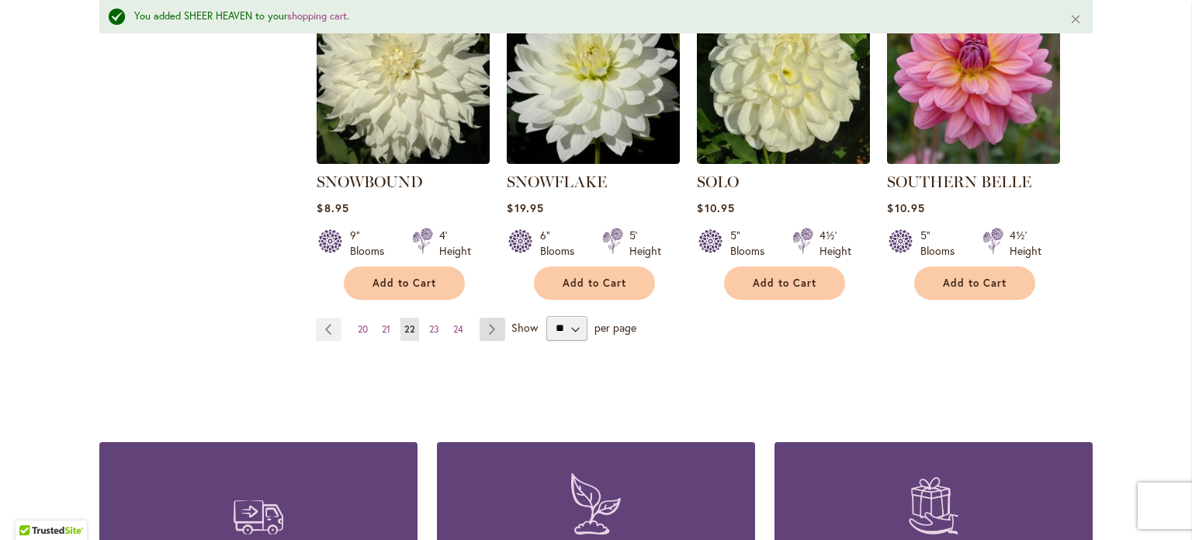
click at [487, 318] on link "Page Next" at bounding box center [493, 329] width 26 height 23
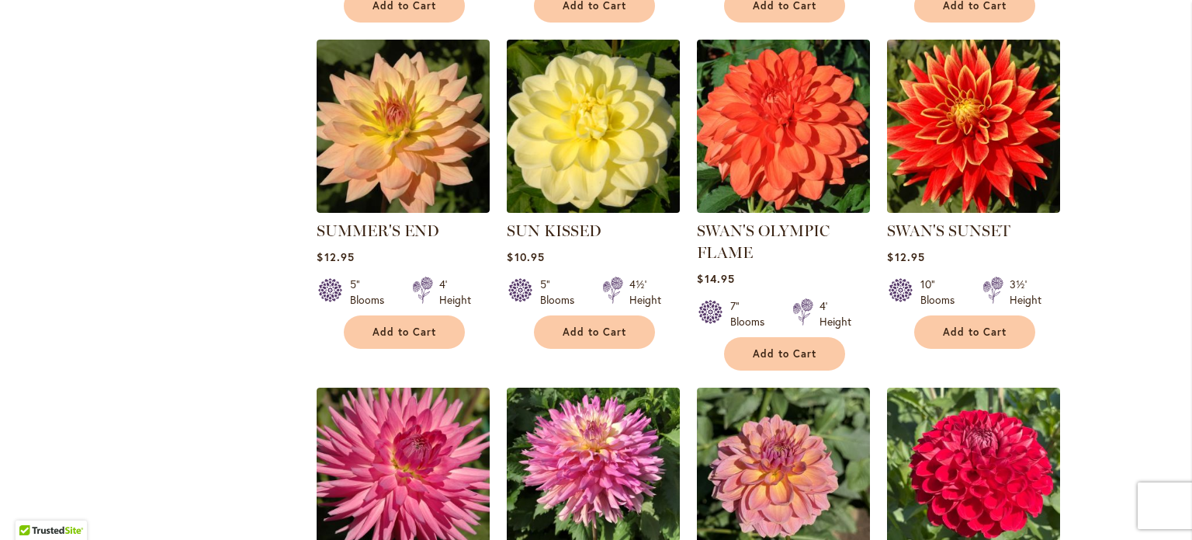
scroll to position [1009, 0]
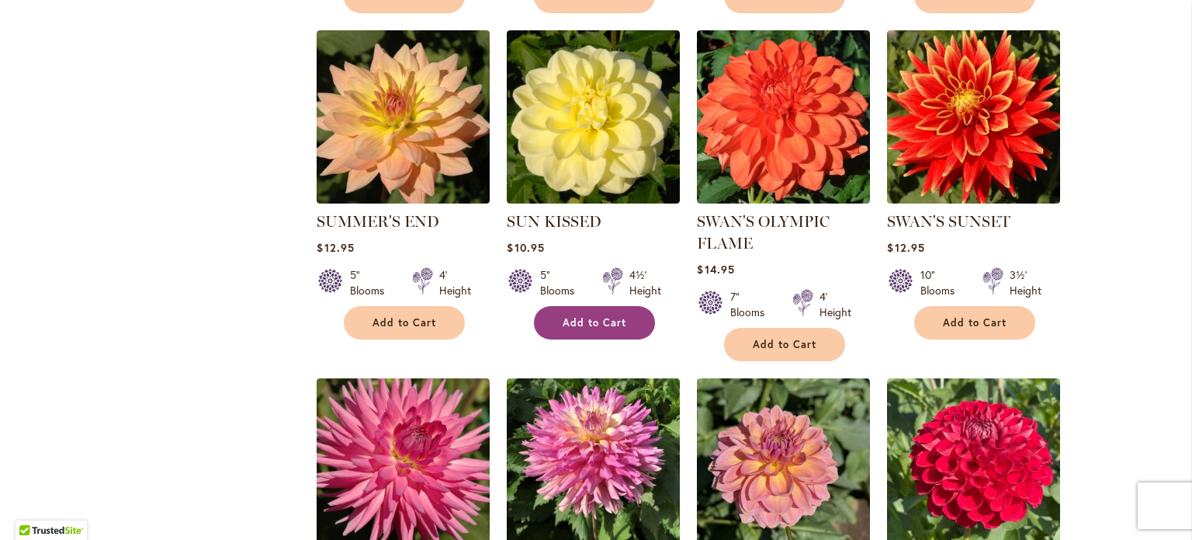
click at [587, 316] on span "Add to Cart" at bounding box center [595, 322] width 64 height 13
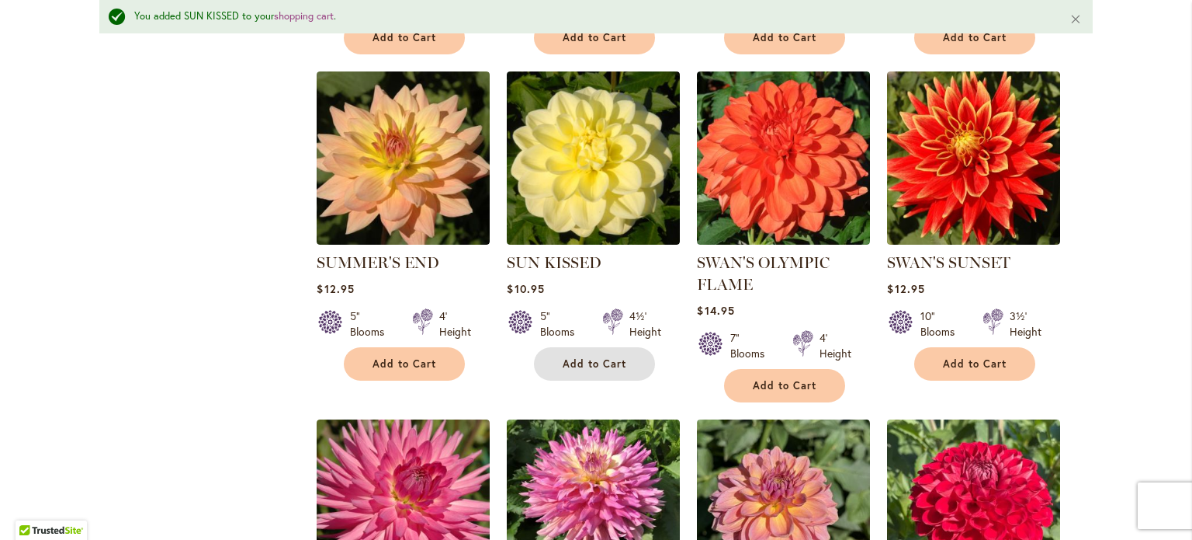
scroll to position [1050, 0]
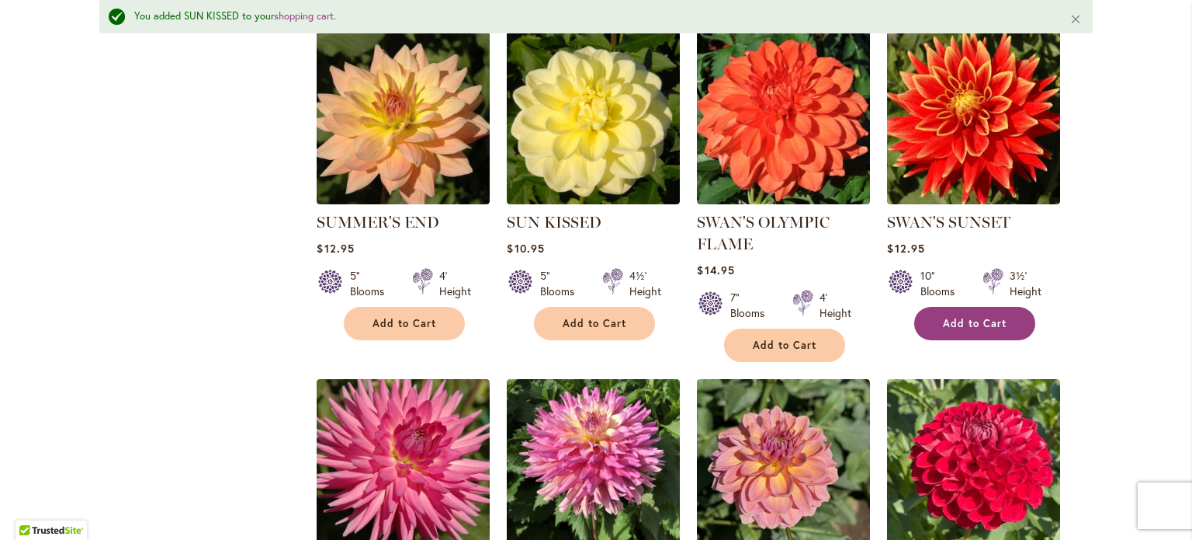
click at [956, 317] on span "Add to Cart" at bounding box center [975, 323] width 64 height 13
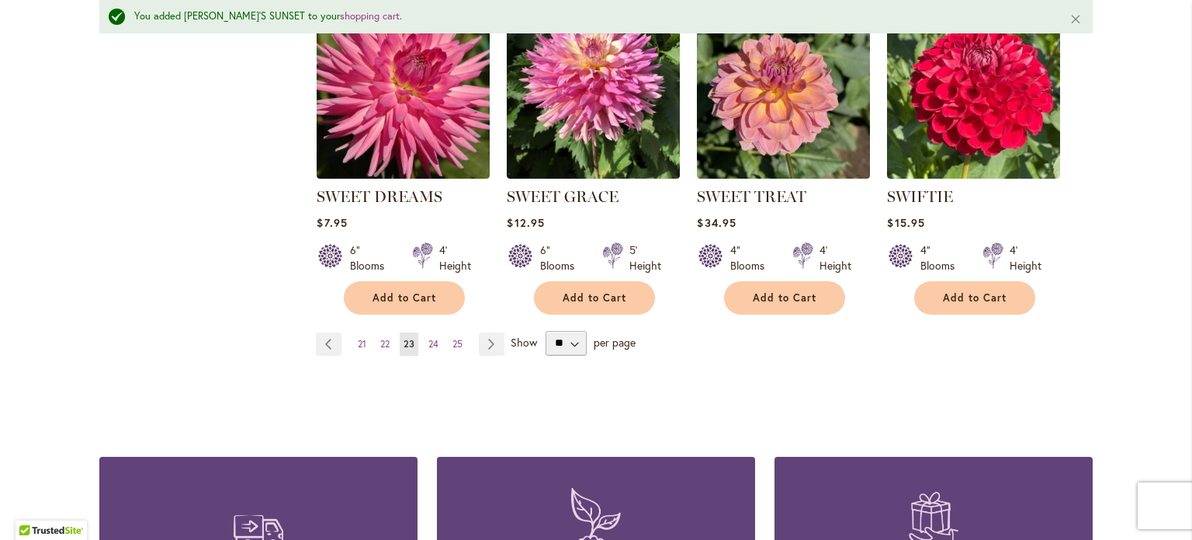
scroll to position [1438, 0]
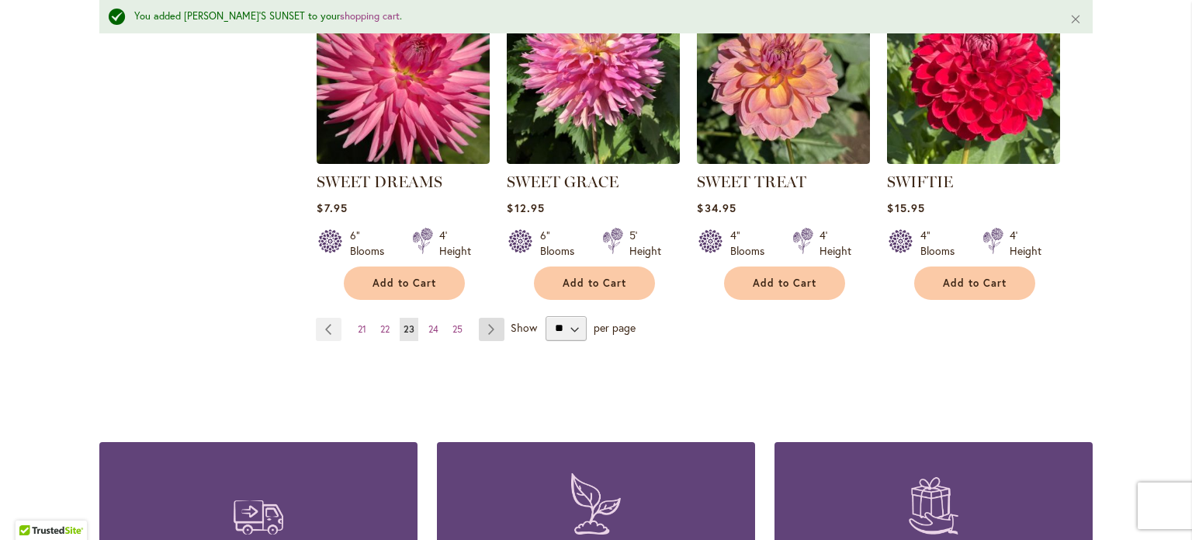
click at [482, 319] on link "Page Next" at bounding box center [492, 329] width 26 height 23
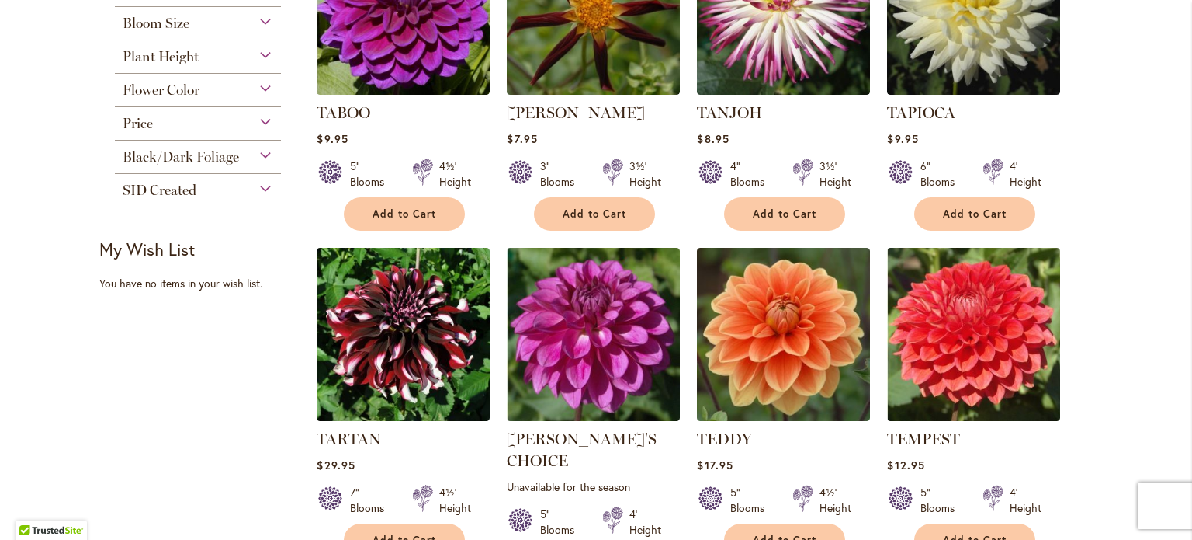
scroll to position [388, 0]
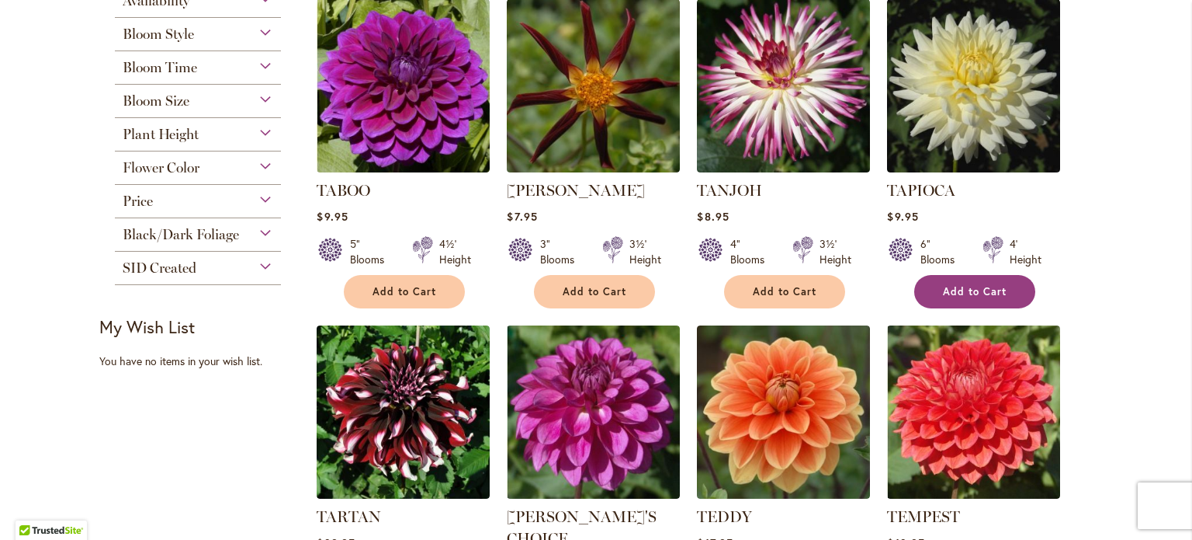
click at [954, 285] on span "Add to Cart" at bounding box center [975, 291] width 64 height 13
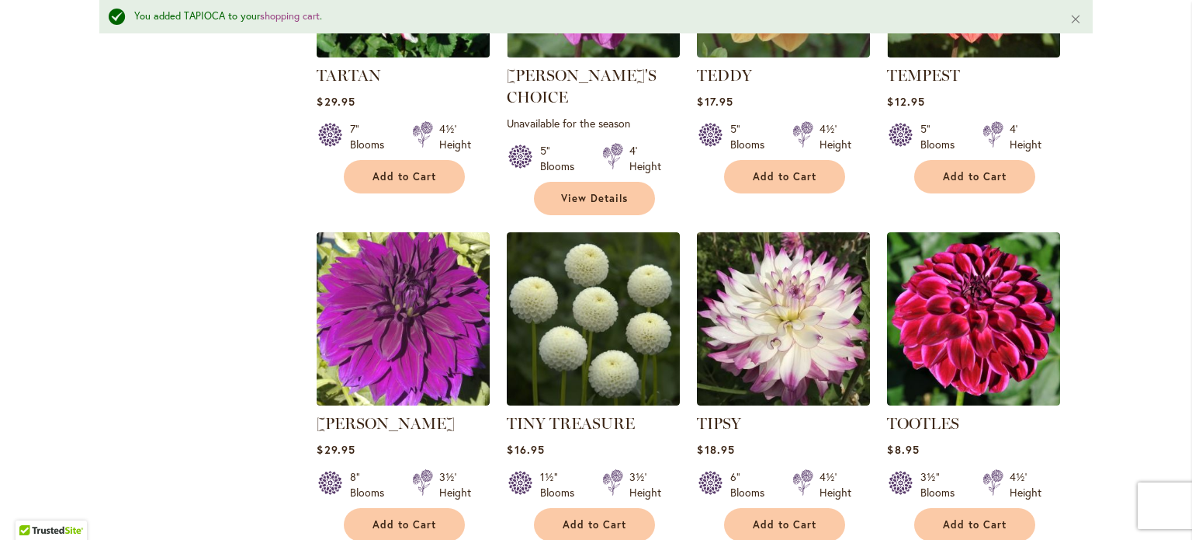
scroll to position [894, 0]
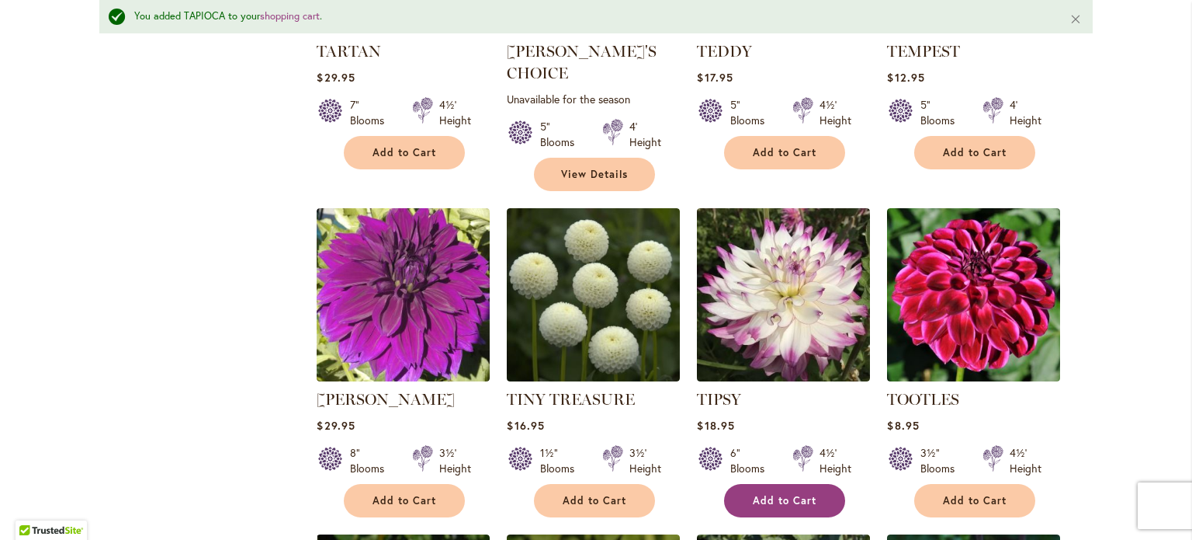
click at [792, 494] on span "Add to Cart" at bounding box center [785, 500] width 64 height 13
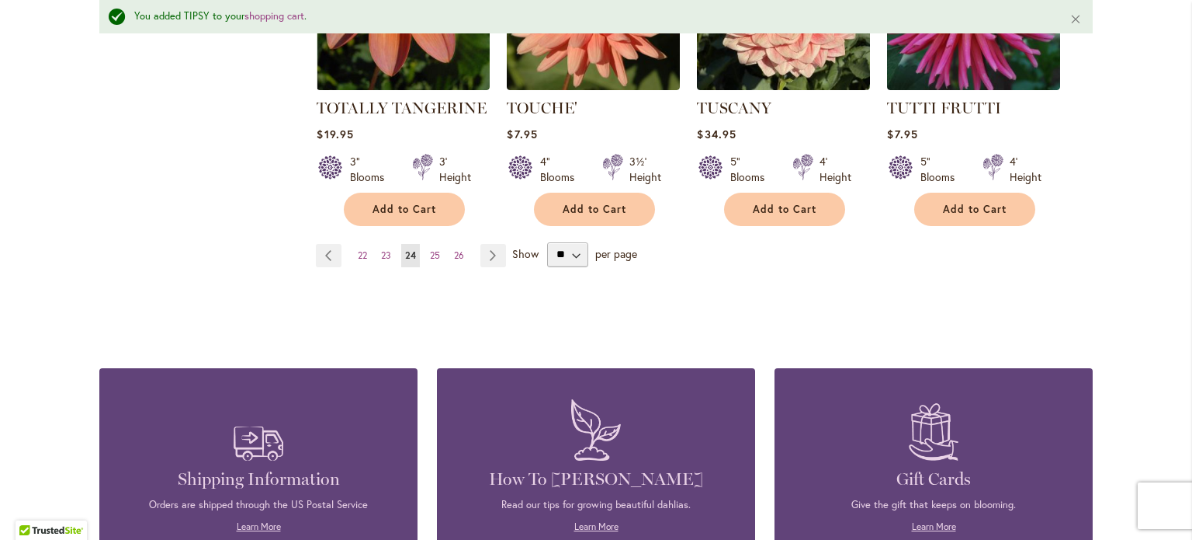
scroll to position [1515, 0]
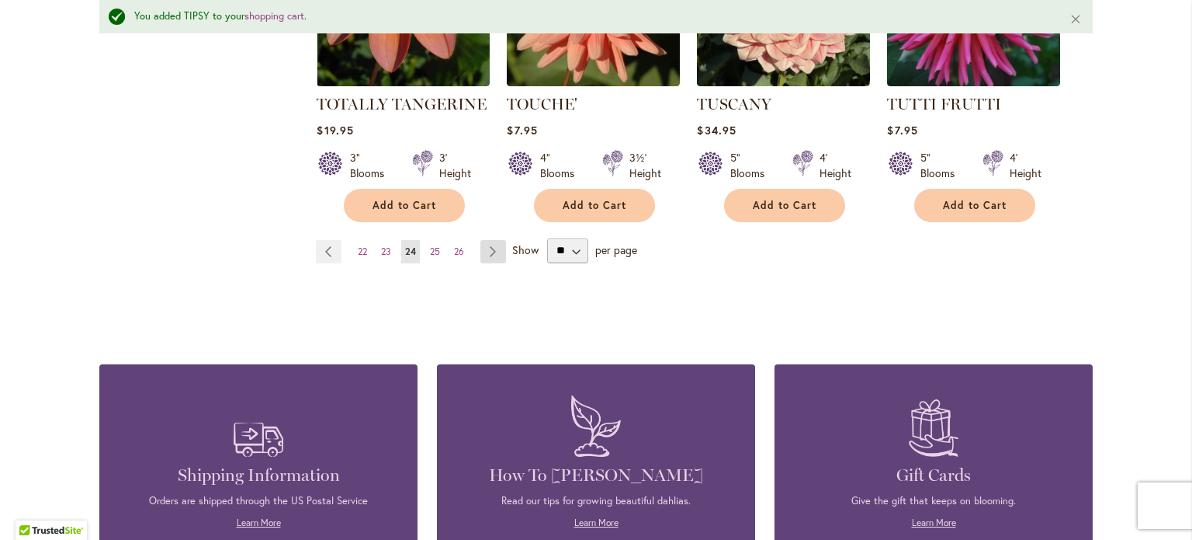
click at [486, 240] on link "Page Next" at bounding box center [494, 251] width 26 height 23
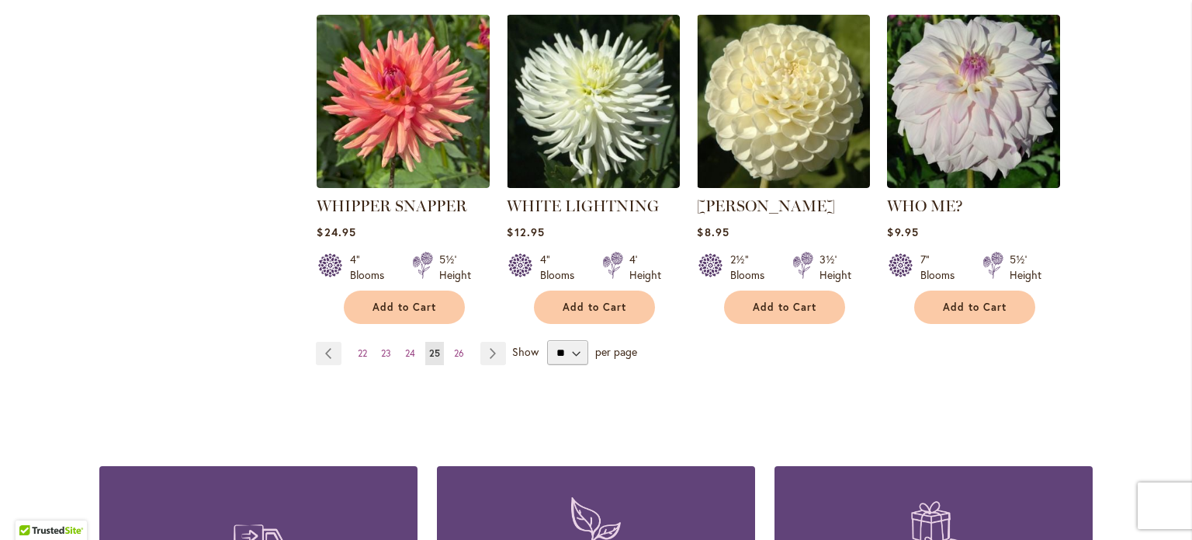
scroll to position [1397, 0]
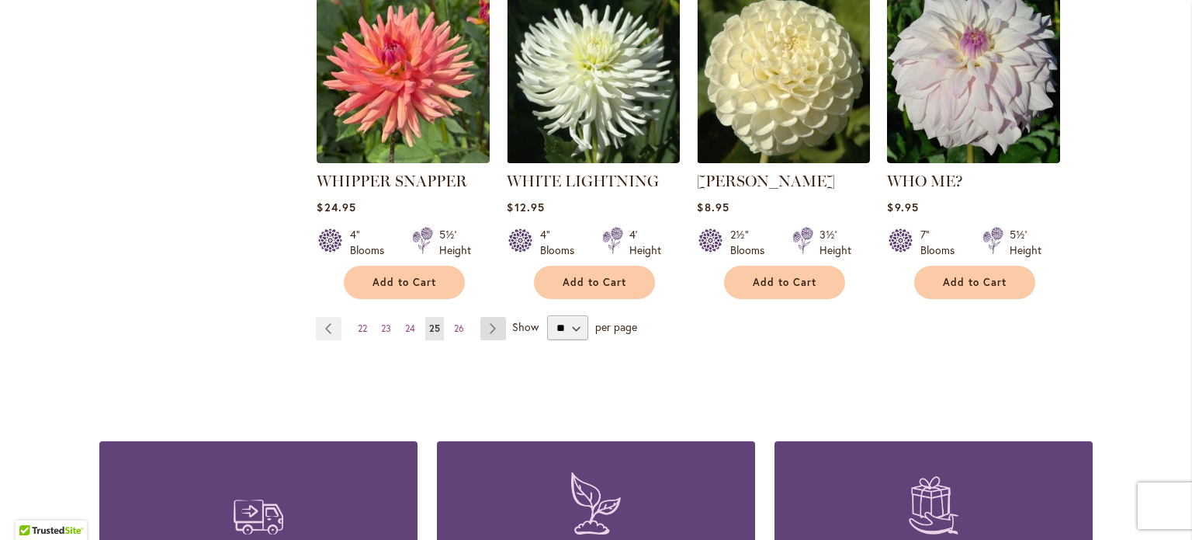
click at [491, 317] on link "Page Next" at bounding box center [494, 328] width 26 height 23
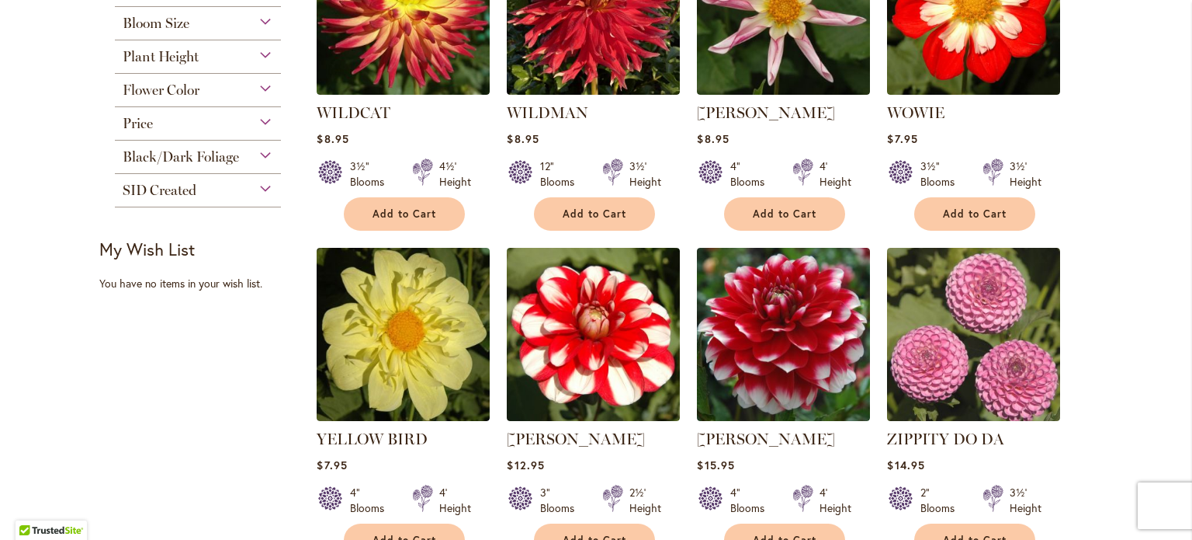
scroll to position [388, 0]
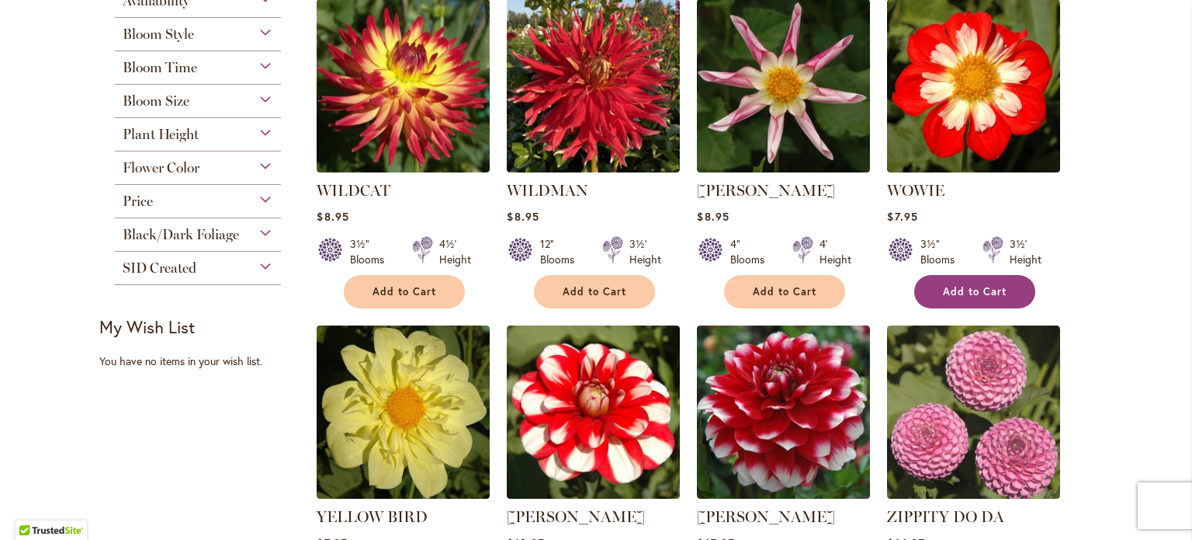
click at [962, 286] on span "Add to Cart" at bounding box center [975, 291] width 64 height 13
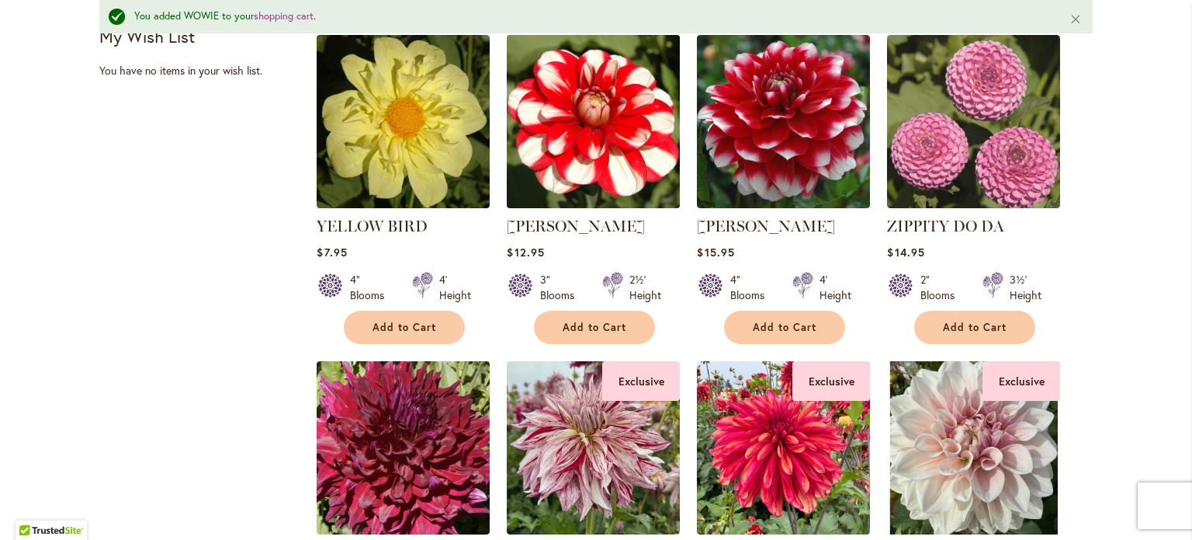
scroll to position [817, 0]
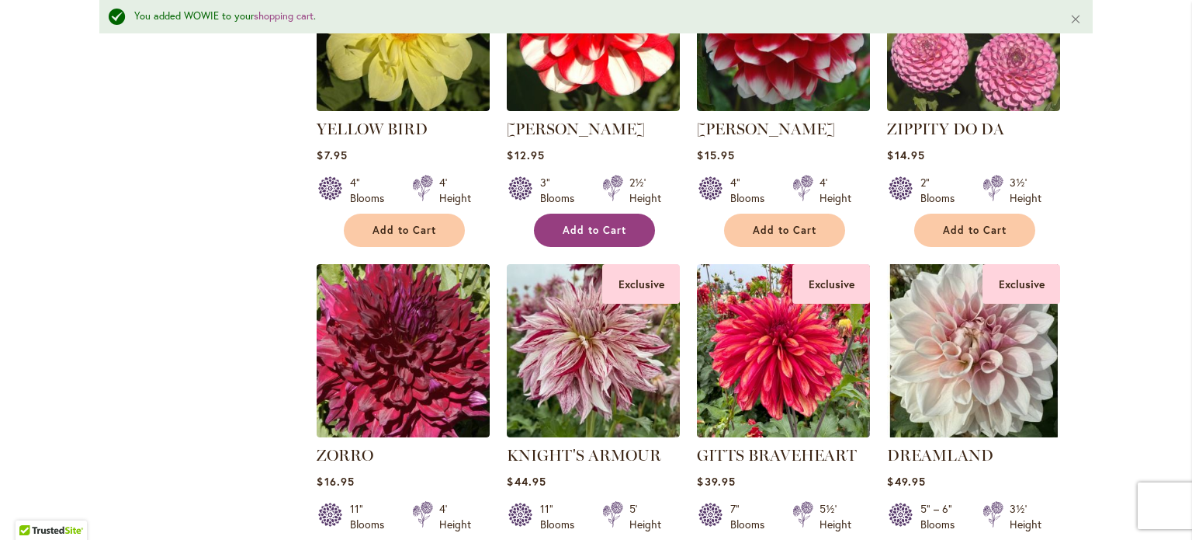
click at [606, 224] on span "Add to Cart" at bounding box center [595, 230] width 64 height 13
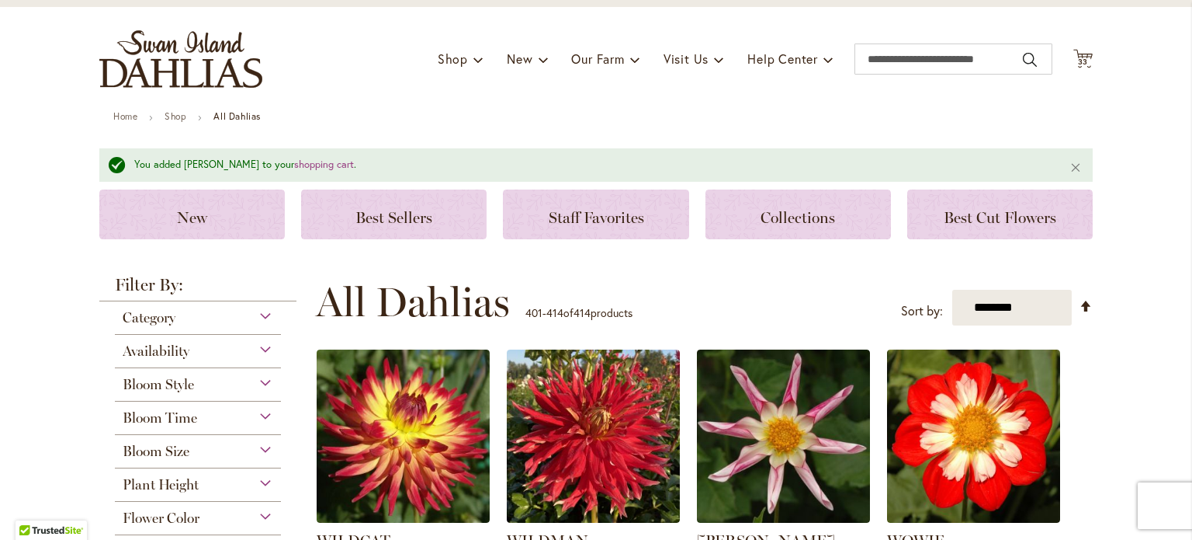
scroll to position [0, 0]
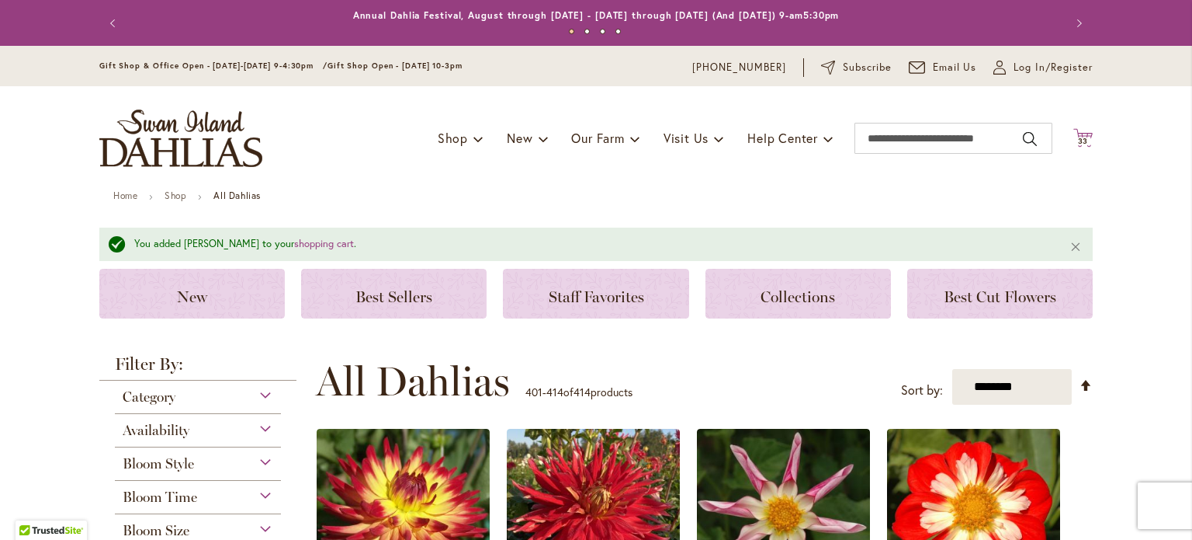
click at [1078, 137] on span "33" at bounding box center [1083, 141] width 11 height 10
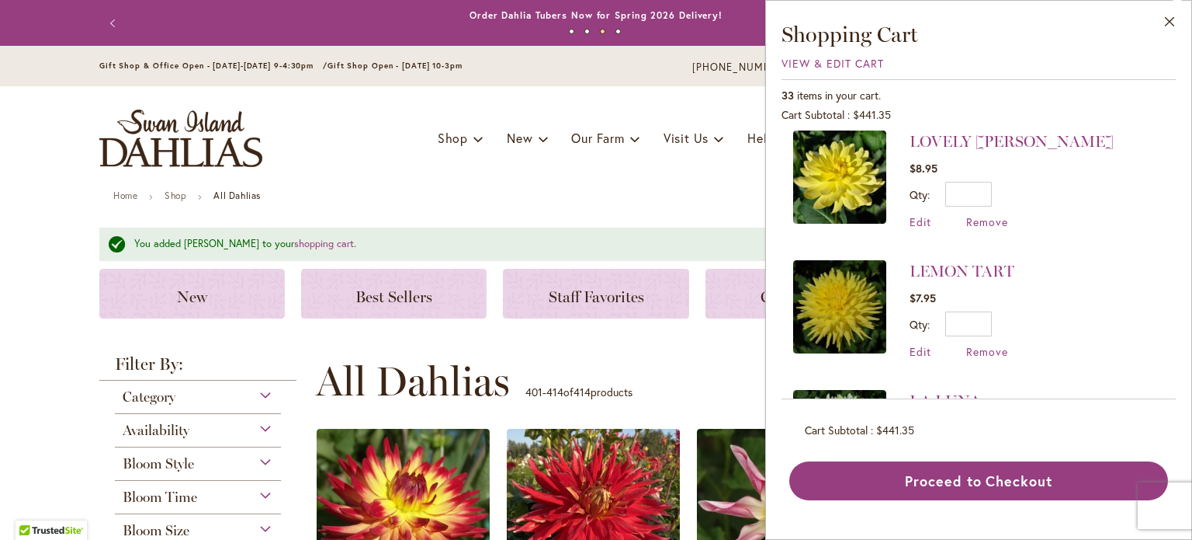
scroll to position [1987, 0]
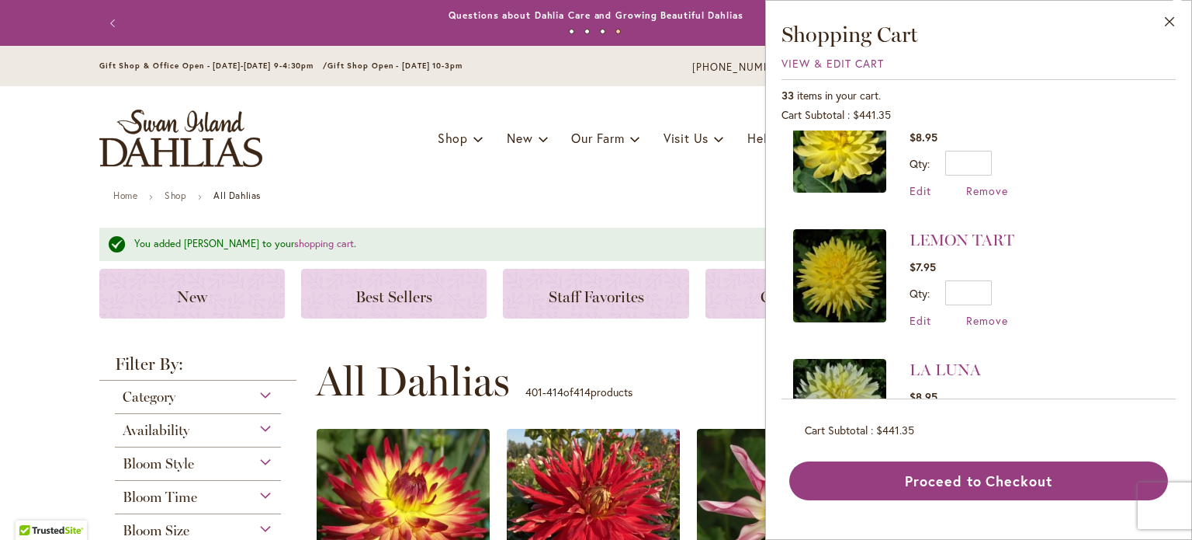
click at [1177, 391] on div "Close Shopping Cart View & Edit Cart 33 items in your cart. Cart Subtotal $441.…" at bounding box center [978, 270] width 427 height 540
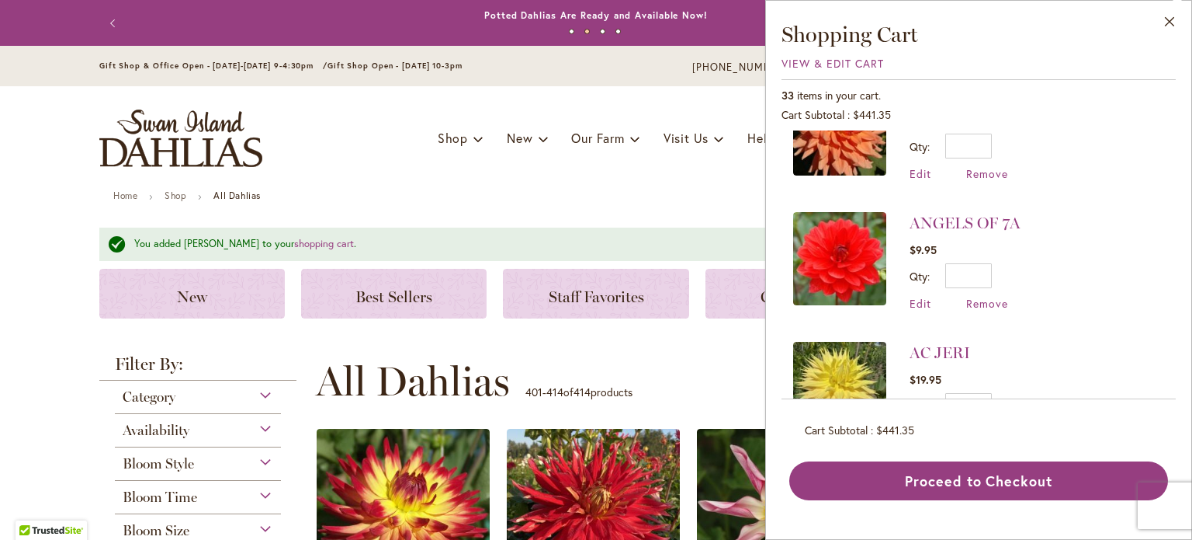
scroll to position [3834, 0]
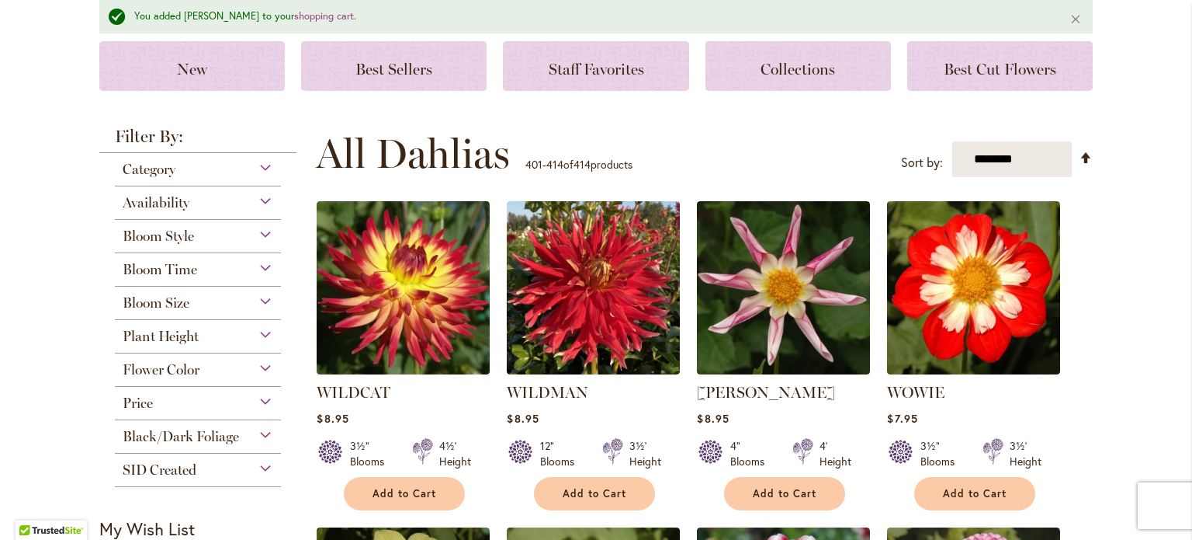
scroll to position [233, 0]
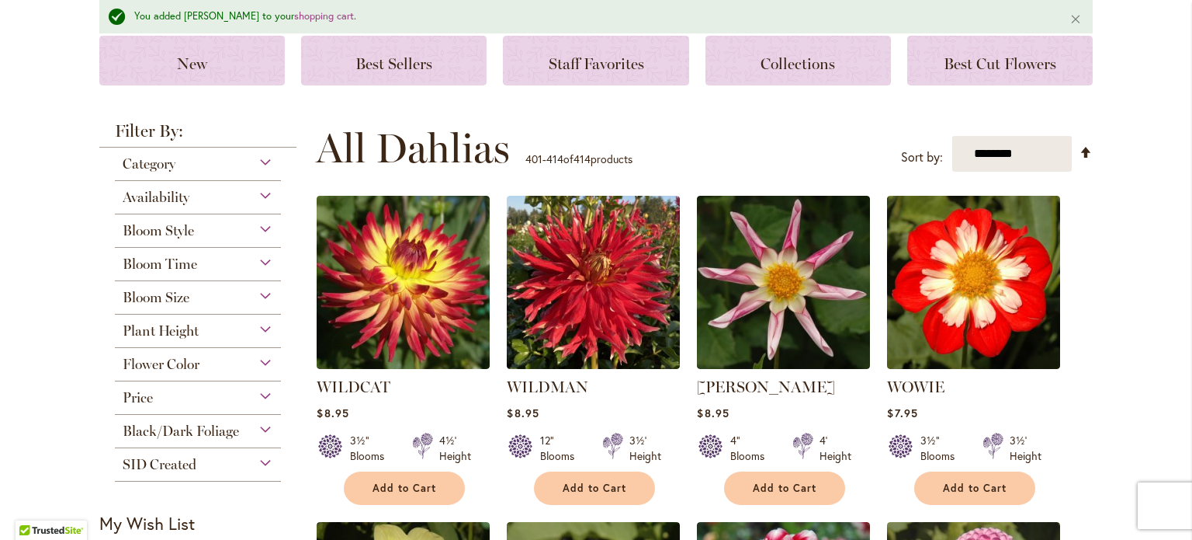
click at [262, 262] on div "Bloom Time" at bounding box center [198, 260] width 166 height 25
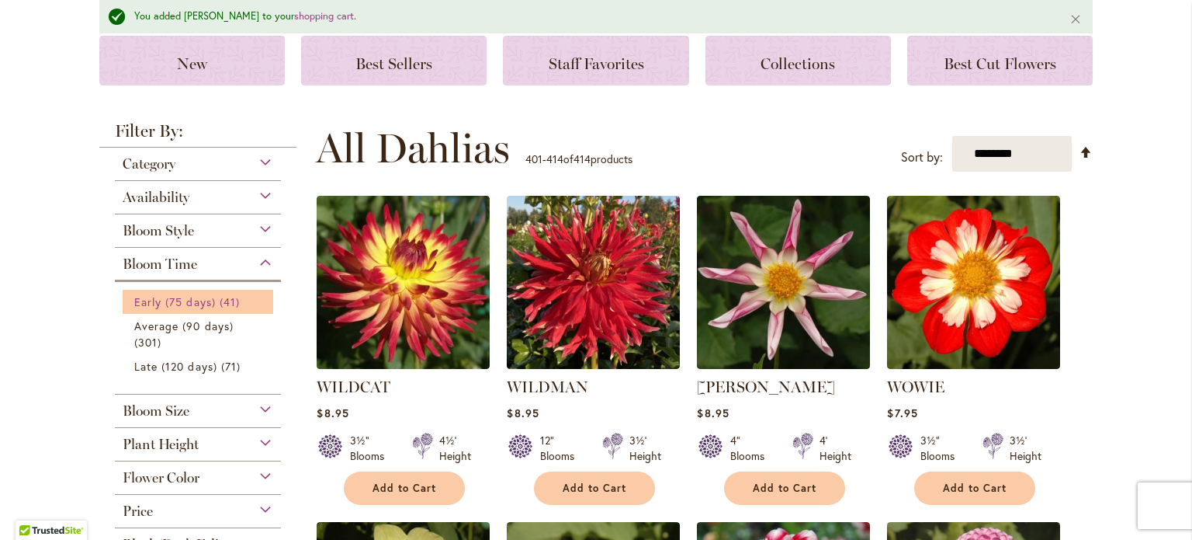
click at [210, 304] on link "Early (75 days) 41 items" at bounding box center [199, 301] width 131 height 16
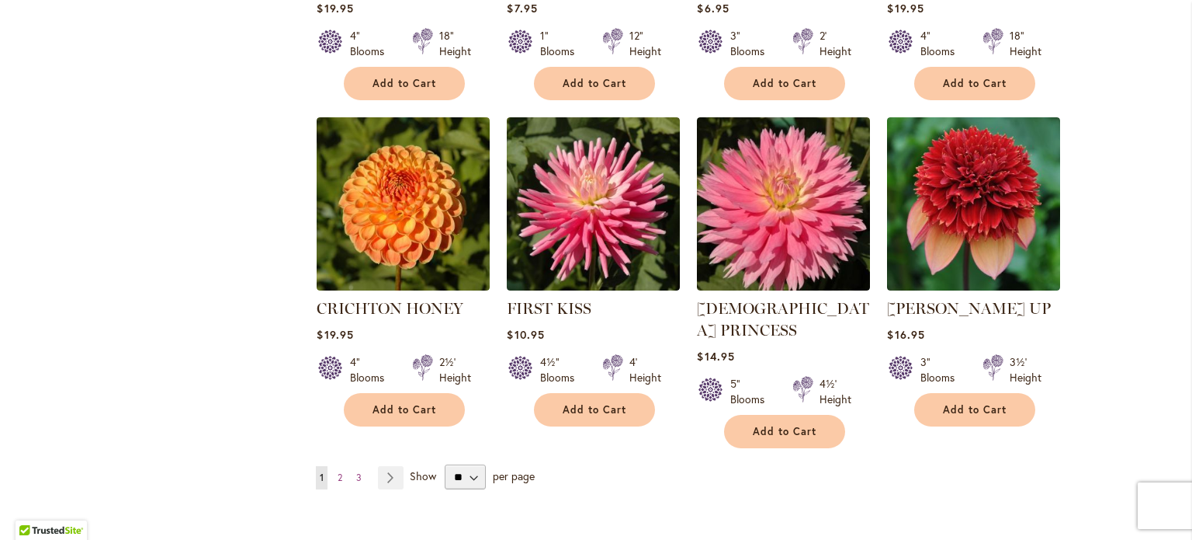
scroll to position [1475, 0]
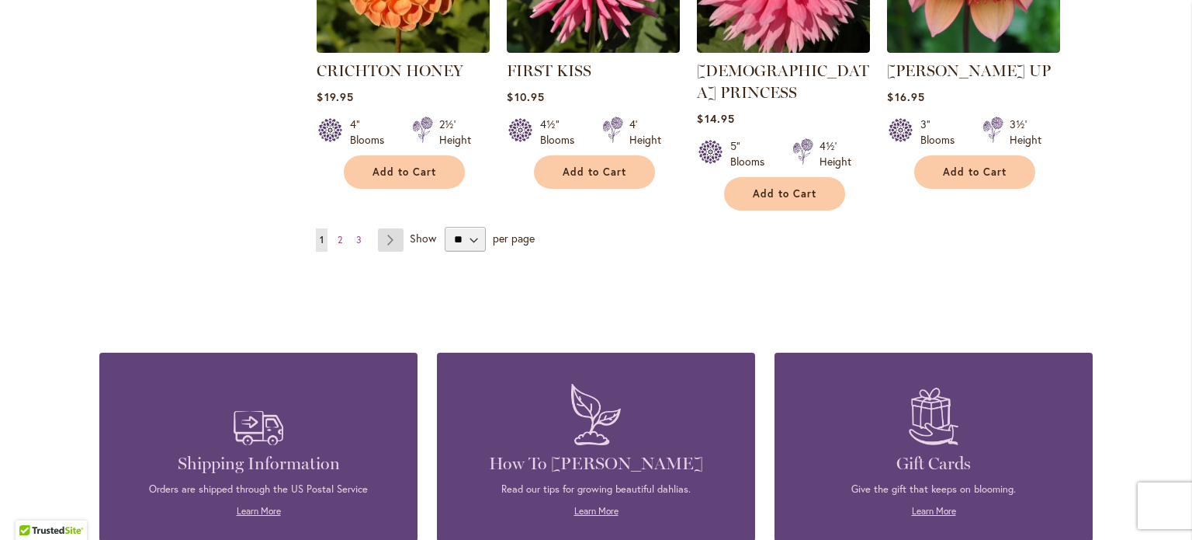
click at [385, 228] on link "Page Next" at bounding box center [391, 239] width 26 height 23
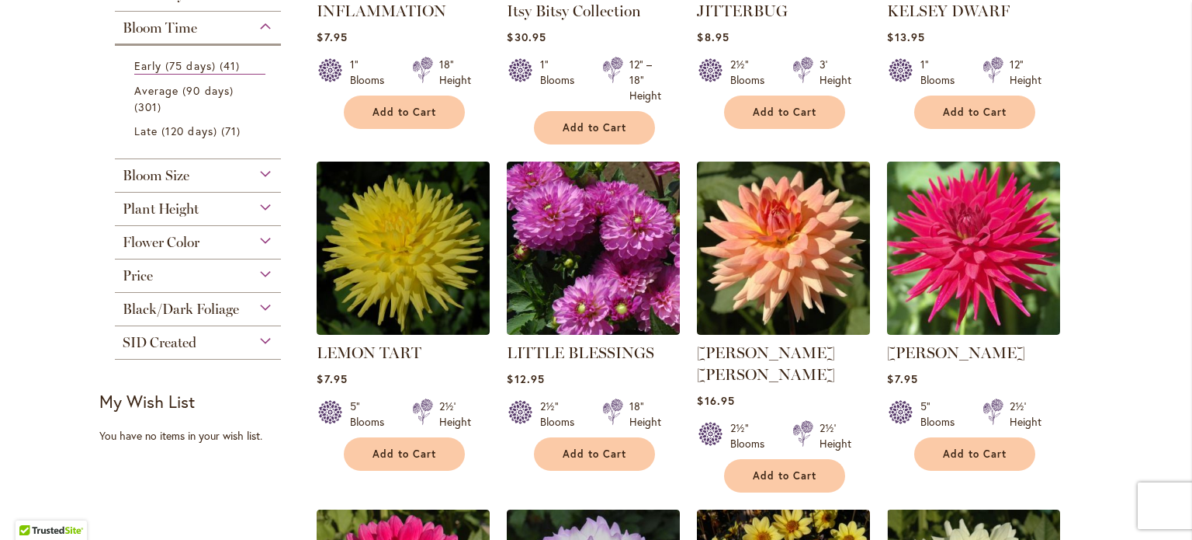
scroll to position [543, 0]
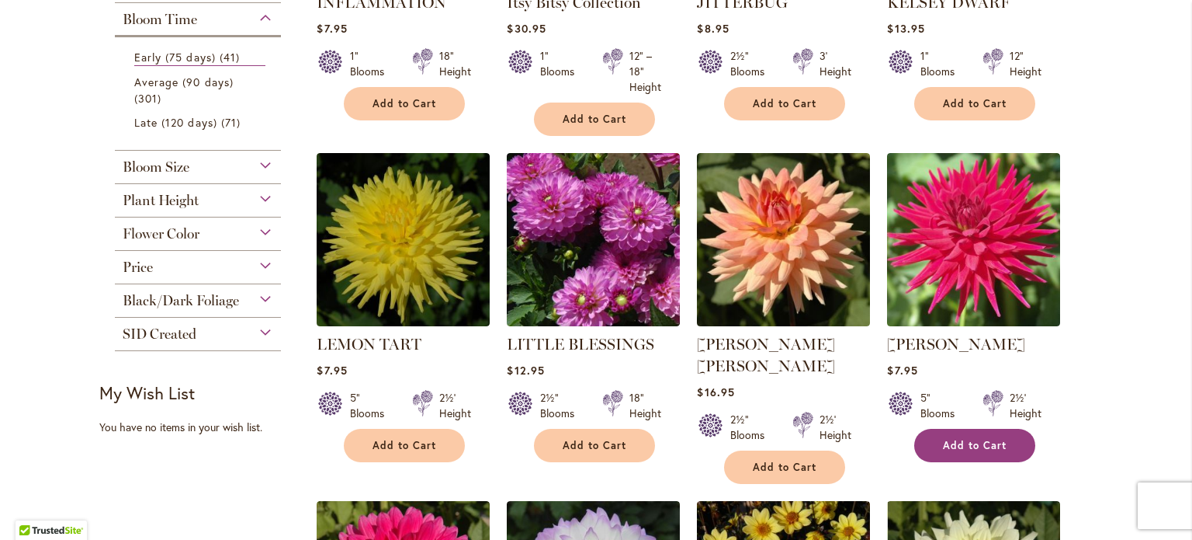
click at [975, 439] on span "Add to Cart" at bounding box center [975, 445] width 64 height 13
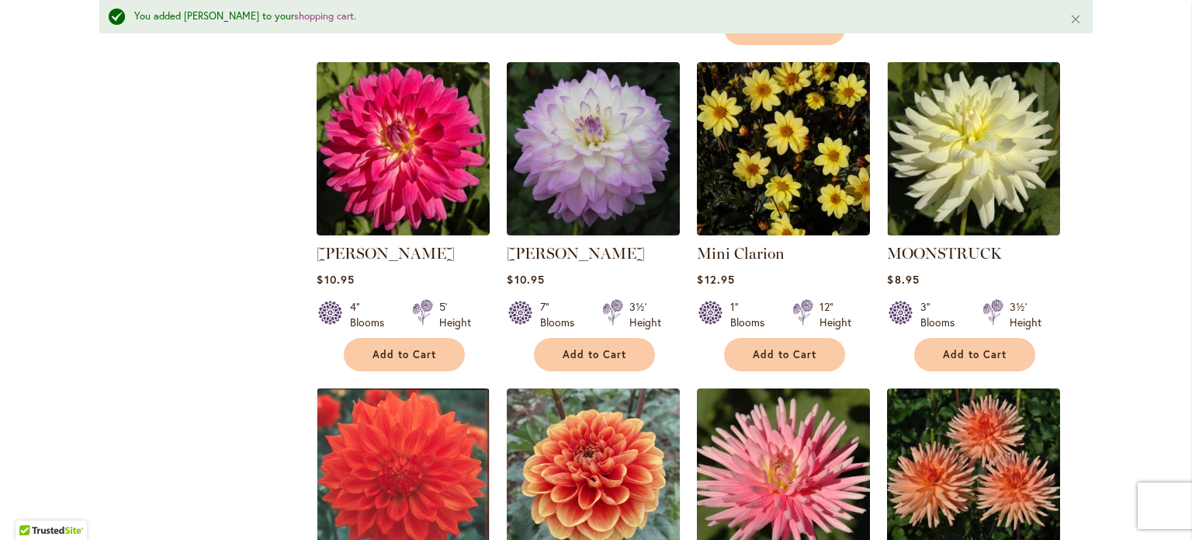
scroll to position [1050, 0]
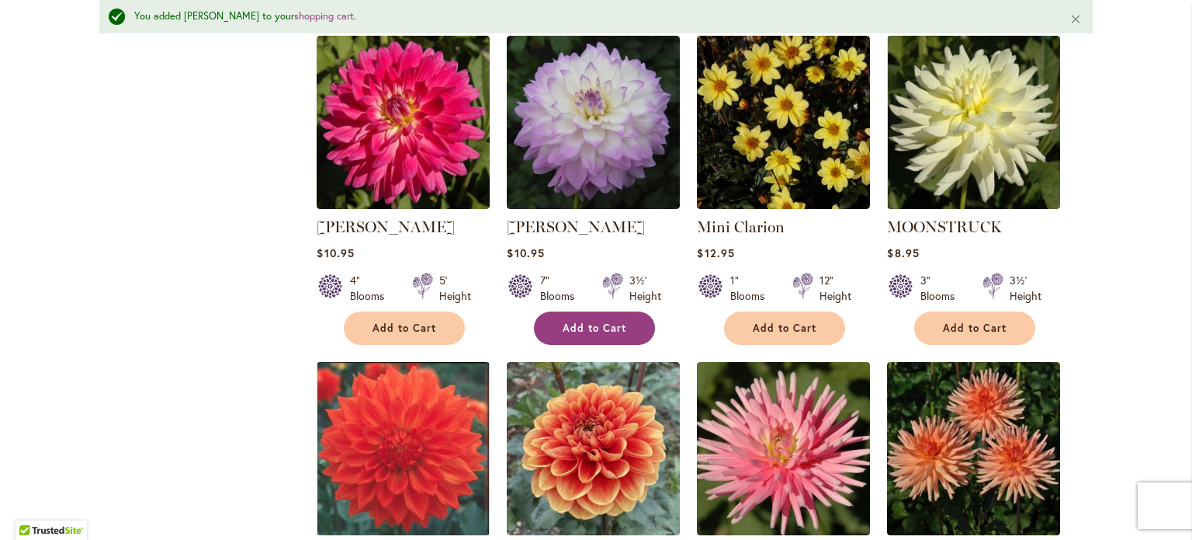
click at [594, 321] on span "Add to Cart" at bounding box center [595, 327] width 64 height 13
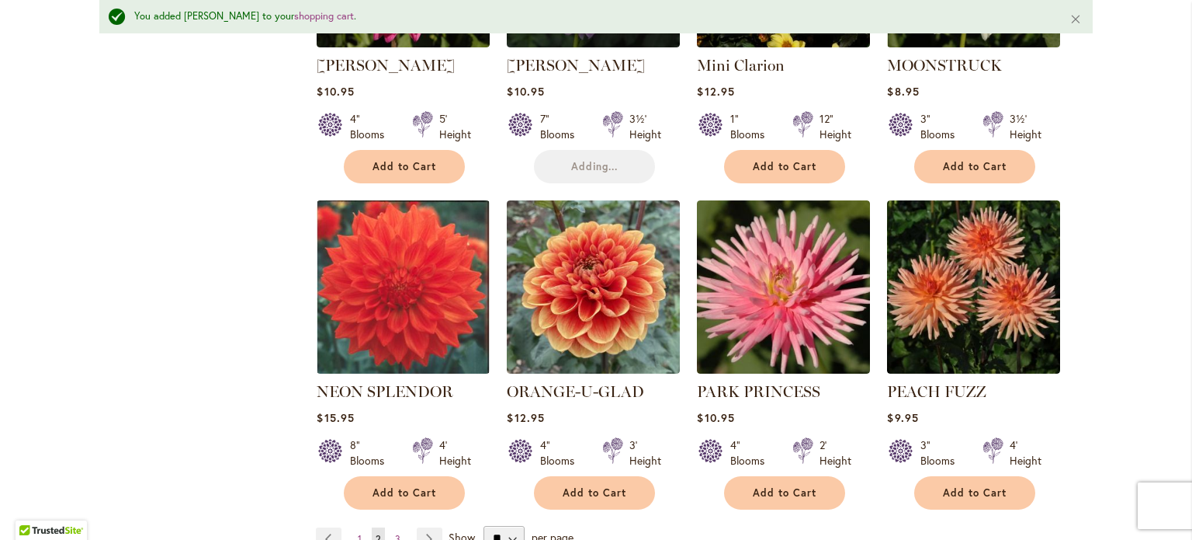
scroll to position [1283, 0]
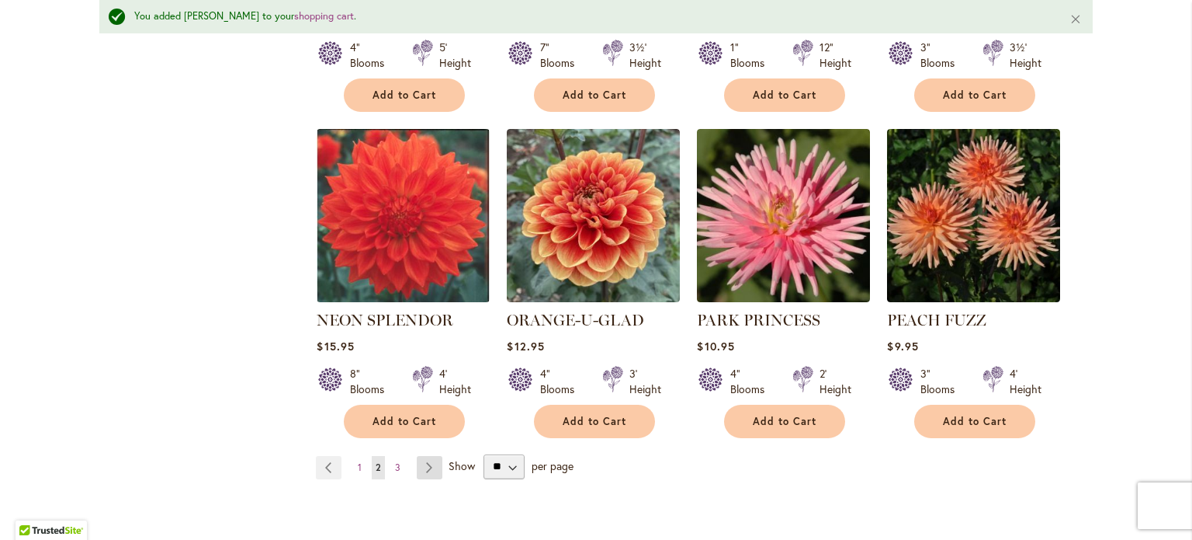
click at [418, 456] on link "Page Next" at bounding box center [430, 467] width 26 height 23
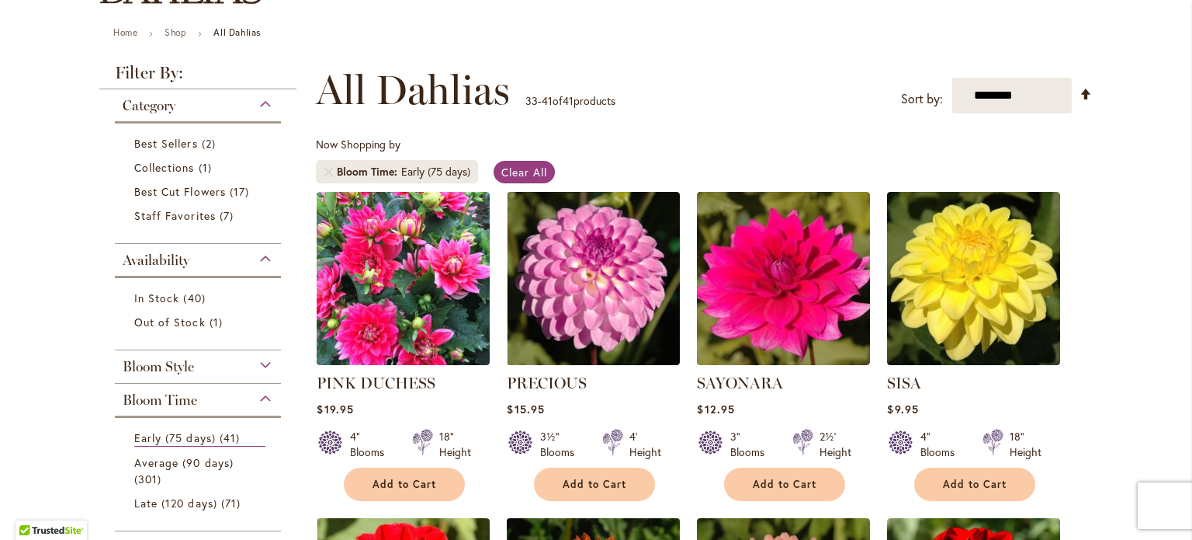
scroll to position [155, 0]
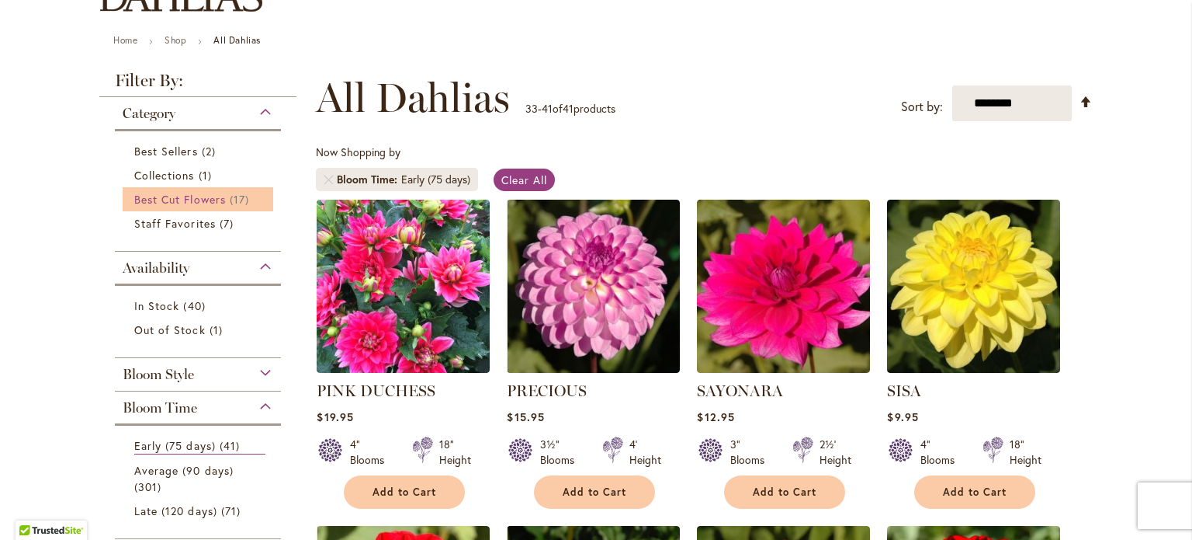
click at [196, 196] on span "Best Cut Flowers" at bounding box center [180, 199] width 92 height 15
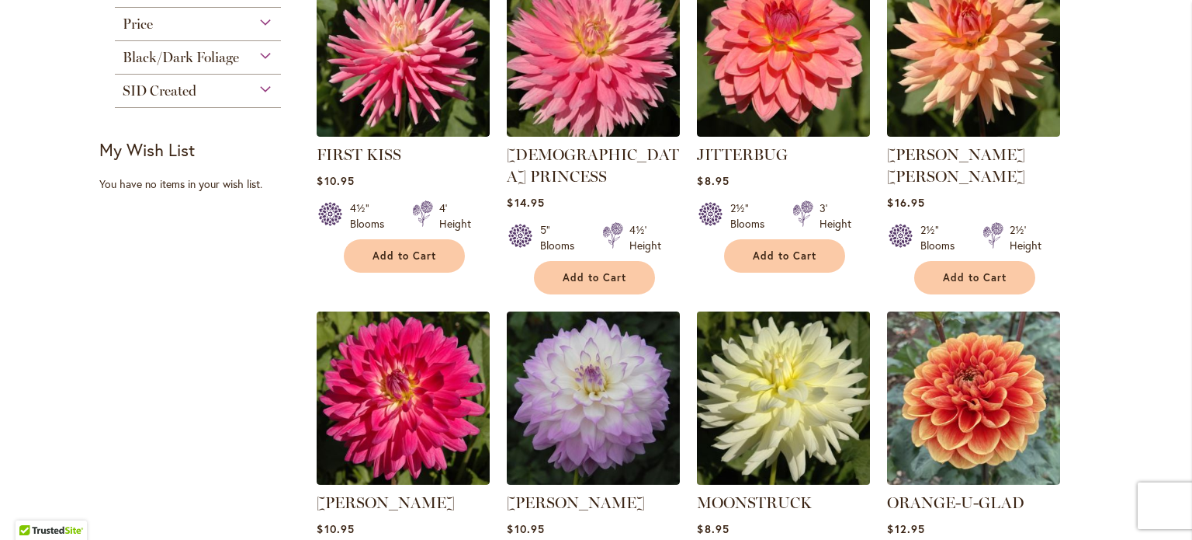
scroll to position [854, 0]
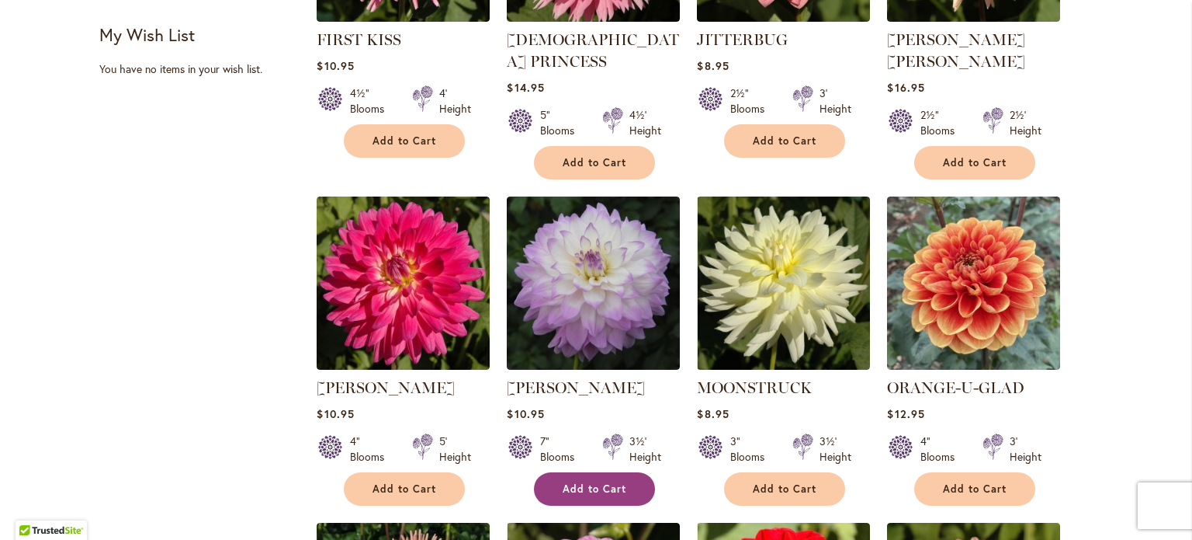
click at [616, 482] on span "Add to Cart" at bounding box center [595, 488] width 64 height 13
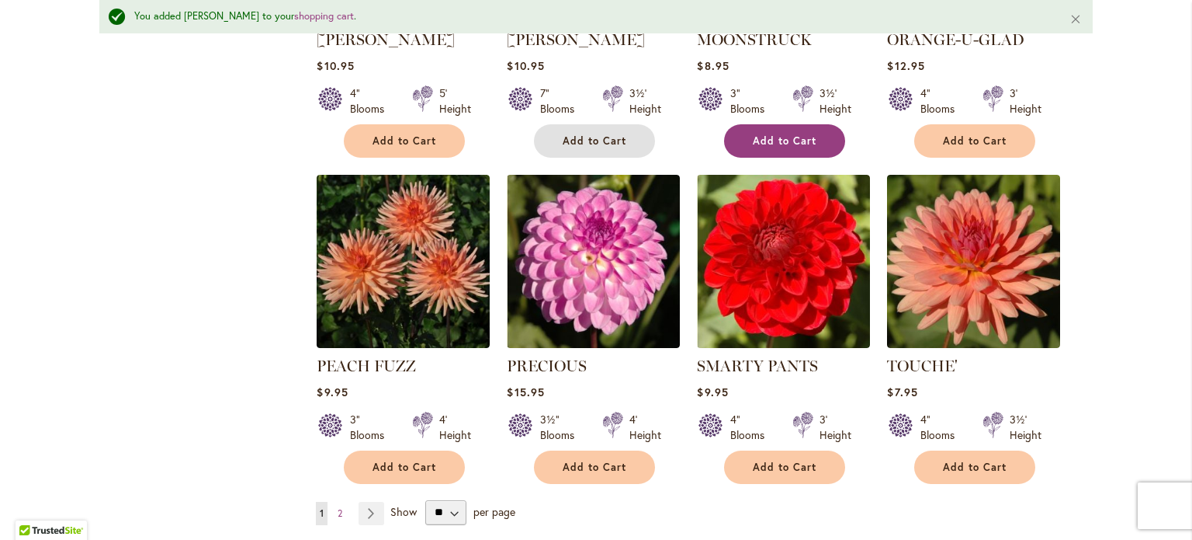
scroll to position [1283, 0]
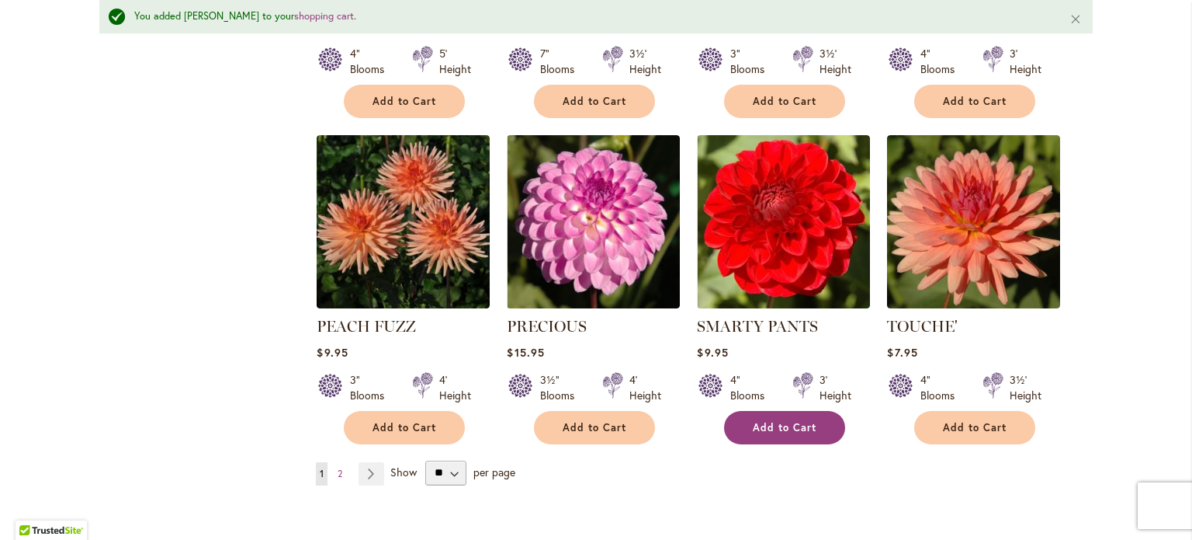
click at [782, 421] on span "Add to Cart" at bounding box center [785, 427] width 64 height 13
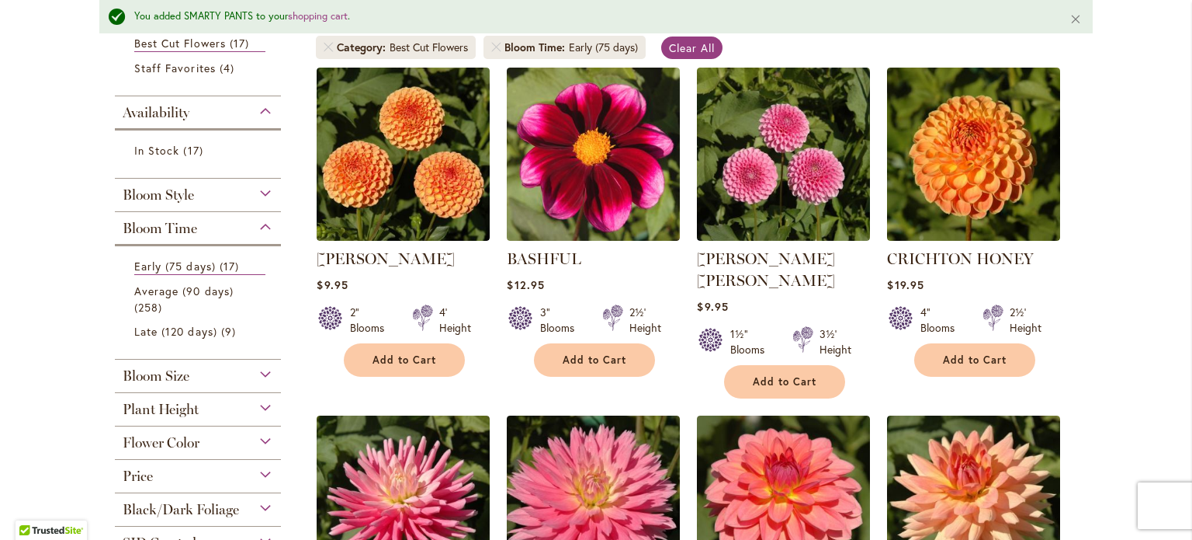
scroll to position [118, 0]
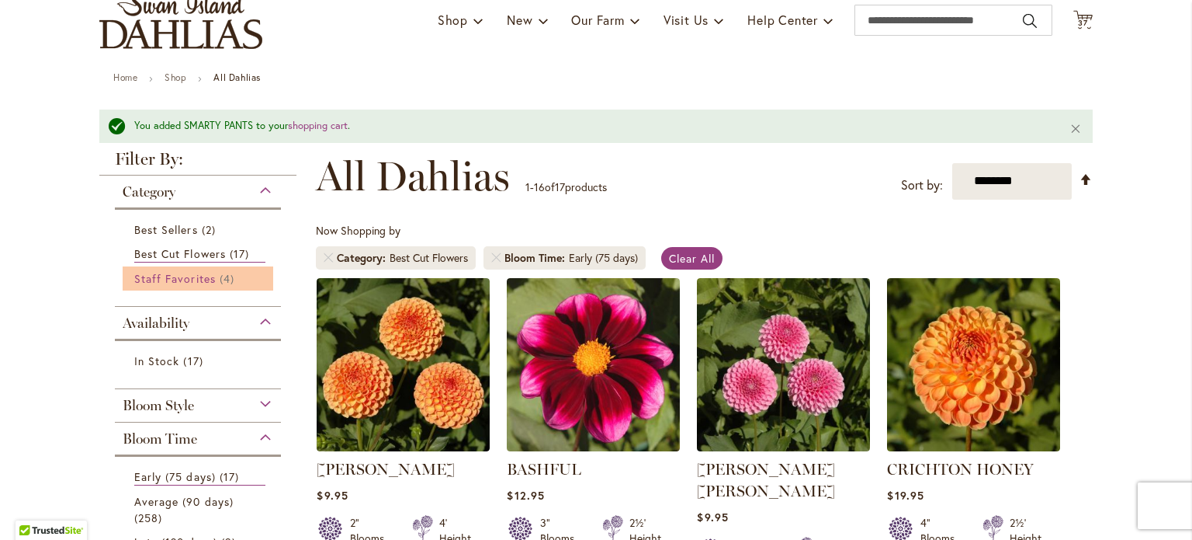
click at [195, 276] on span "Staff Favorites" at bounding box center [175, 278] width 82 height 15
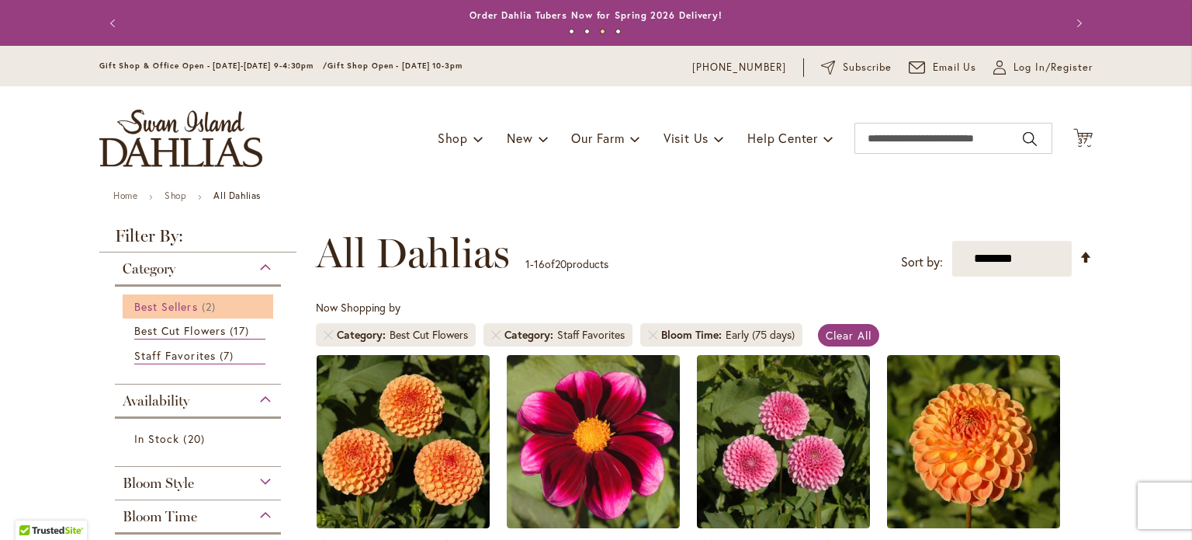
click at [183, 306] on span "Best Sellers" at bounding box center [166, 306] width 64 height 15
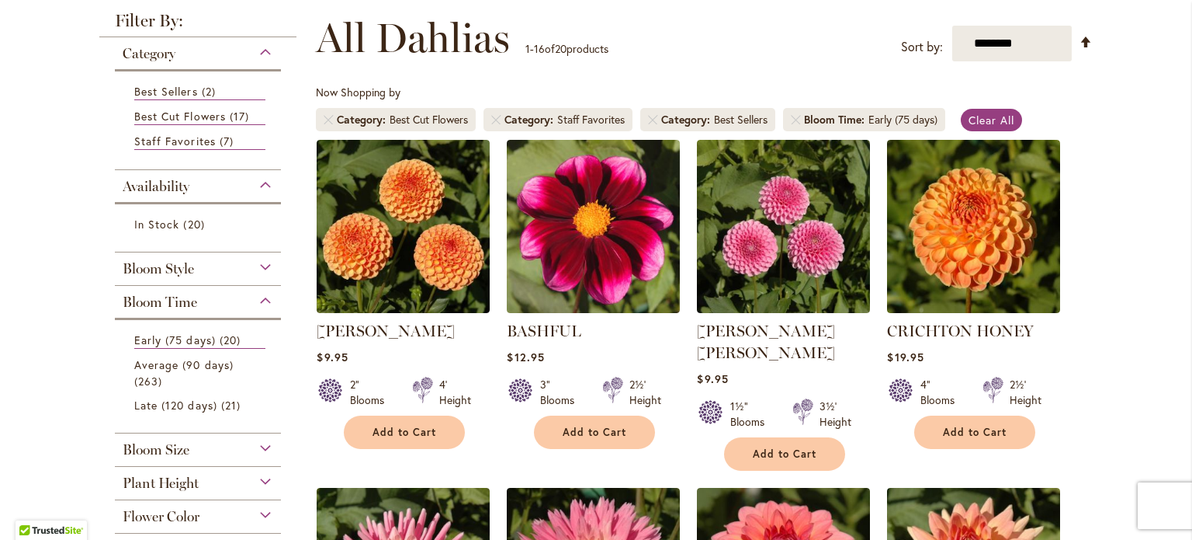
scroll to position [233, 0]
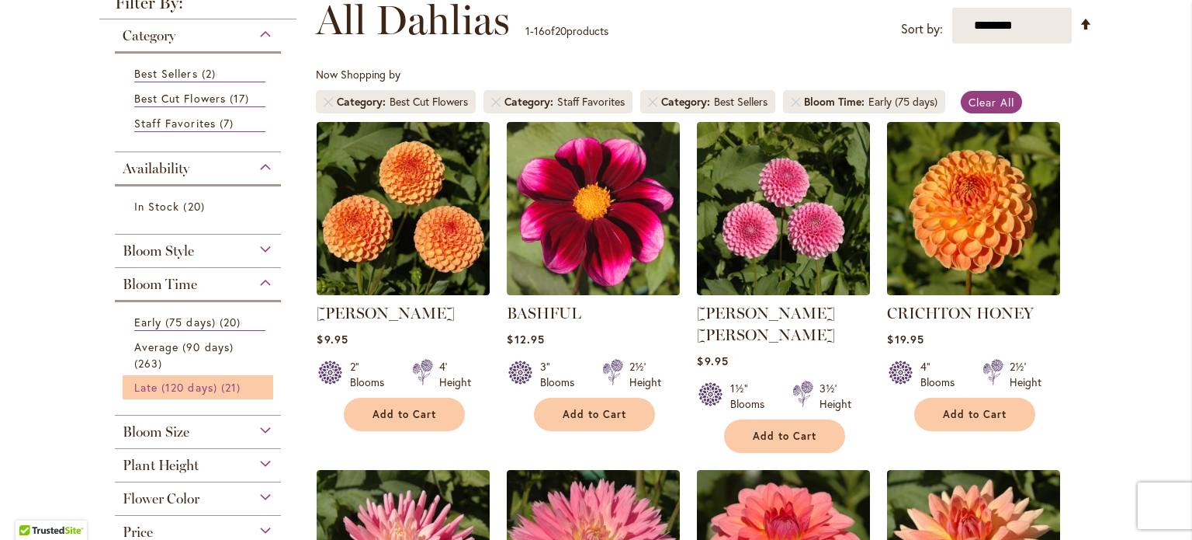
click at [227, 382] on span "21 items" at bounding box center [232, 387] width 23 height 16
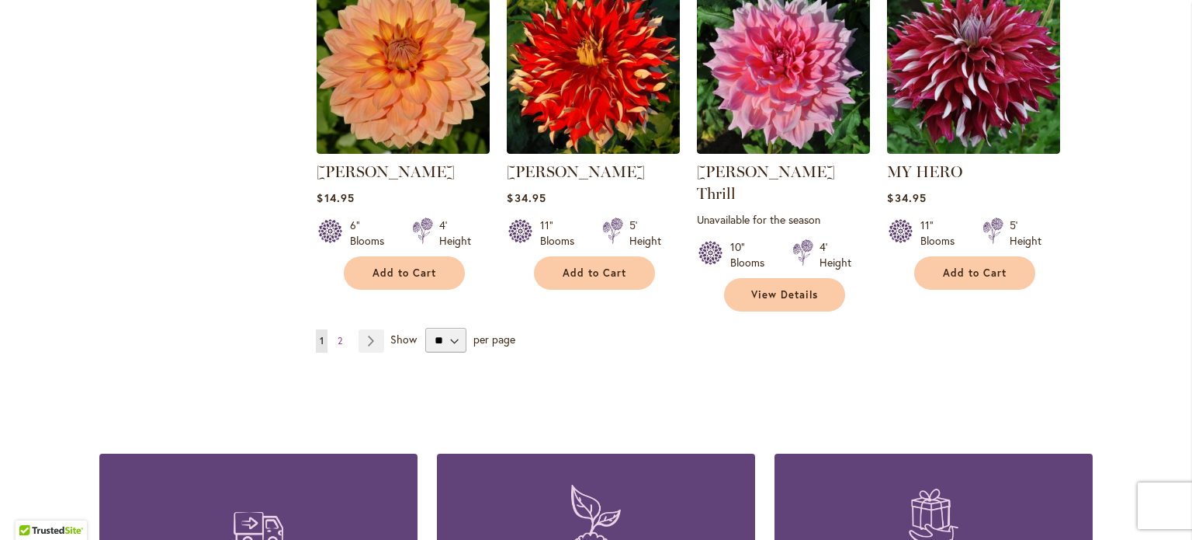
scroll to position [1397, 0]
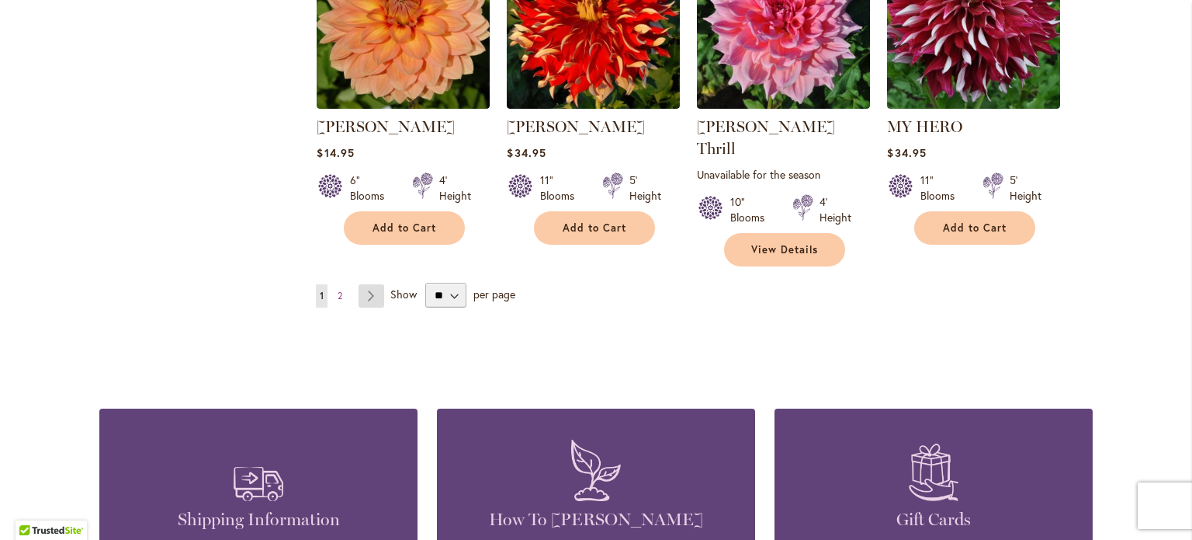
click at [364, 284] on link "Page Next" at bounding box center [372, 295] width 26 height 23
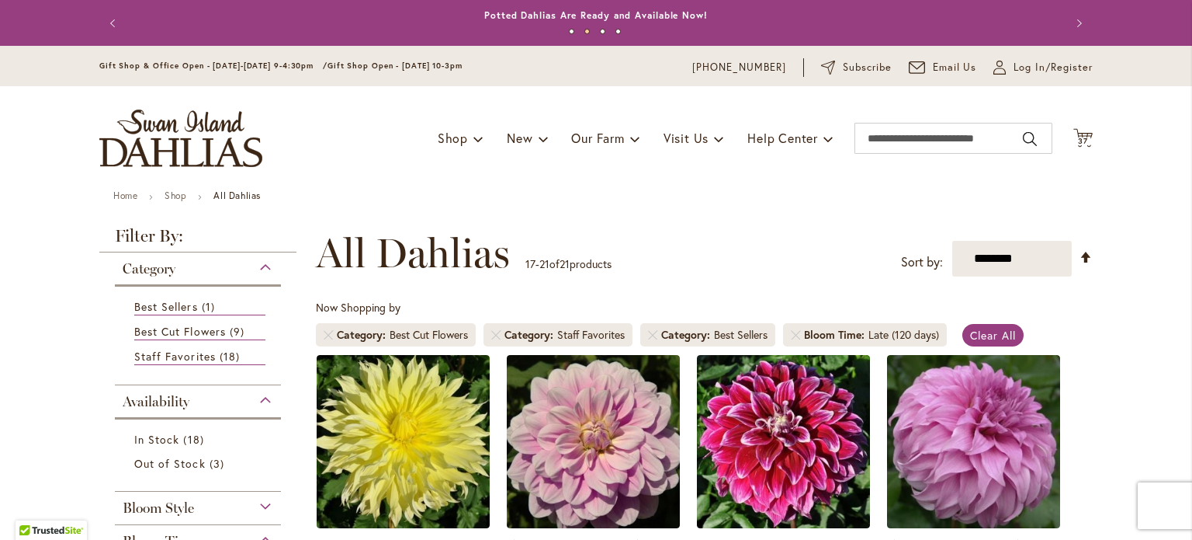
scroll to position [233, 0]
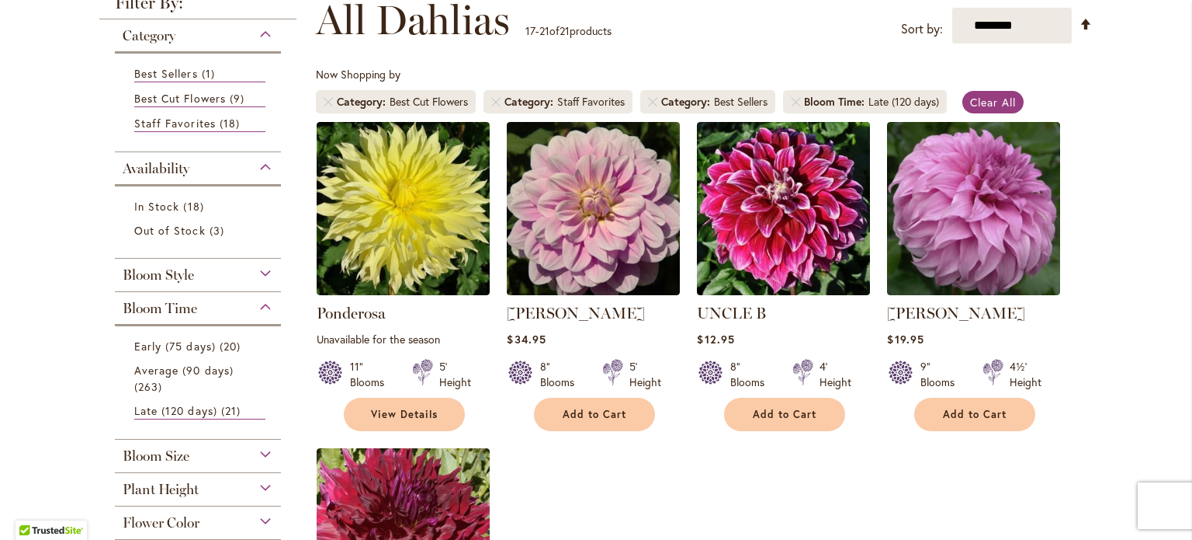
click at [264, 515] on div "Flower Color" at bounding box center [198, 518] width 166 height 25
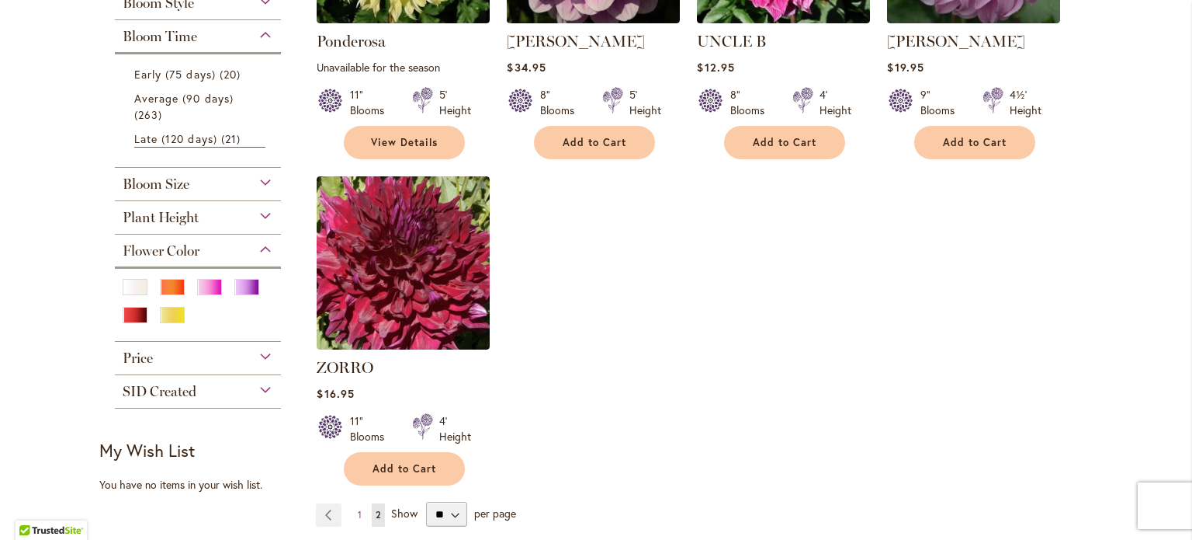
scroll to position [504, 0]
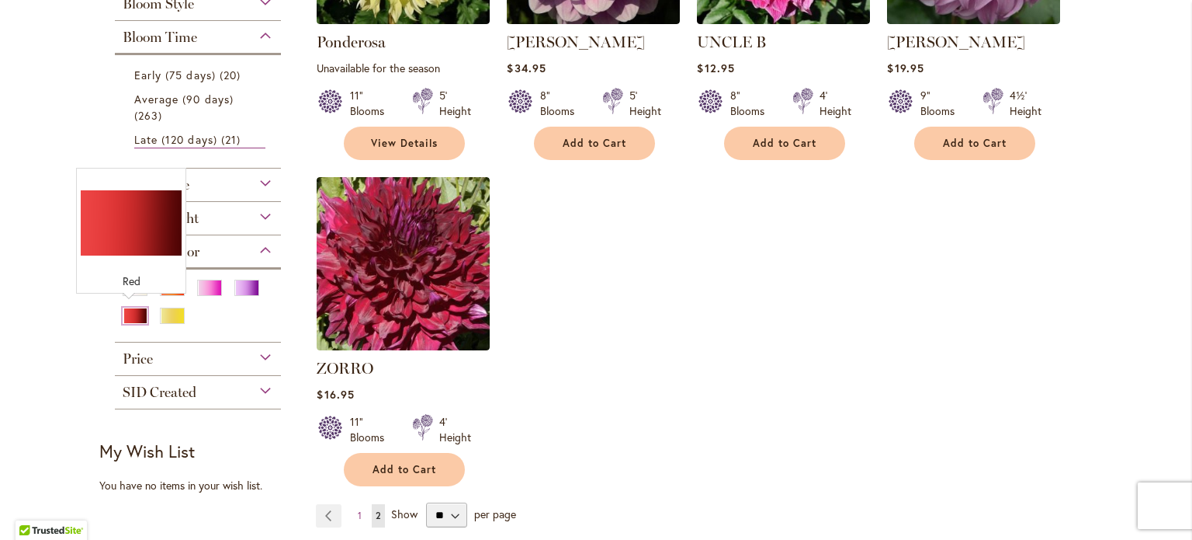
click at [124, 309] on div "Red" at bounding box center [135, 315] width 25 height 16
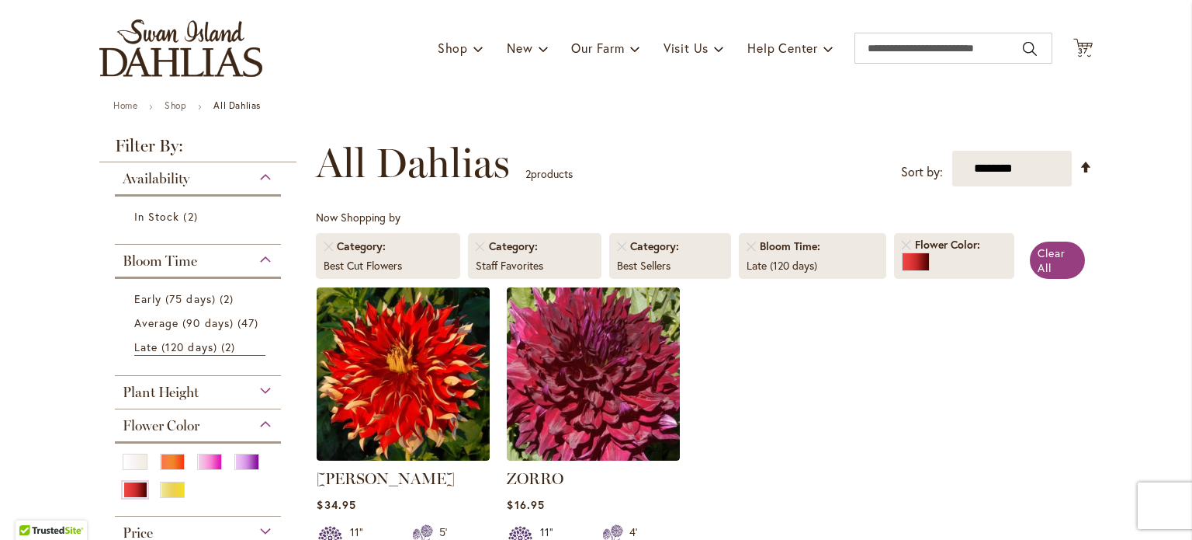
scroll to position [78, 0]
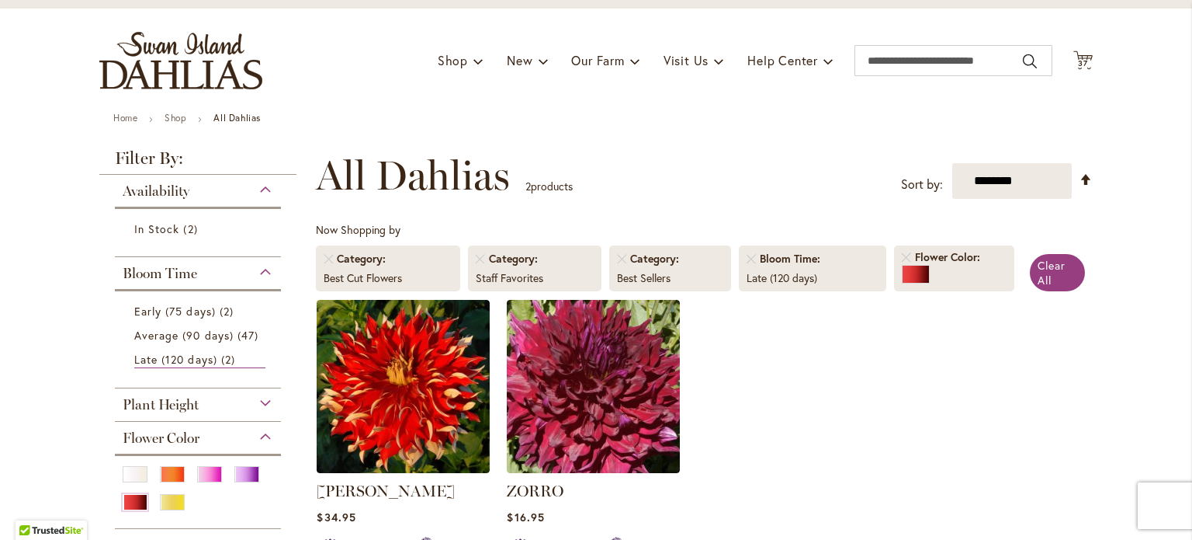
click at [765, 272] on div "Late (120 days)" at bounding box center [813, 278] width 132 height 16
click at [164, 160] on strong "Filter By:" at bounding box center [197, 162] width 197 height 25
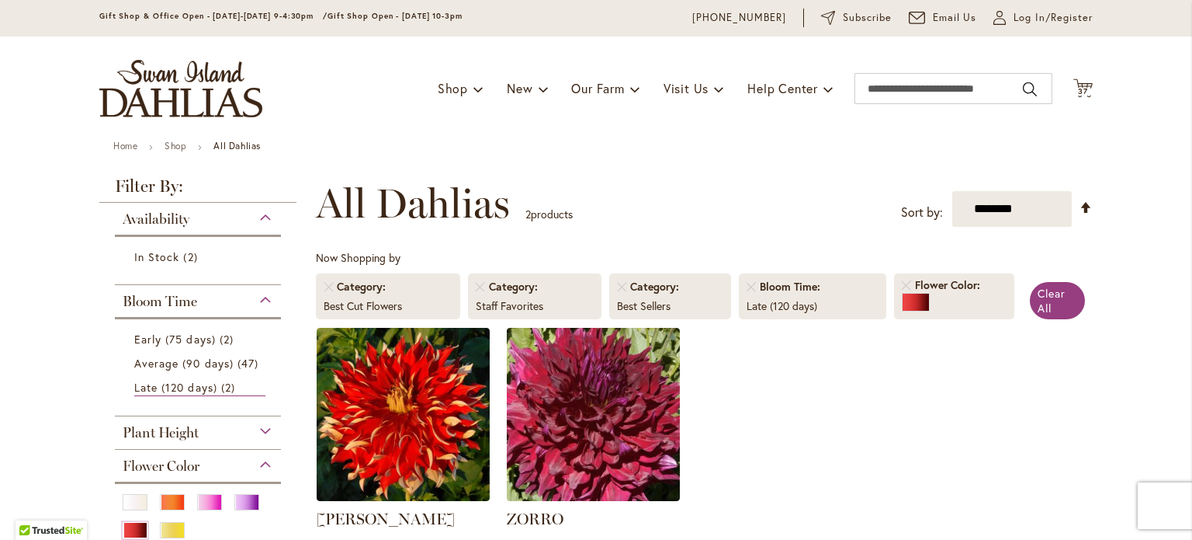
scroll to position [0, 0]
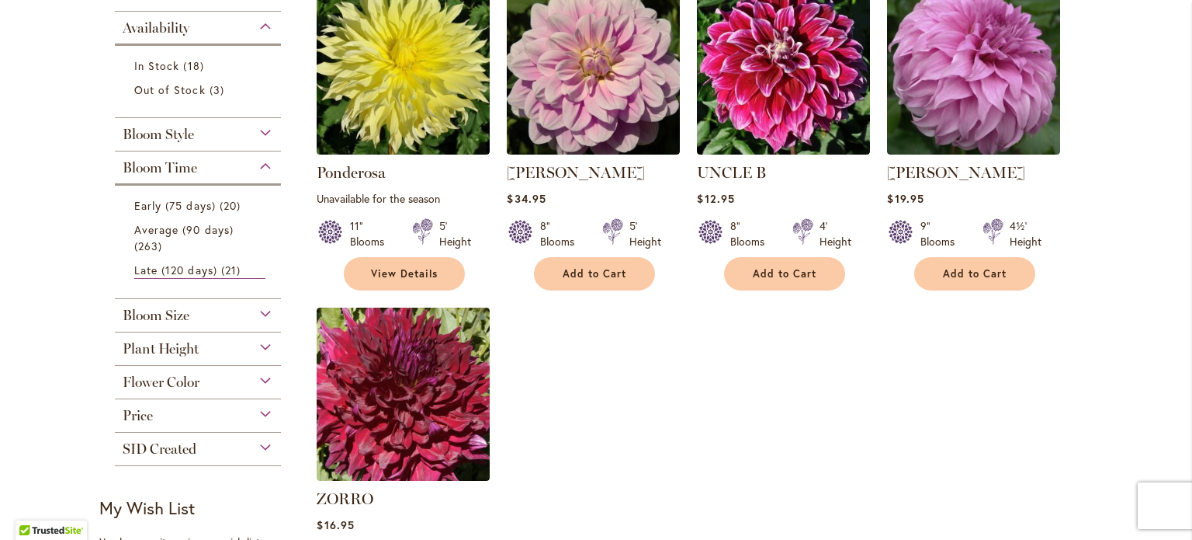
scroll to position [388, 0]
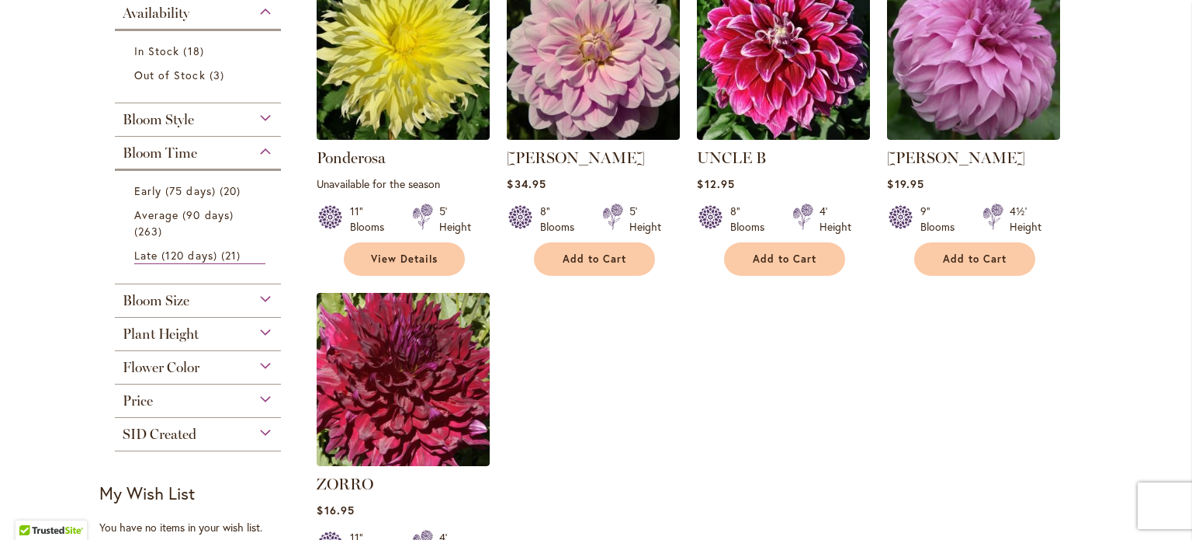
click at [260, 363] on div "Flower Color" at bounding box center [198, 363] width 166 height 25
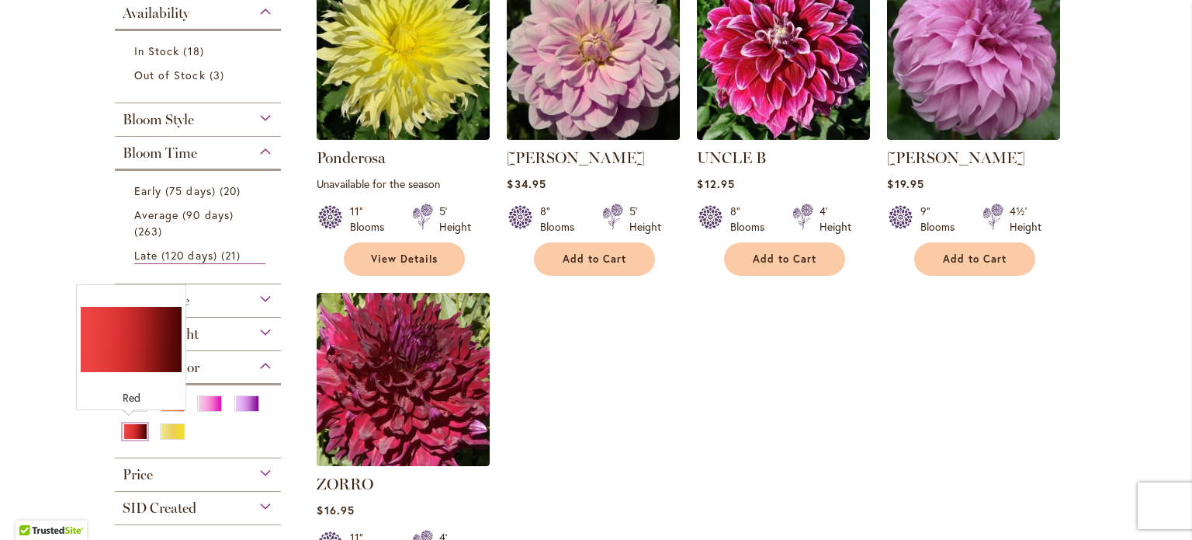
click at [134, 429] on div "Red" at bounding box center [135, 431] width 25 height 16
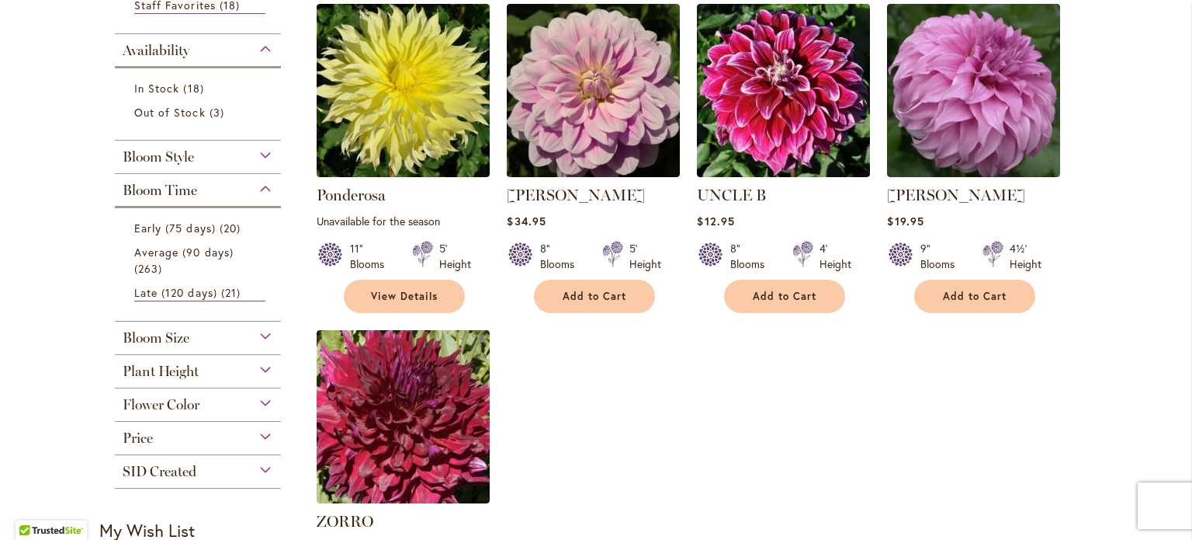
scroll to position [466, 0]
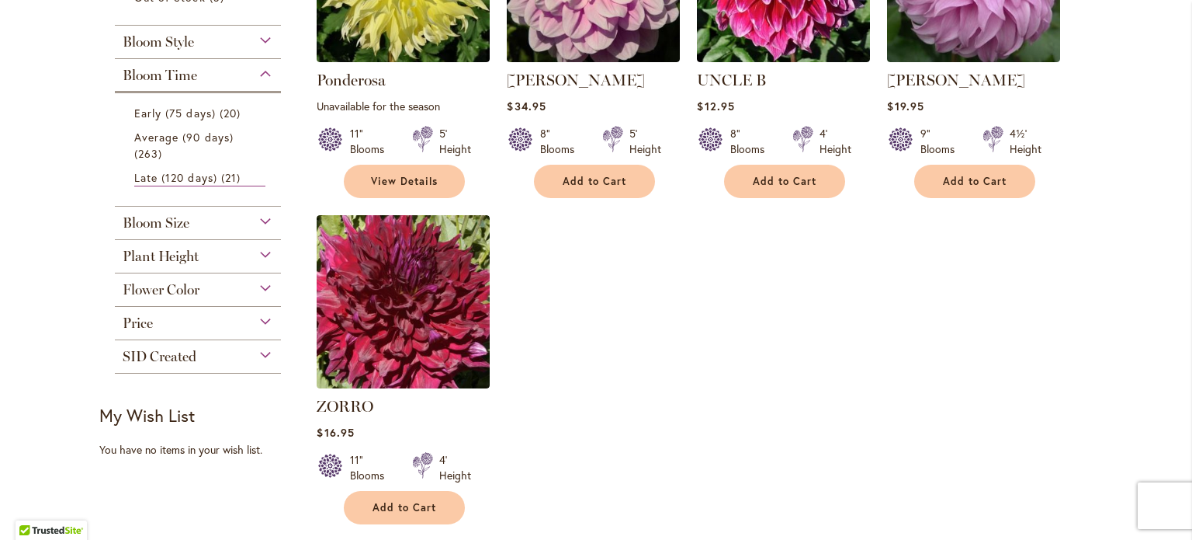
click at [261, 69] on div "Bloom Time" at bounding box center [198, 71] width 166 height 25
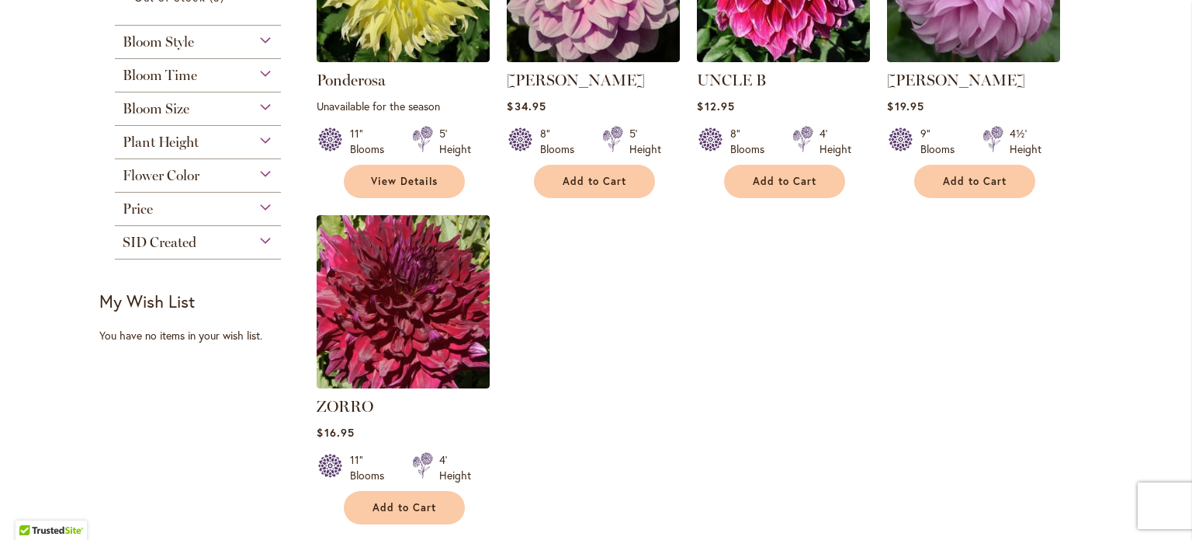
scroll to position [311, 0]
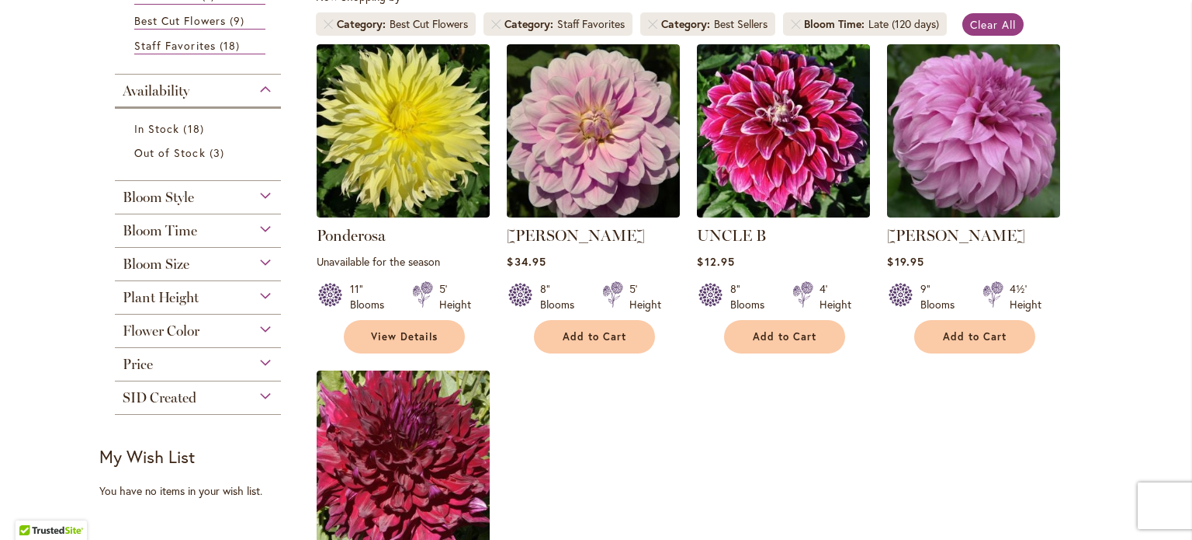
click at [259, 83] on div "Availability" at bounding box center [198, 87] width 166 height 25
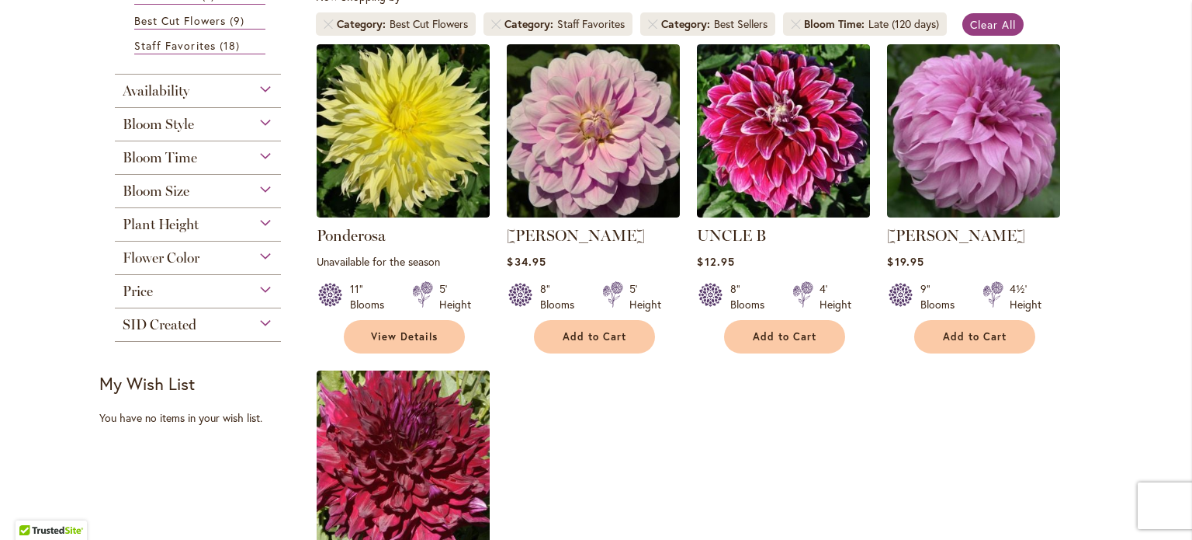
scroll to position [78, 0]
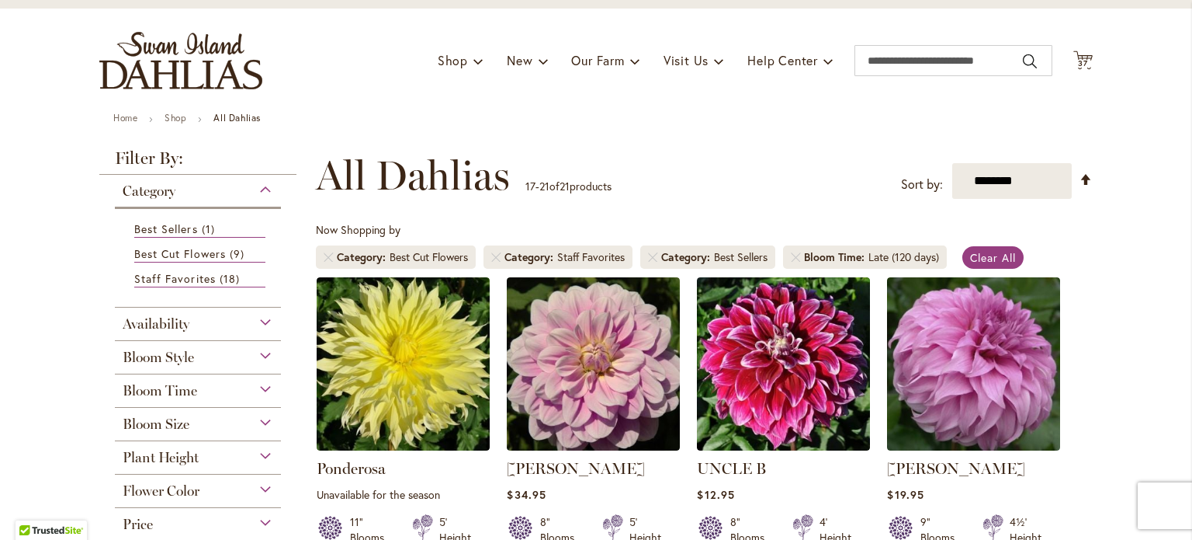
click at [262, 186] on div "Category" at bounding box center [198, 187] width 166 height 25
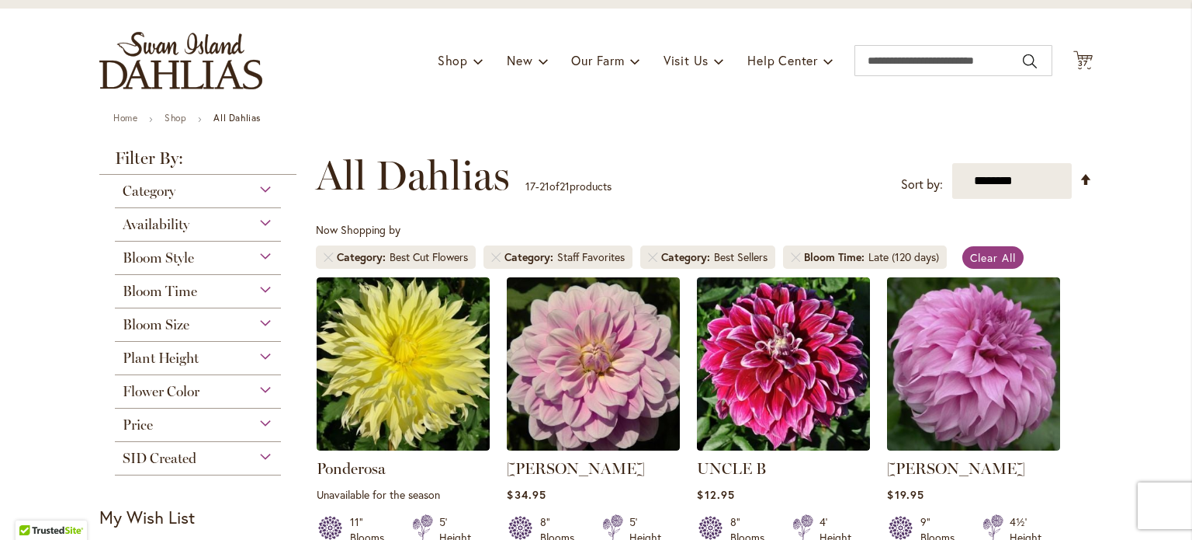
scroll to position [155, 0]
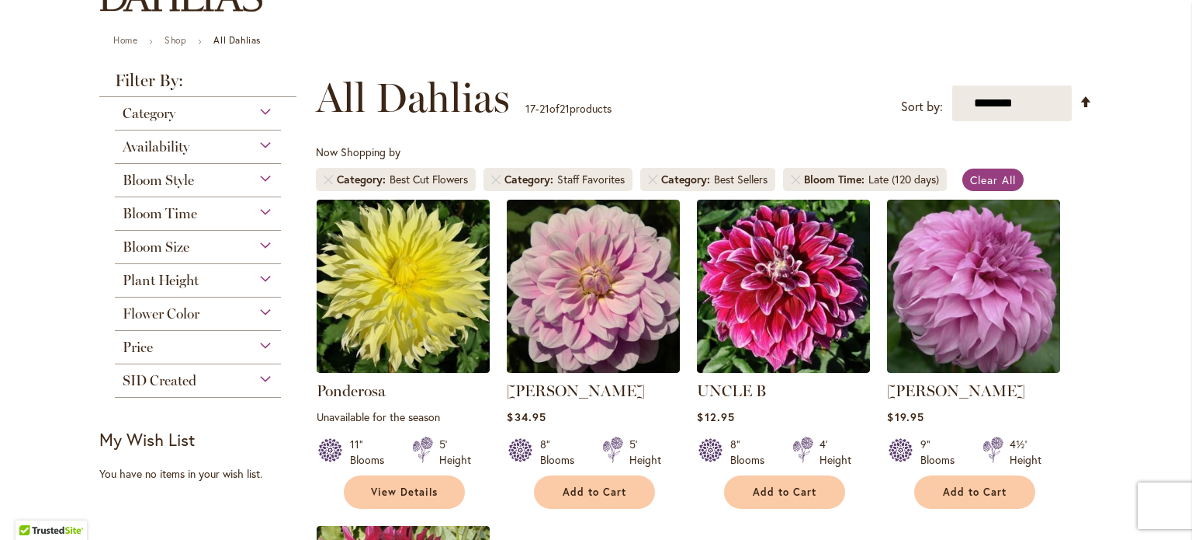
click at [260, 307] on div "Flower Color" at bounding box center [198, 309] width 166 height 25
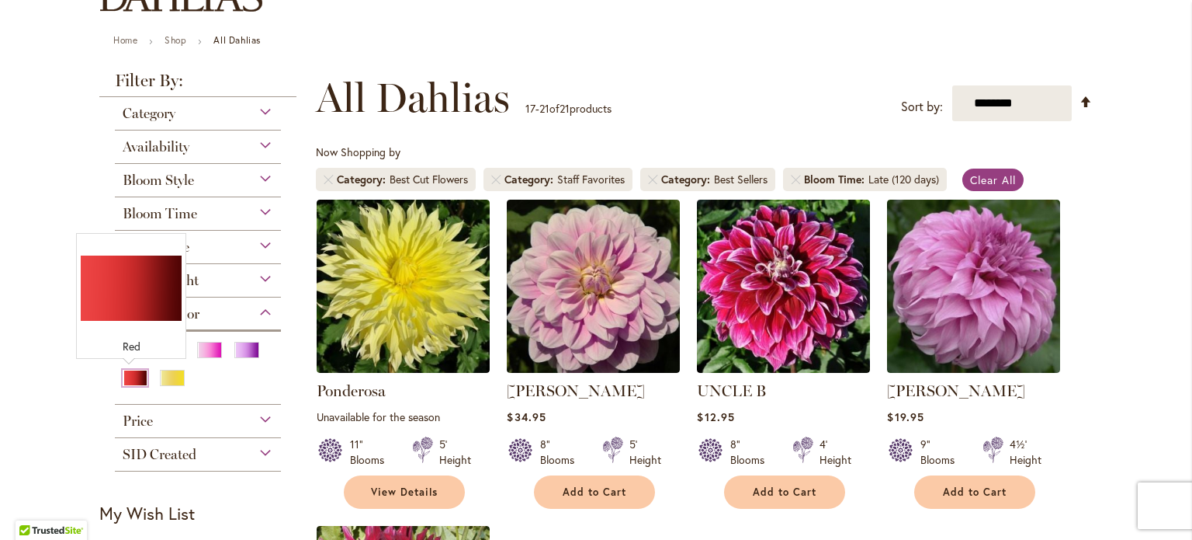
click at [126, 375] on div "Red" at bounding box center [135, 378] width 25 height 16
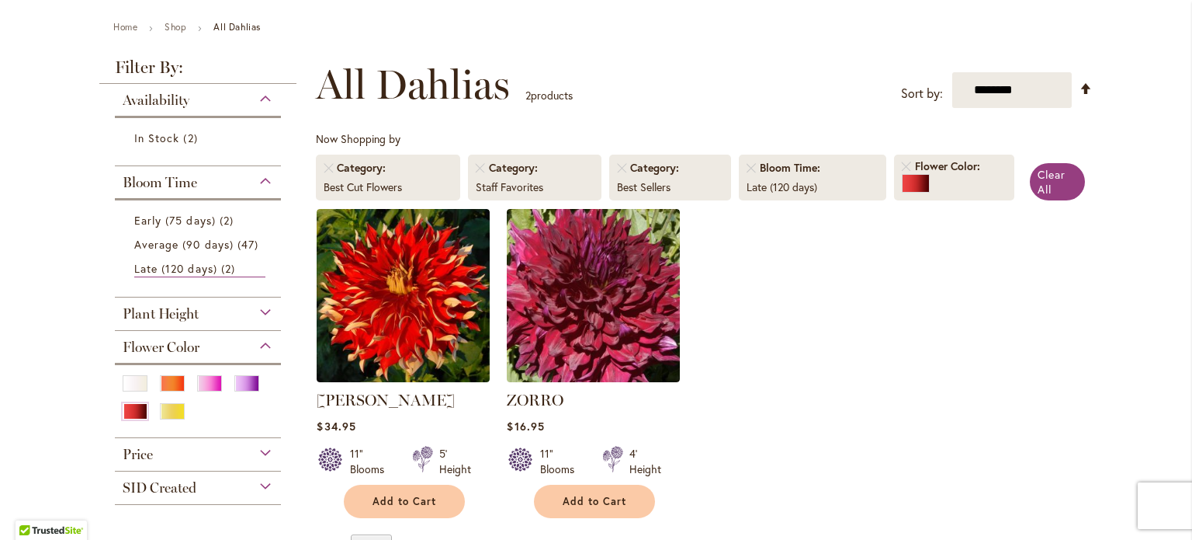
scroll to position [155, 0]
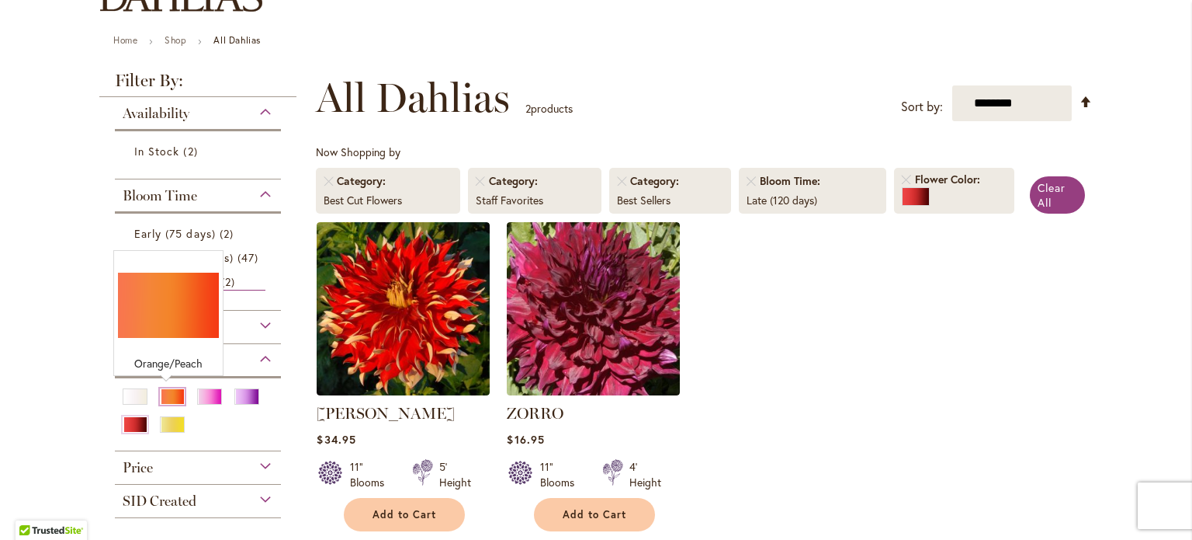
click at [167, 391] on div "Orange/Peach" at bounding box center [172, 396] width 25 height 16
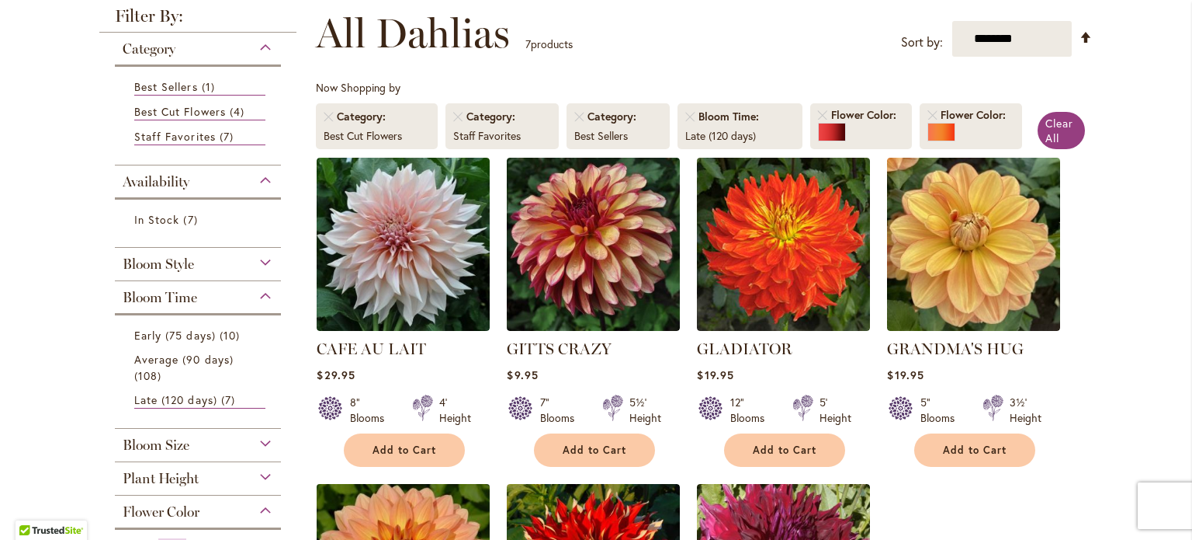
scroll to position [78, 0]
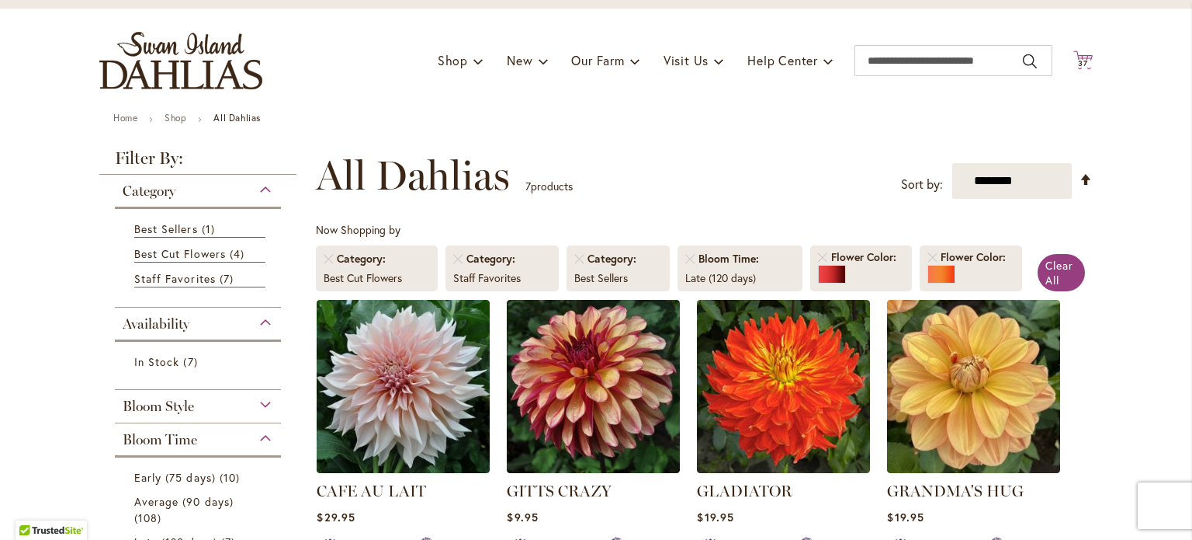
click at [1078, 57] on icon at bounding box center [1083, 59] width 19 height 19
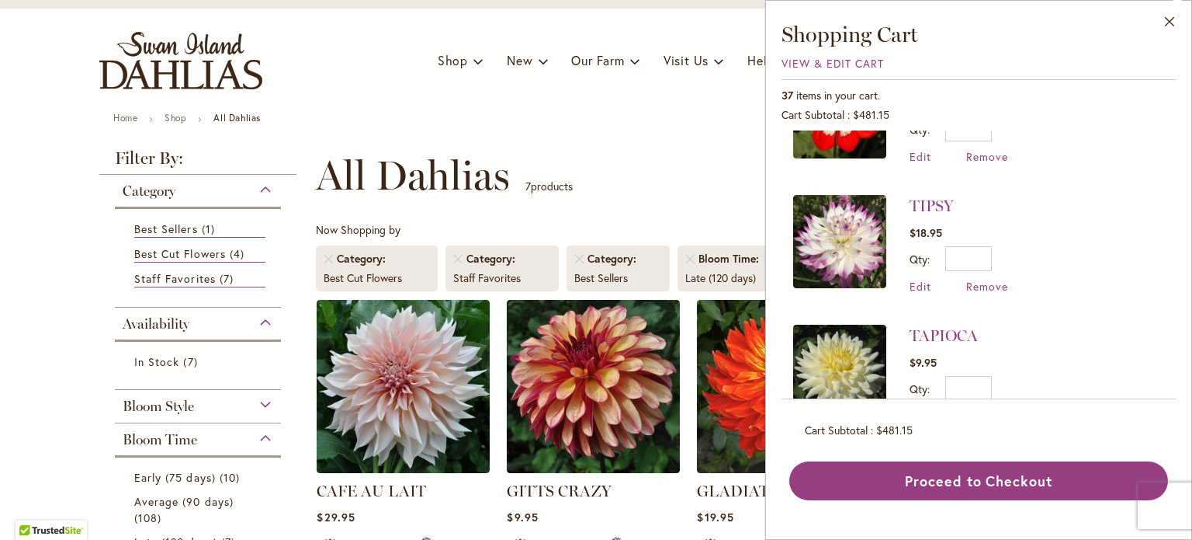
scroll to position [466, 0]
click at [998, 279] on span "Remove" at bounding box center [988, 286] width 42 height 15
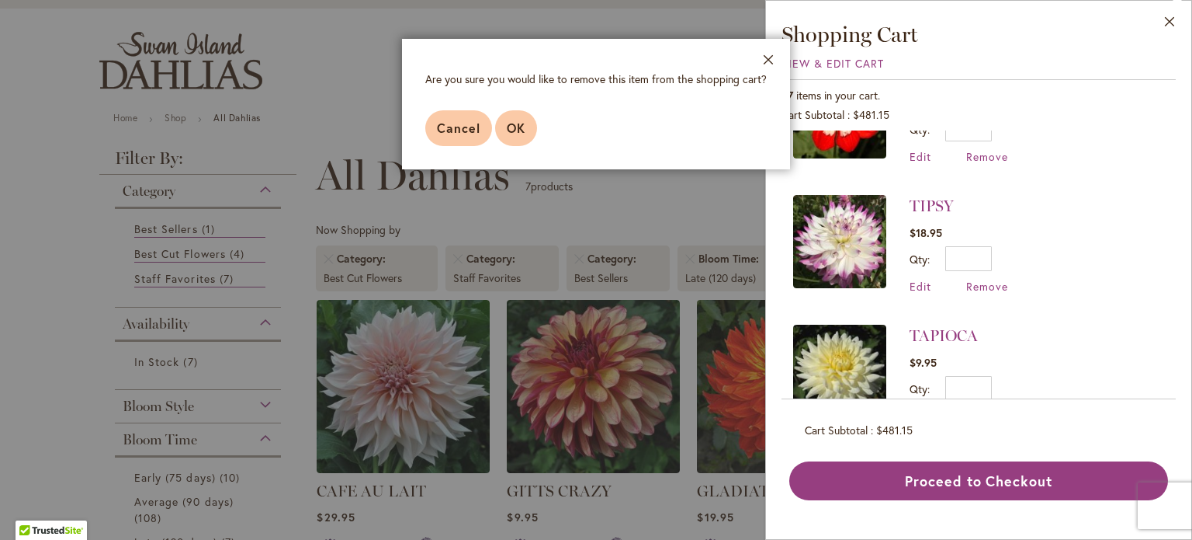
click at [510, 130] on span "OK" at bounding box center [516, 128] width 19 height 16
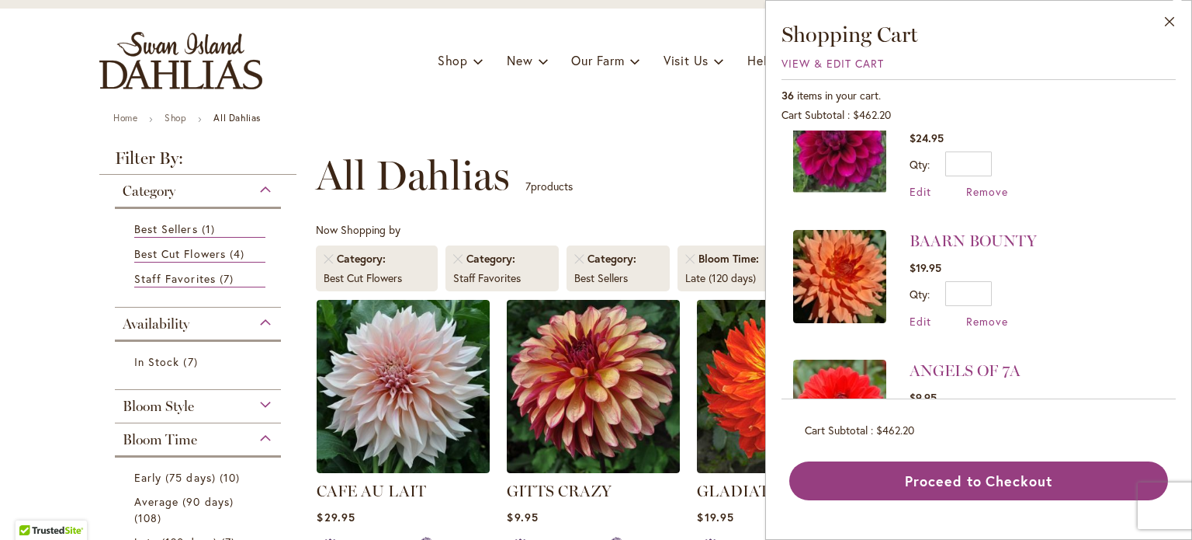
scroll to position [3804, 0]
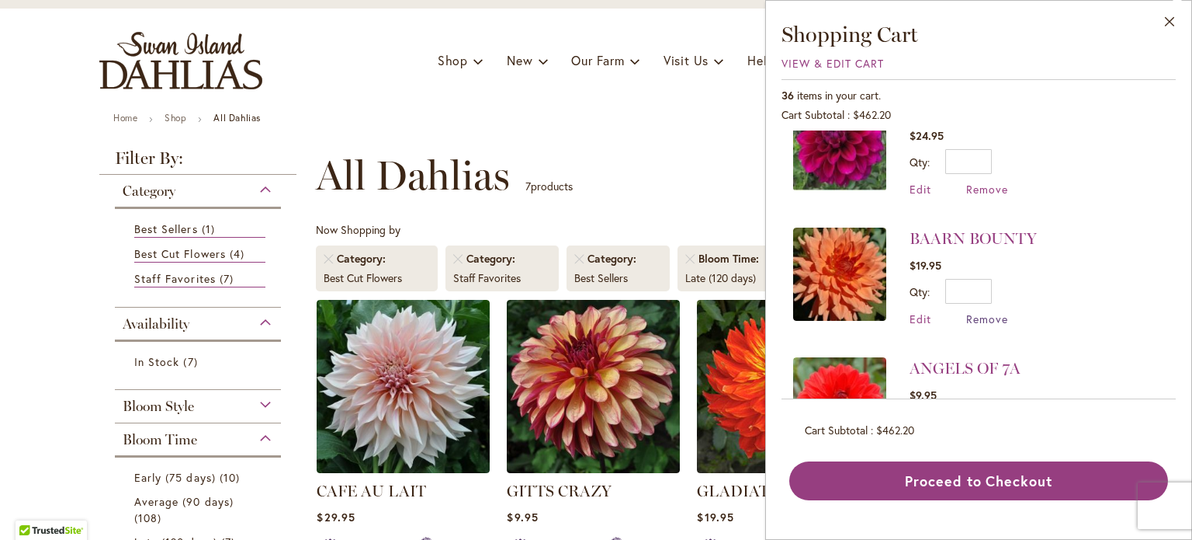
click at [992, 311] on span "Remove" at bounding box center [988, 318] width 42 height 15
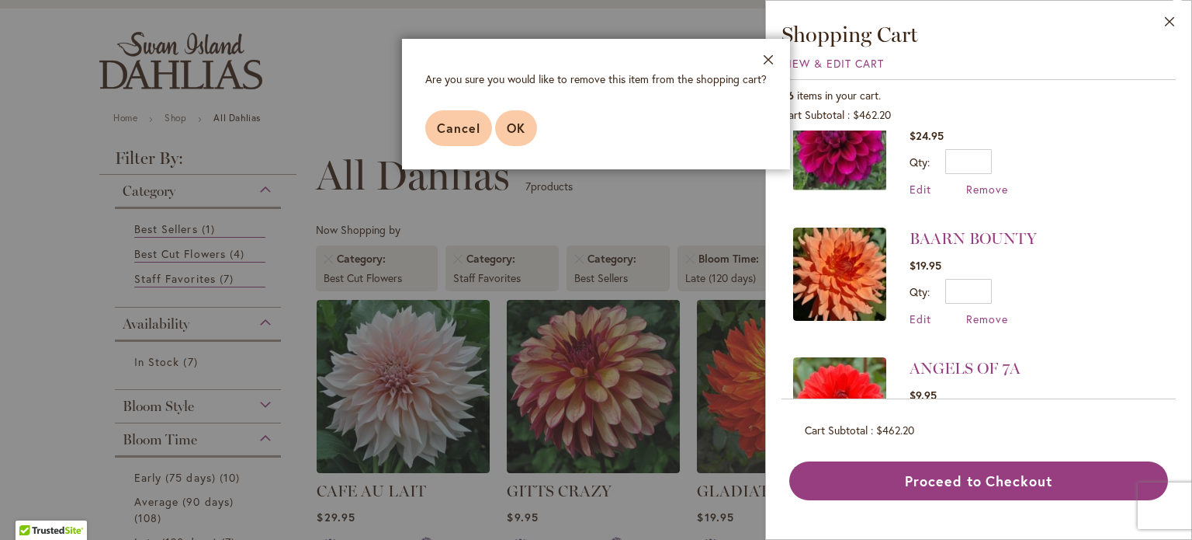
click at [515, 118] on button "OK" at bounding box center [516, 128] width 42 height 36
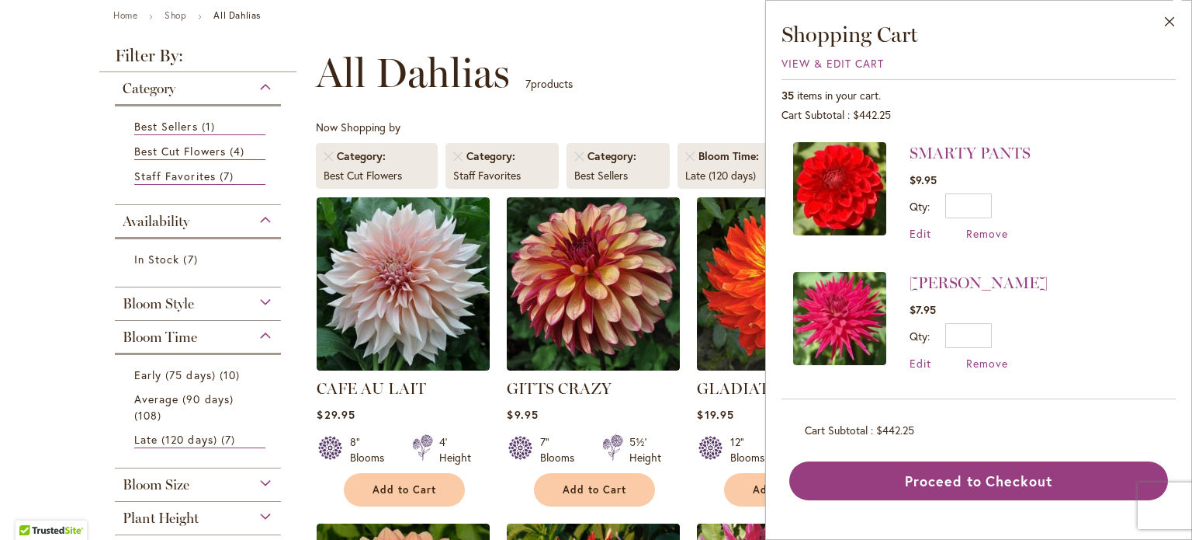
scroll to position [0, 0]
